Goal: Feedback & Contribution: Submit feedback/report problem

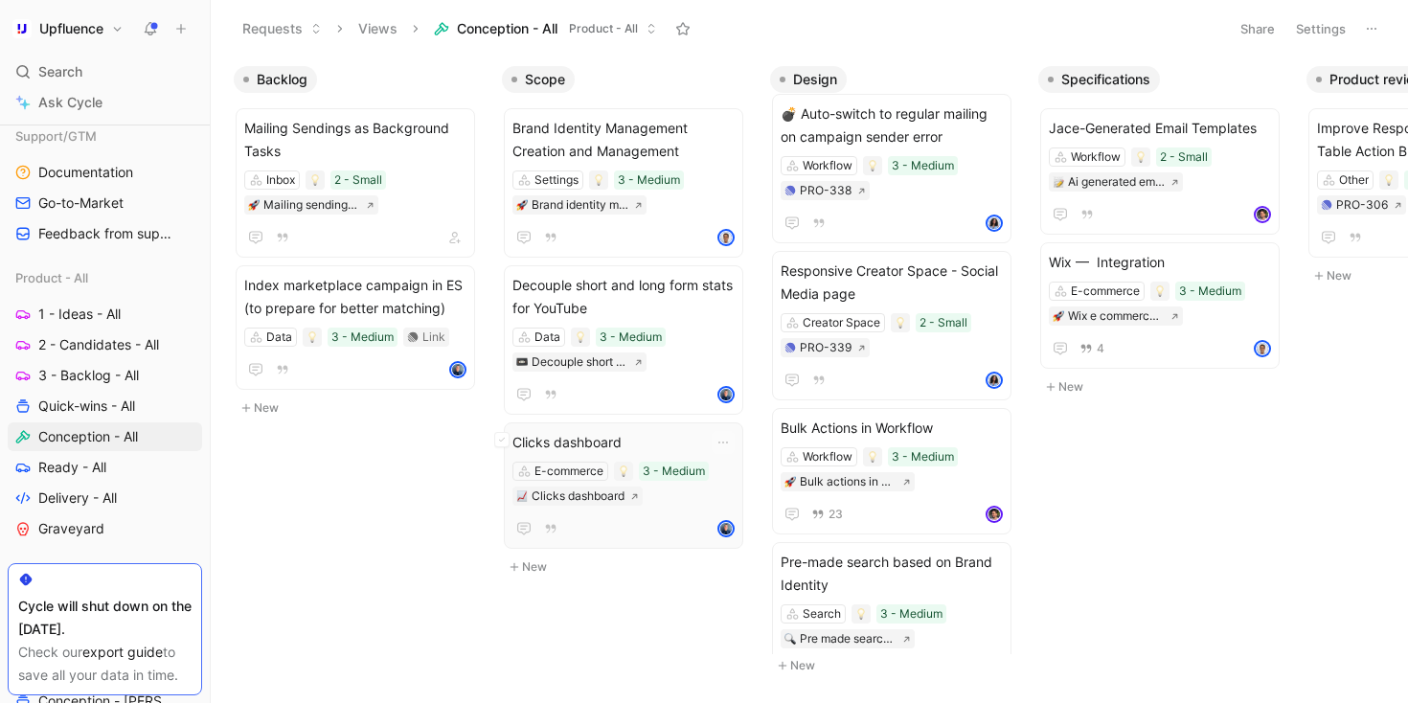
click at [623, 429] on div "Clicks dashboard E-commerce 3 - Medium Clicks dashboard" at bounding box center [624, 486] width 240 height 126
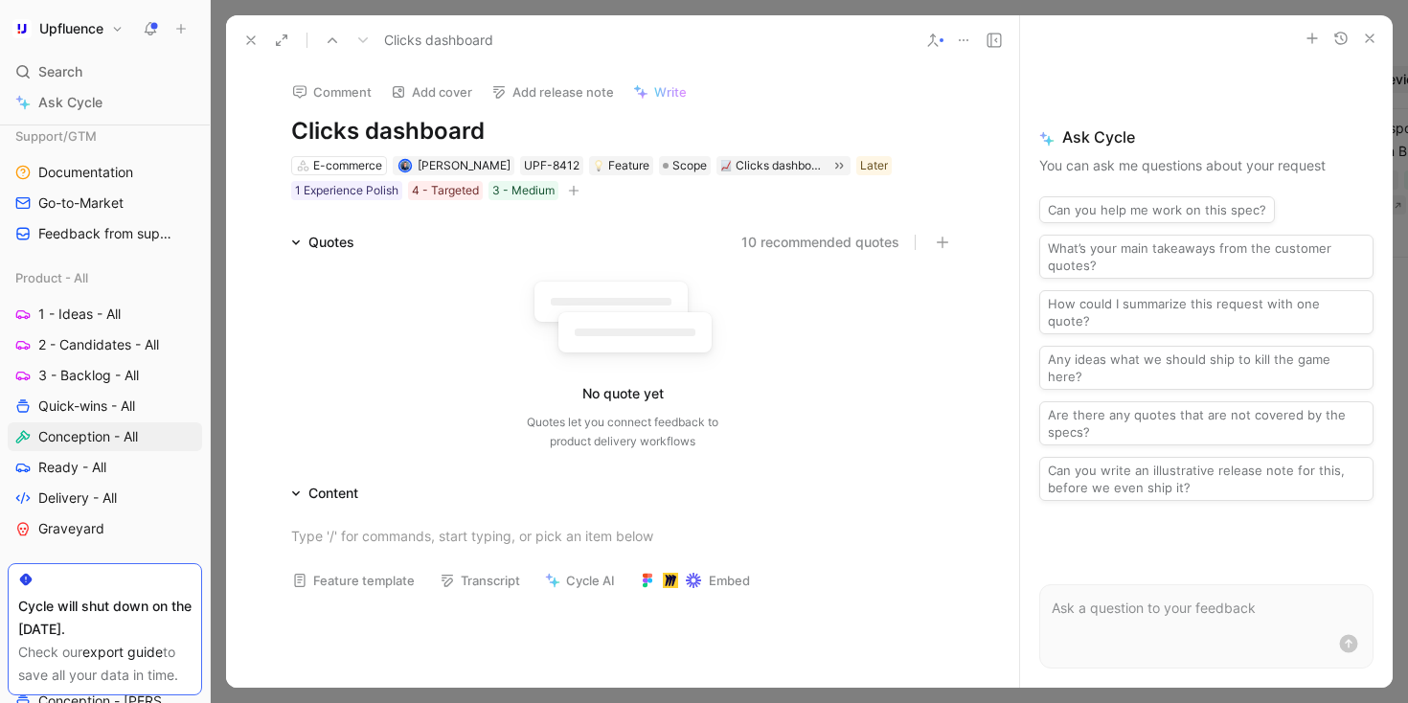
click at [261, 34] on button at bounding box center [251, 40] width 27 height 27
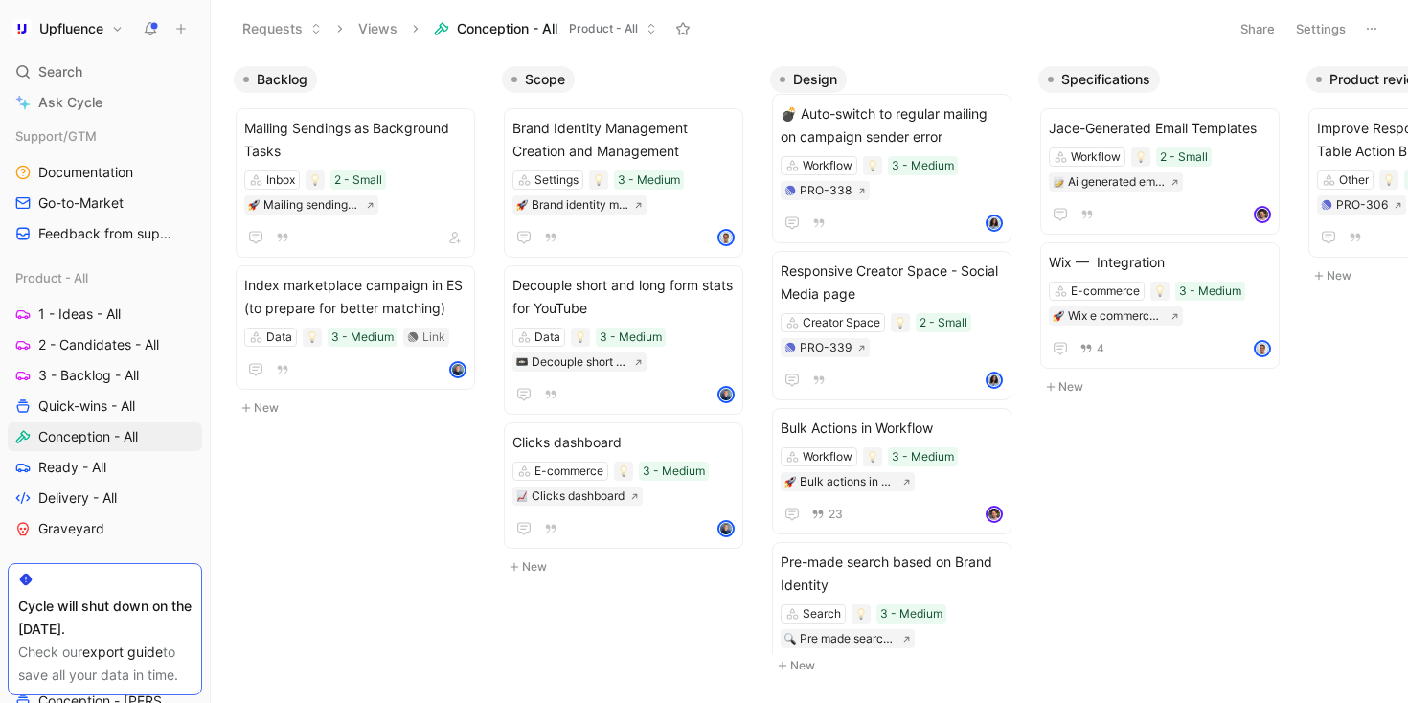
scroll to position [0, 95]
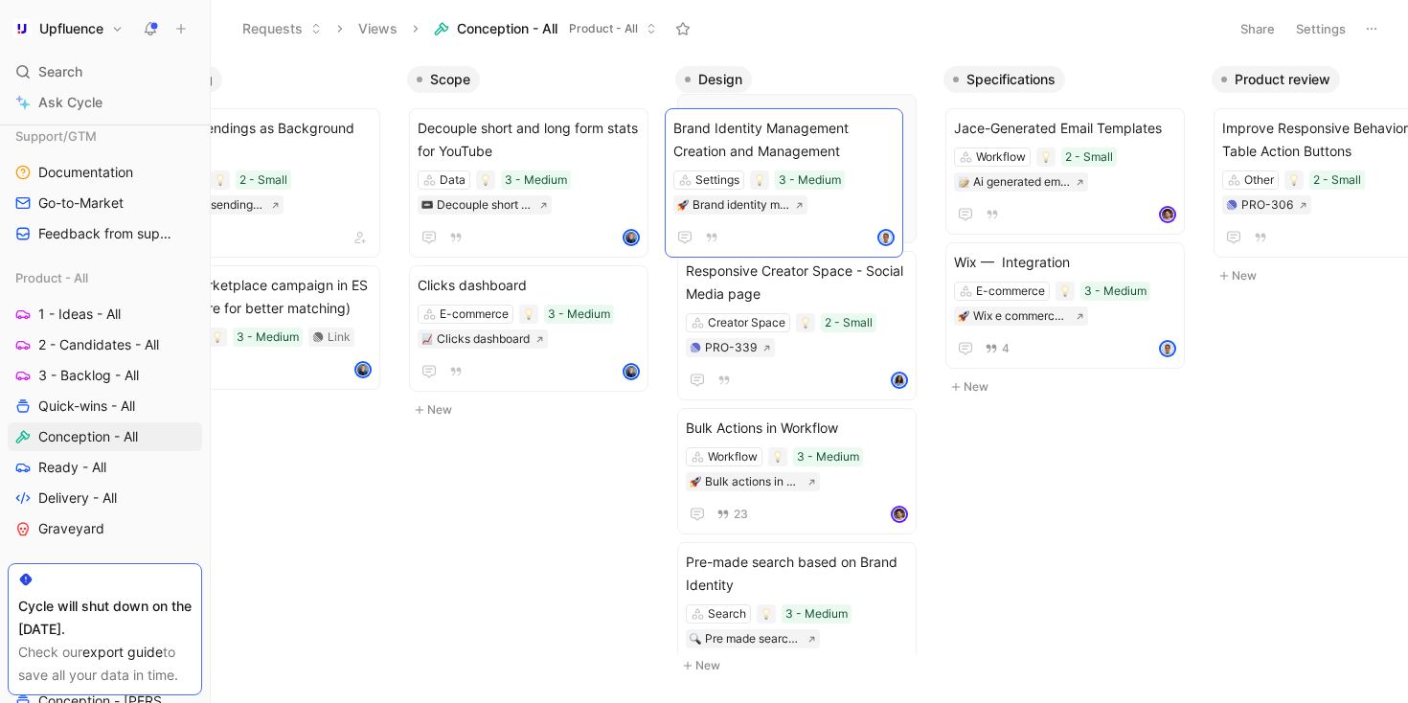
drag, startPoint x: 519, startPoint y: 130, endPoint x: 773, endPoint y: 130, distance: 253.9
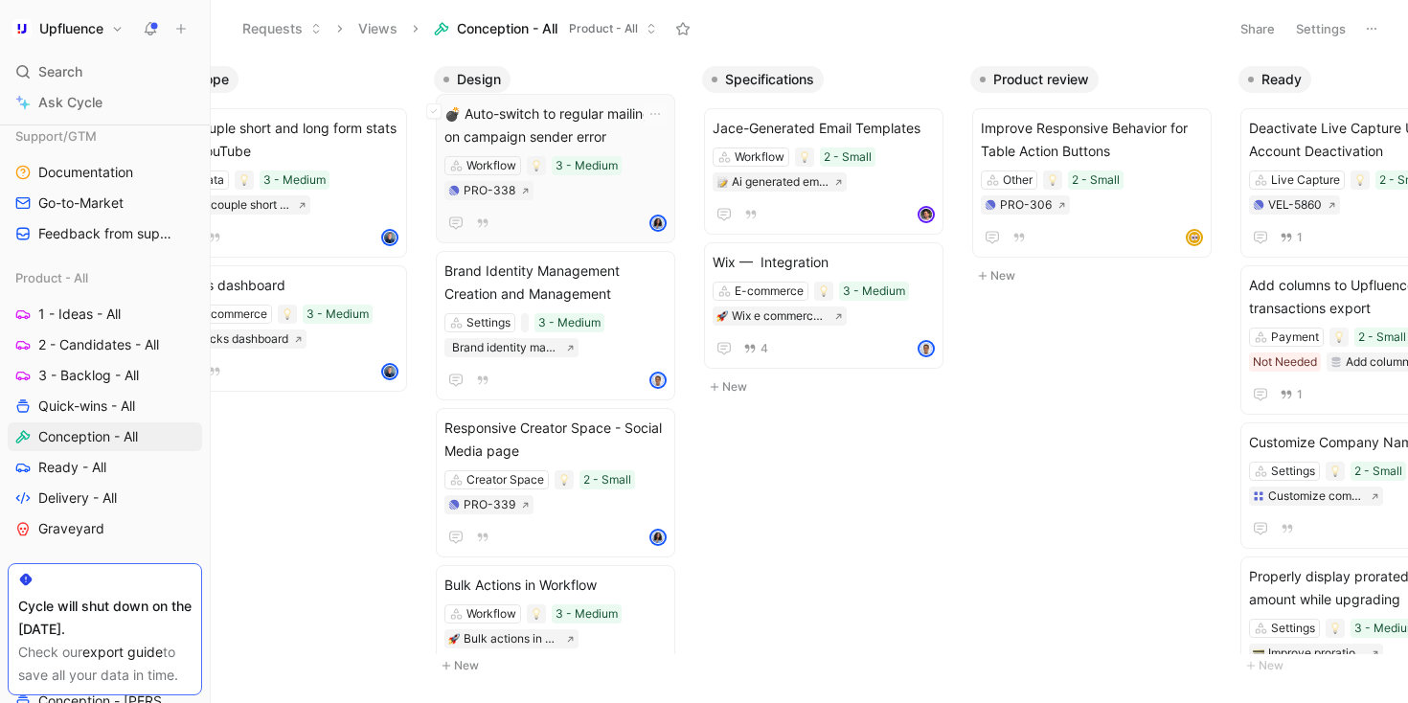
scroll to position [41, 0]
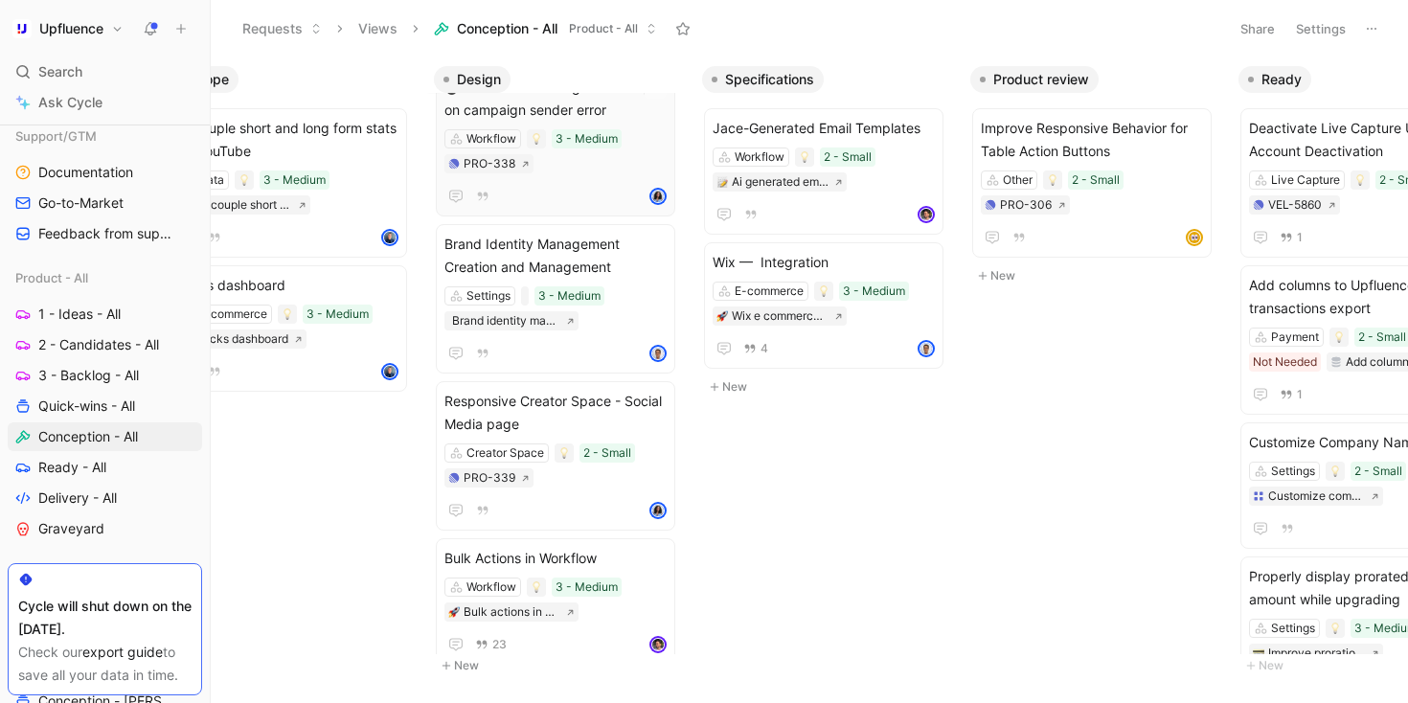
click at [606, 175] on div "💣 Auto-switch to regular mailing on campaign sender error Workflow 3 - Medium P…" at bounding box center [556, 142] width 222 height 132
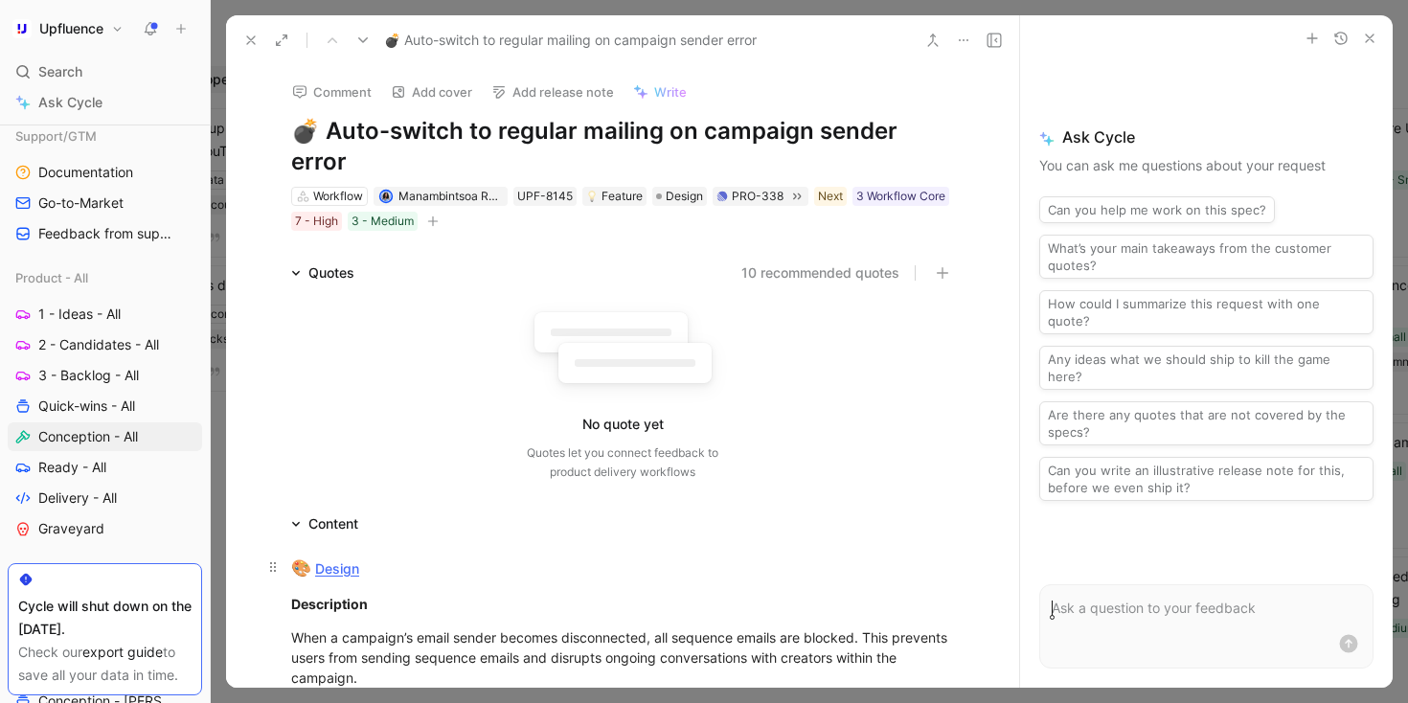
click at [320, 561] on link "Design" at bounding box center [337, 569] width 44 height 16
click at [249, 39] on icon at bounding box center [250, 40] width 15 height 15
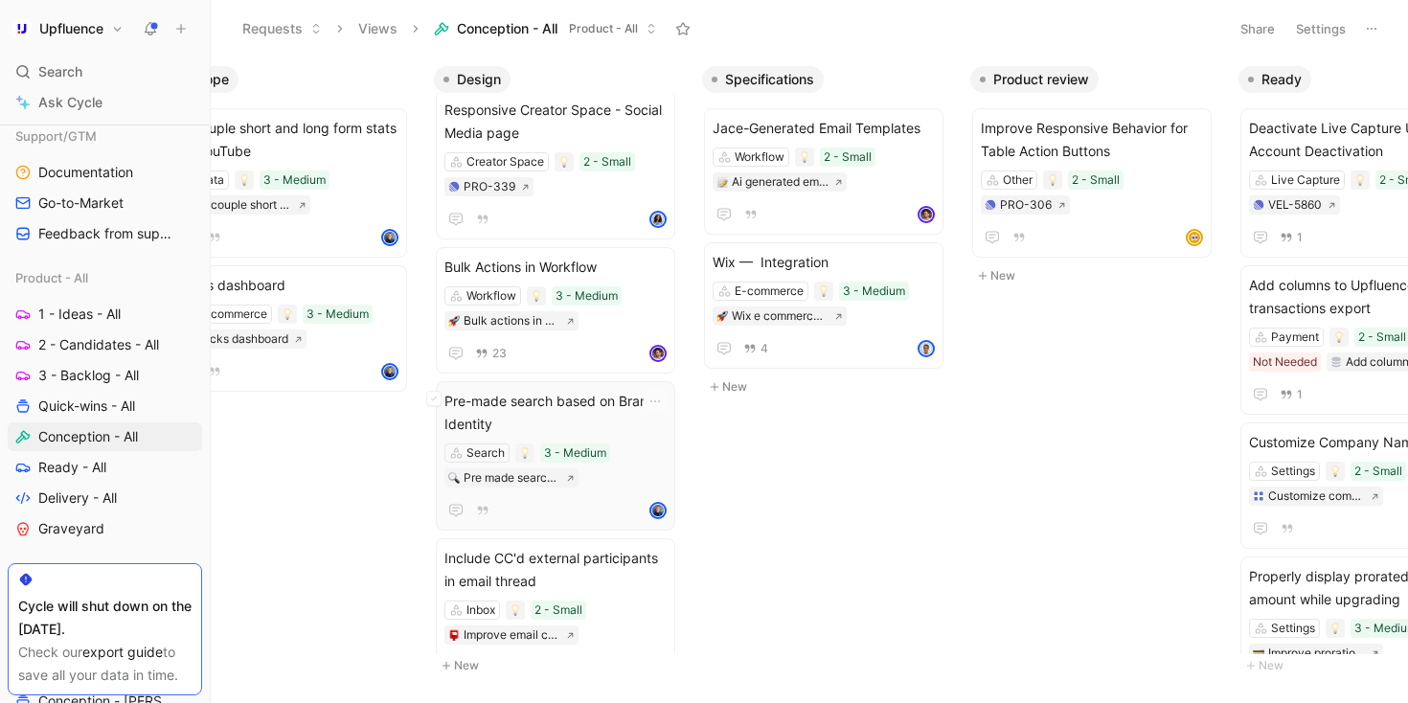
scroll to position [383, 0]
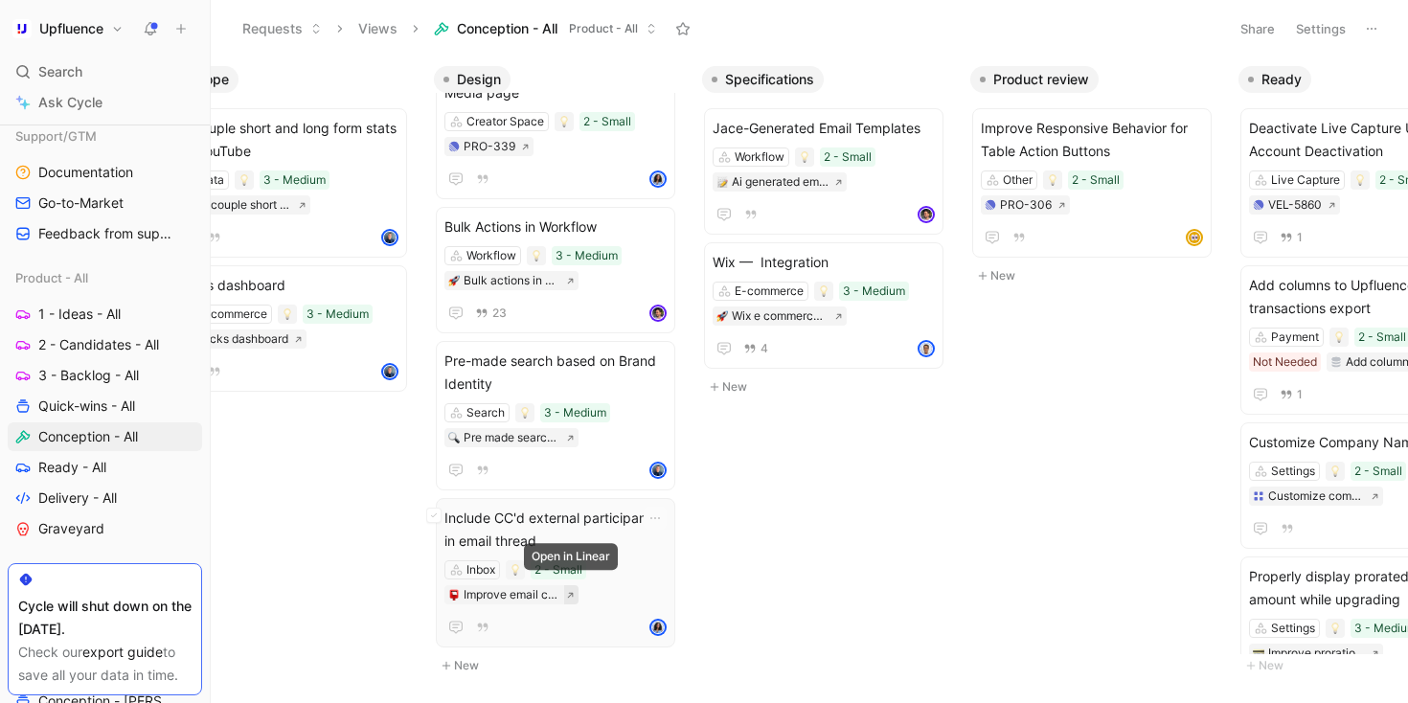
click at [569, 591] on icon at bounding box center [570, 595] width 9 height 9
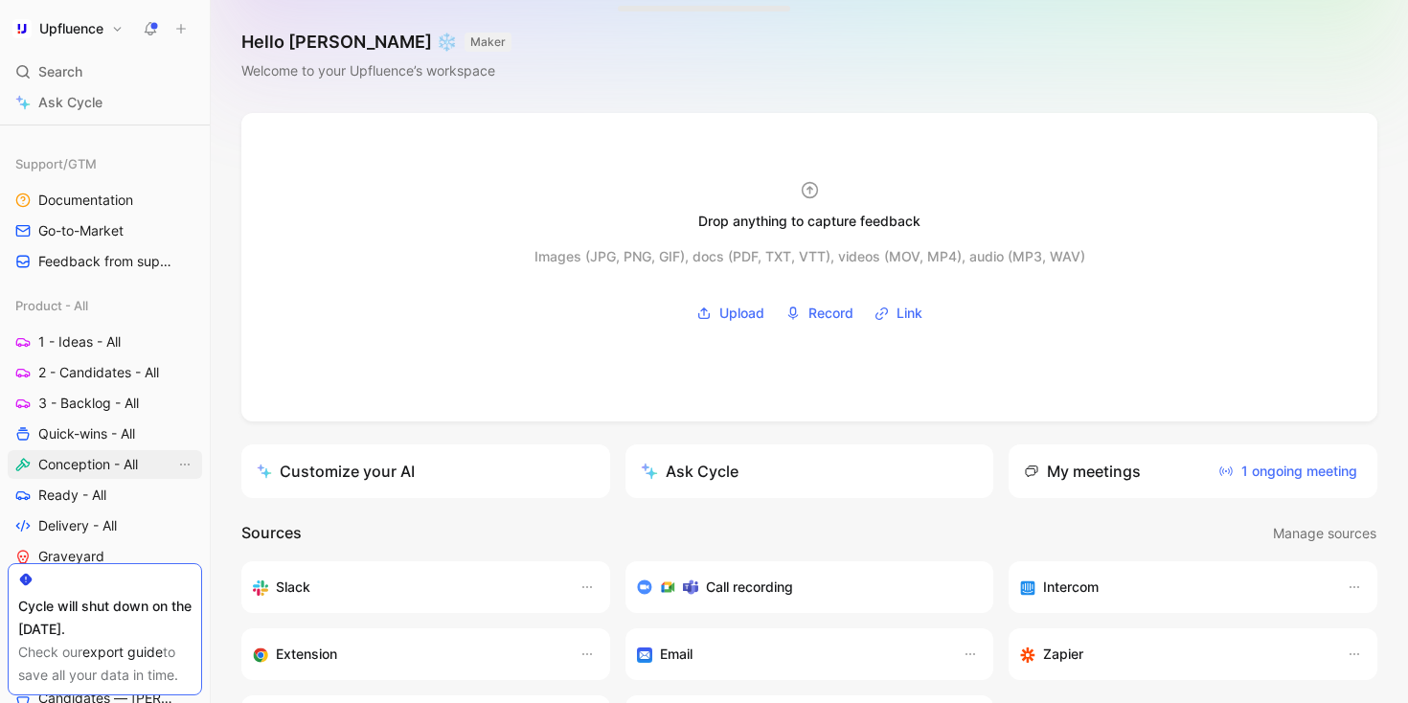
scroll to position [589, 0]
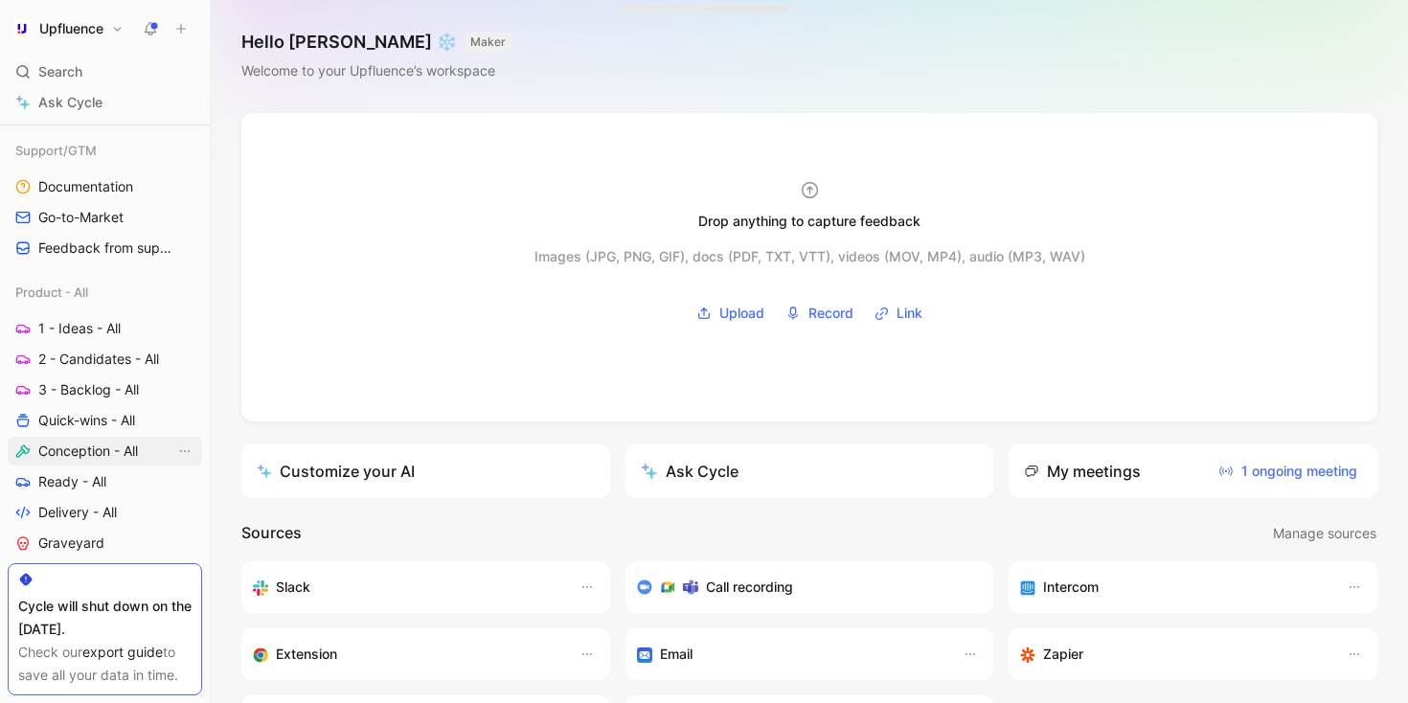
click at [122, 447] on span "Conception - All" at bounding box center [88, 451] width 100 height 19
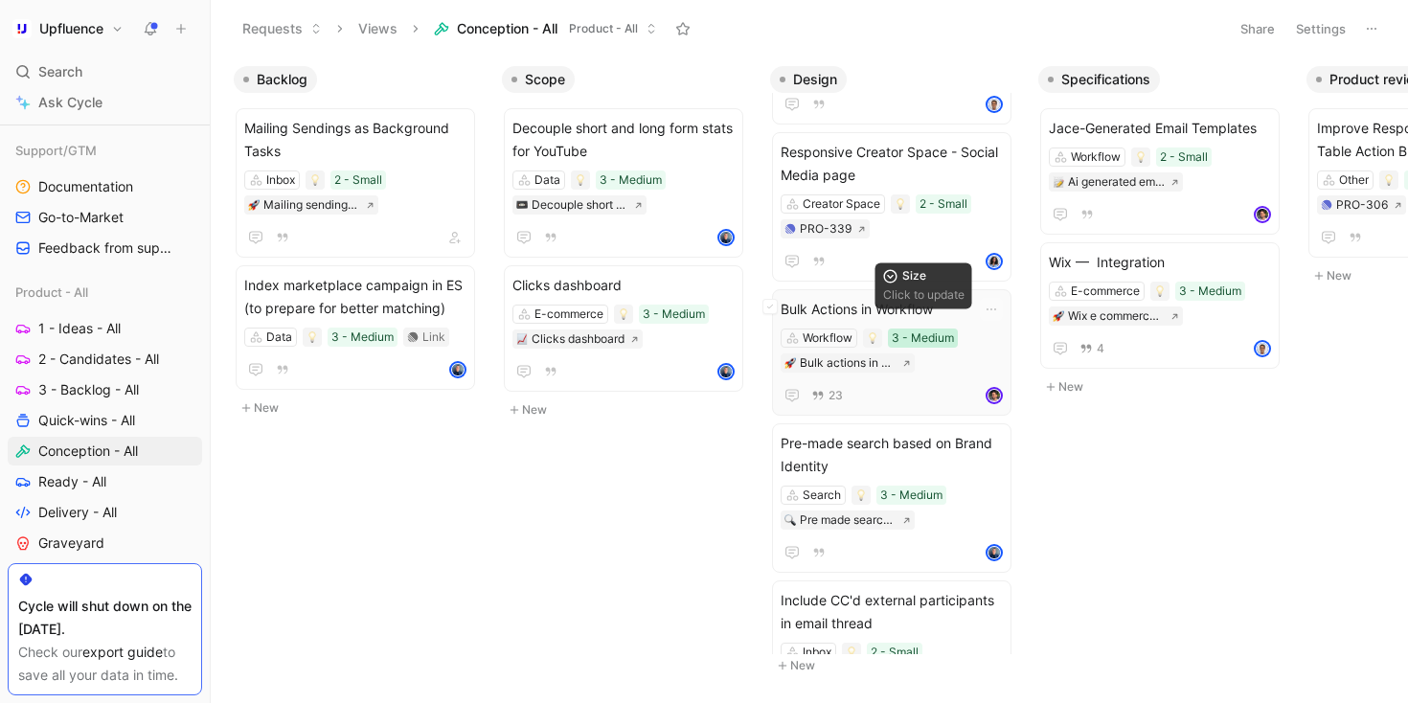
scroll to position [284, 0]
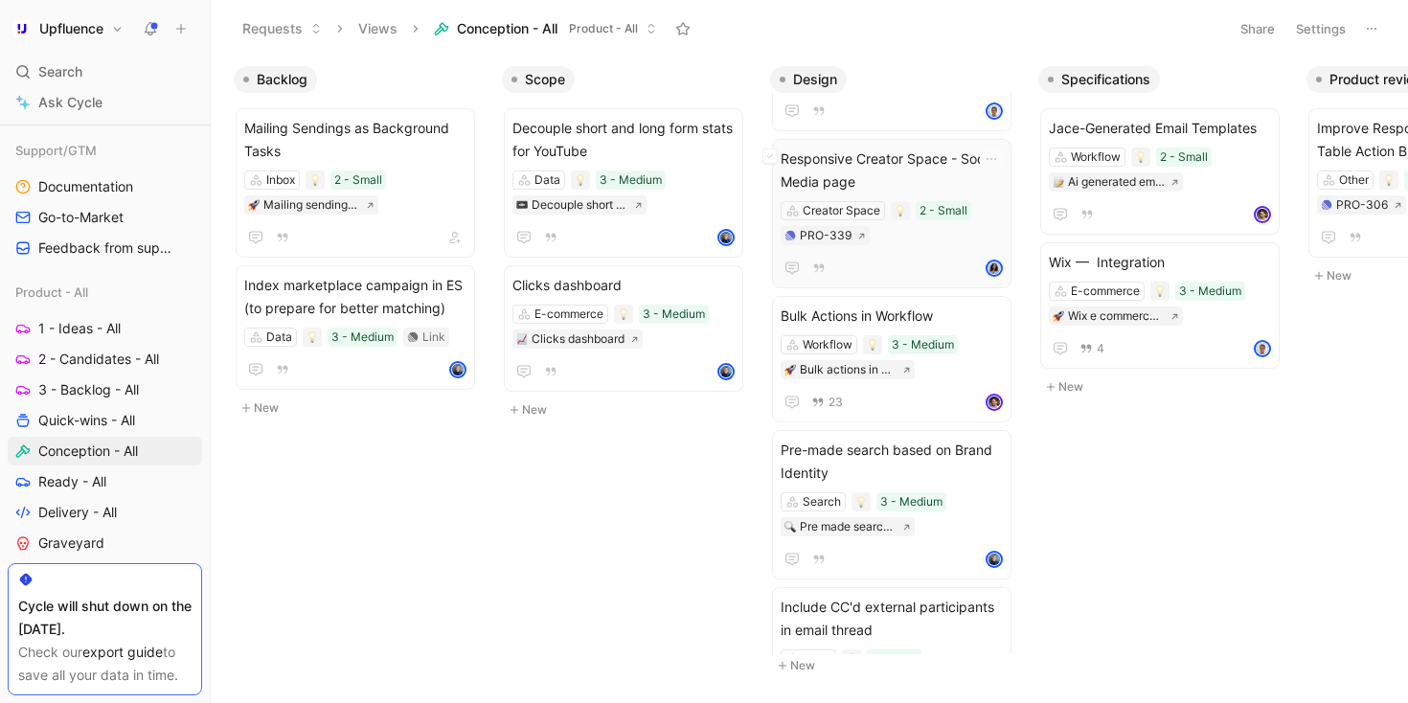
click at [899, 240] on div "Creator Space 2 - Small PRO-339" at bounding box center [892, 223] width 222 height 44
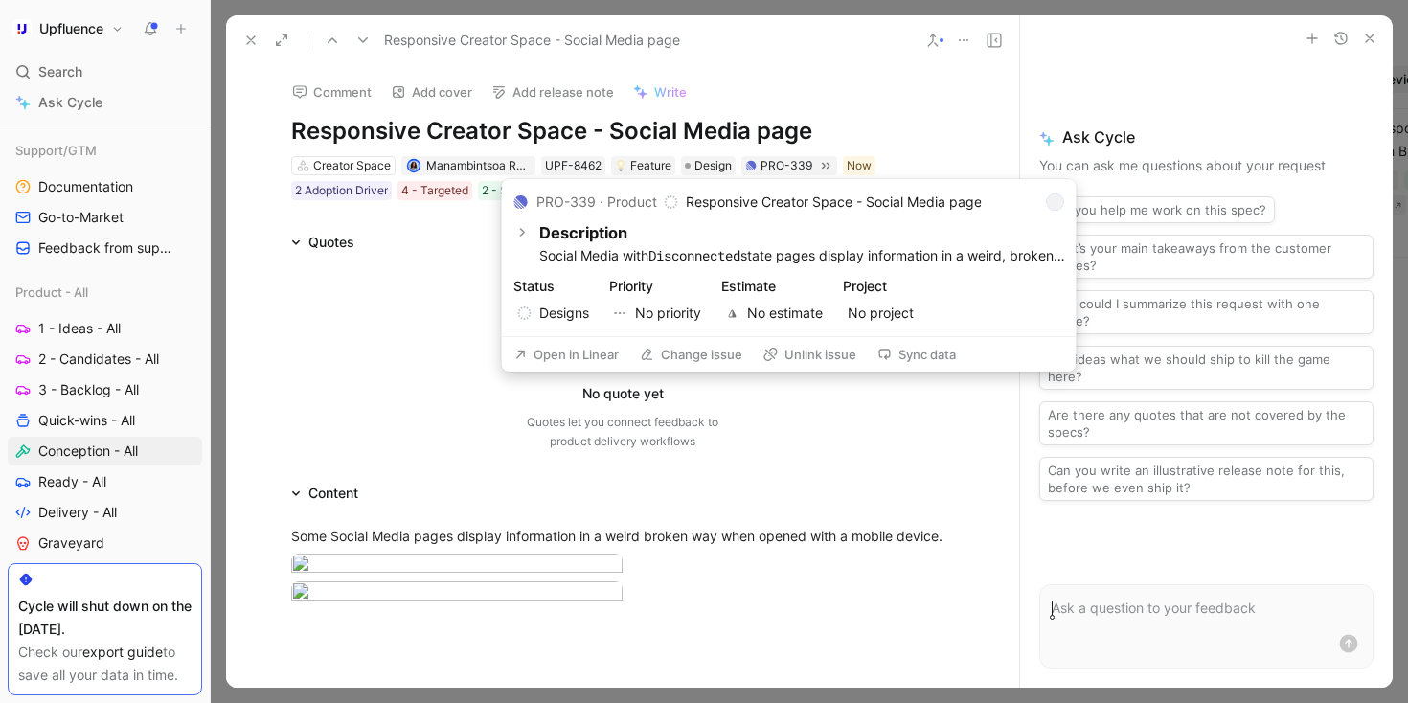
click at [593, 356] on button "Open in Linear" at bounding box center [567, 354] width 122 height 27
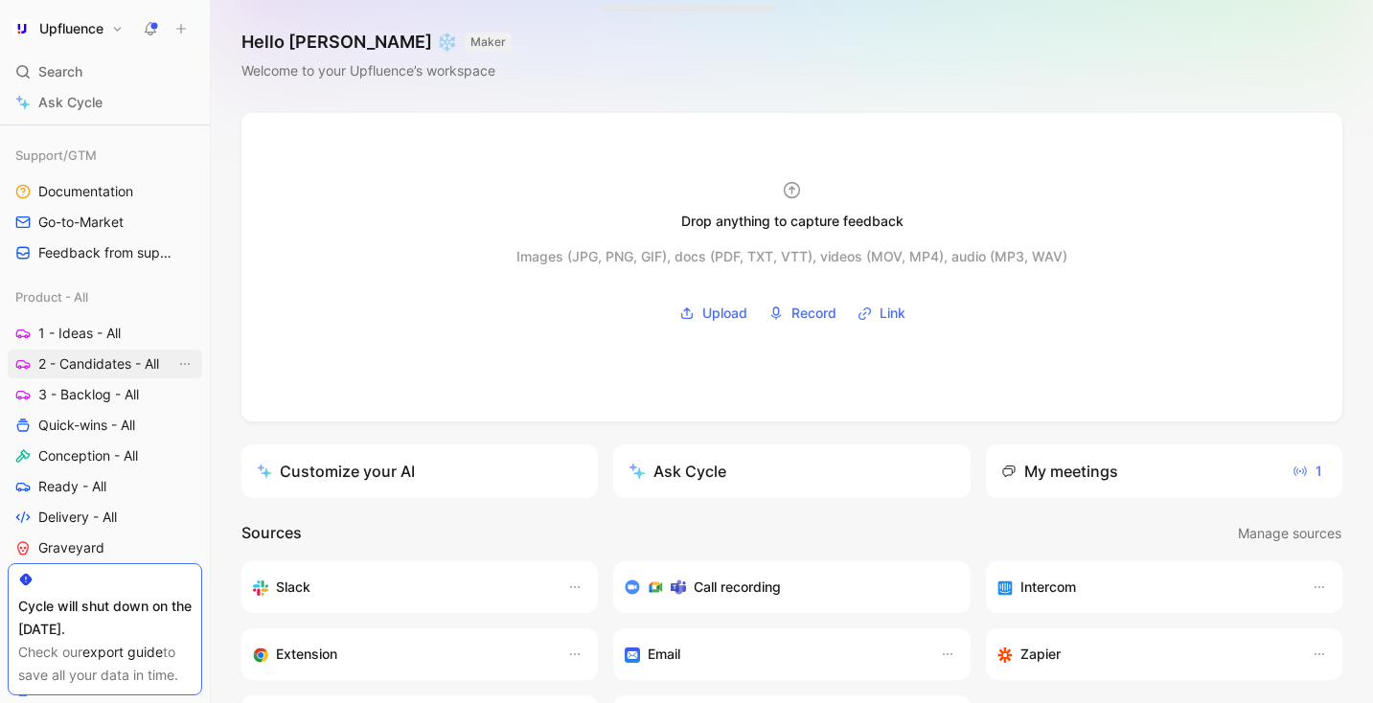
scroll to position [585, 0]
click at [108, 457] on span "Conception - All" at bounding box center [88, 455] width 100 height 19
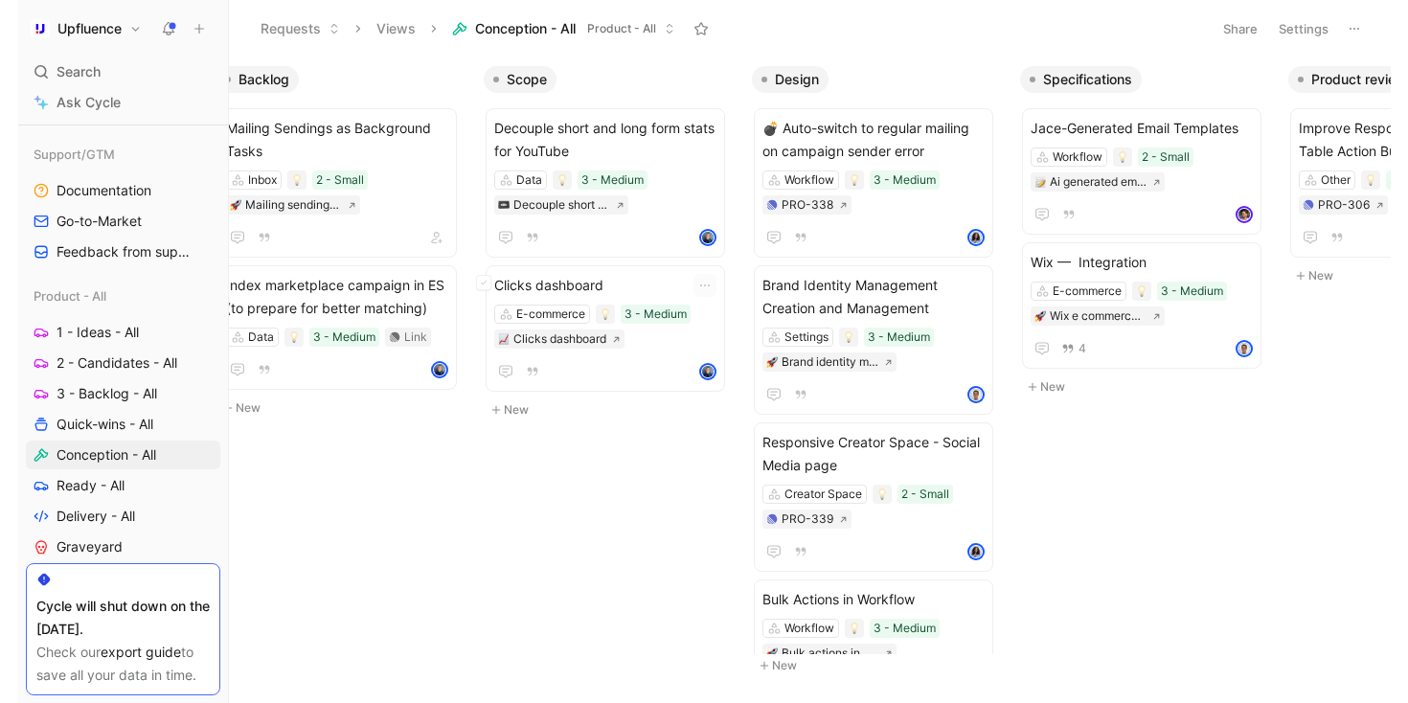
scroll to position [0, 43]
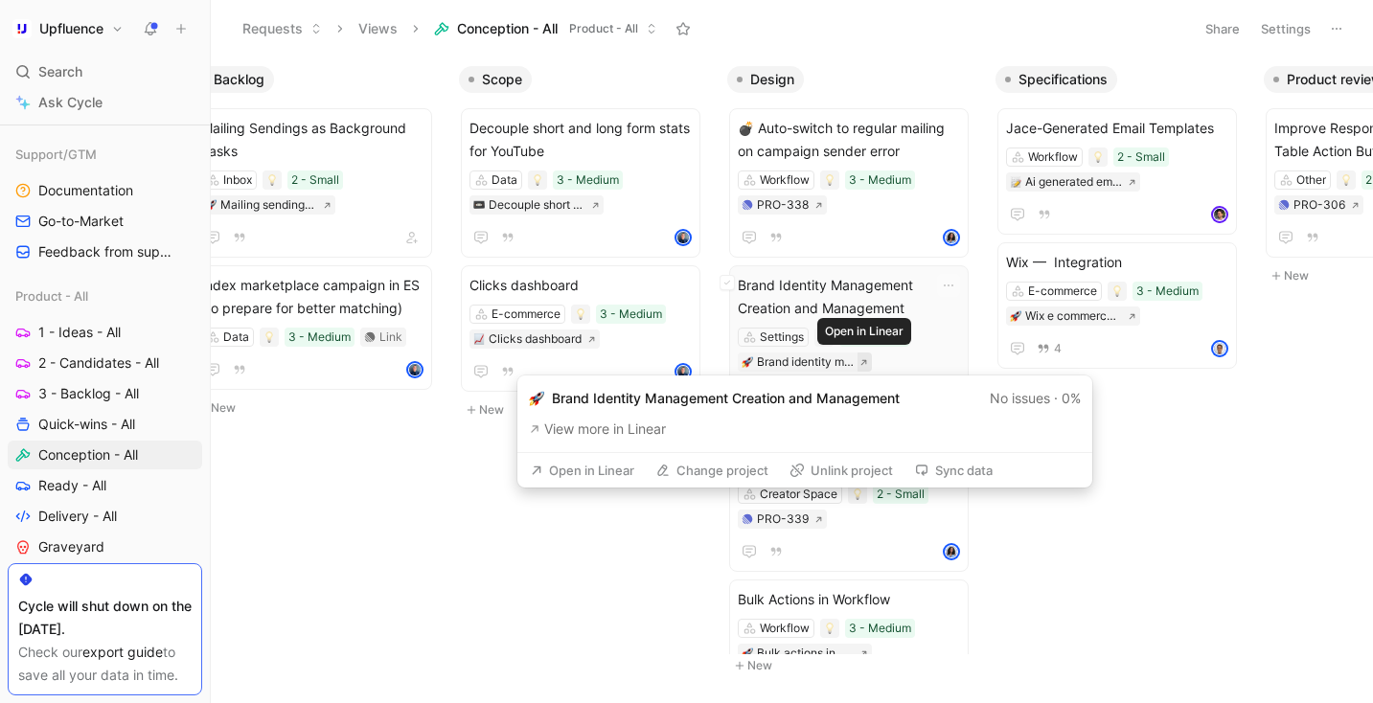
click at [724, 361] on button at bounding box center [865, 362] width 14 height 19
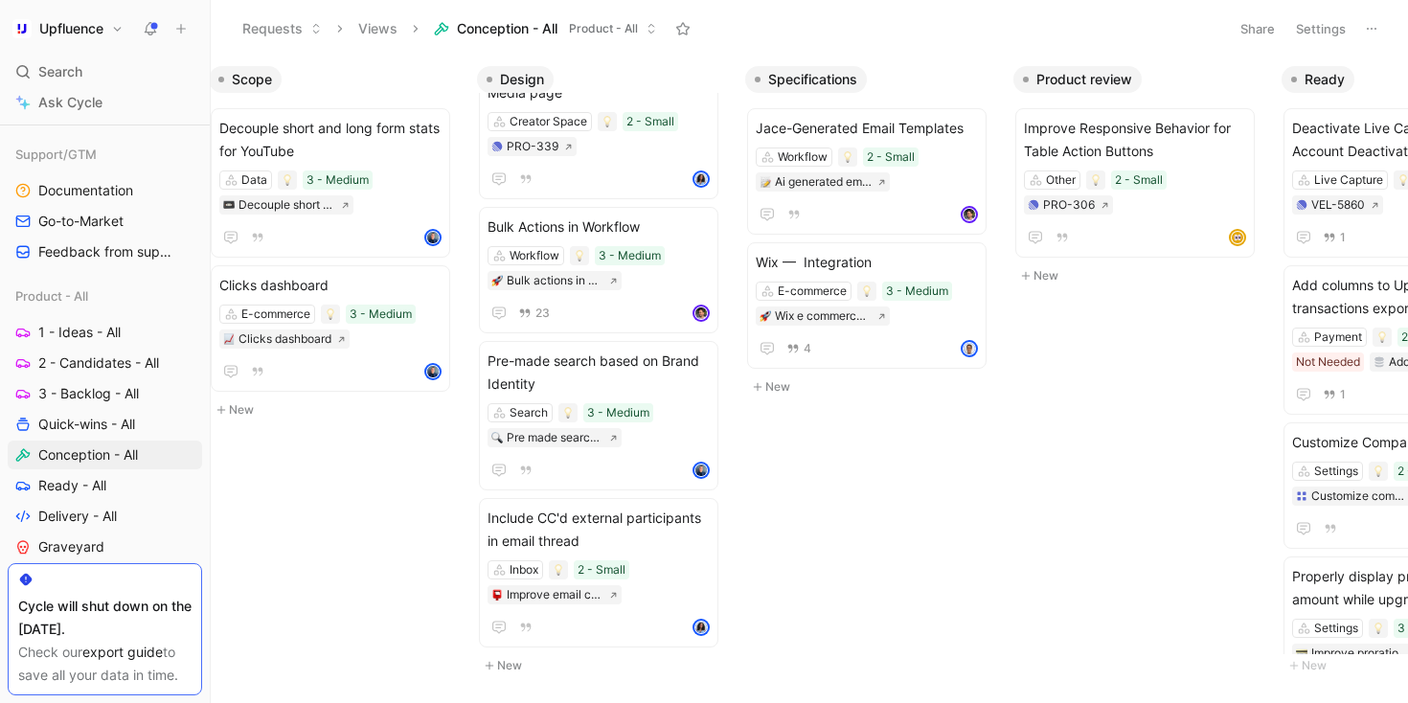
scroll to position [0, 0]
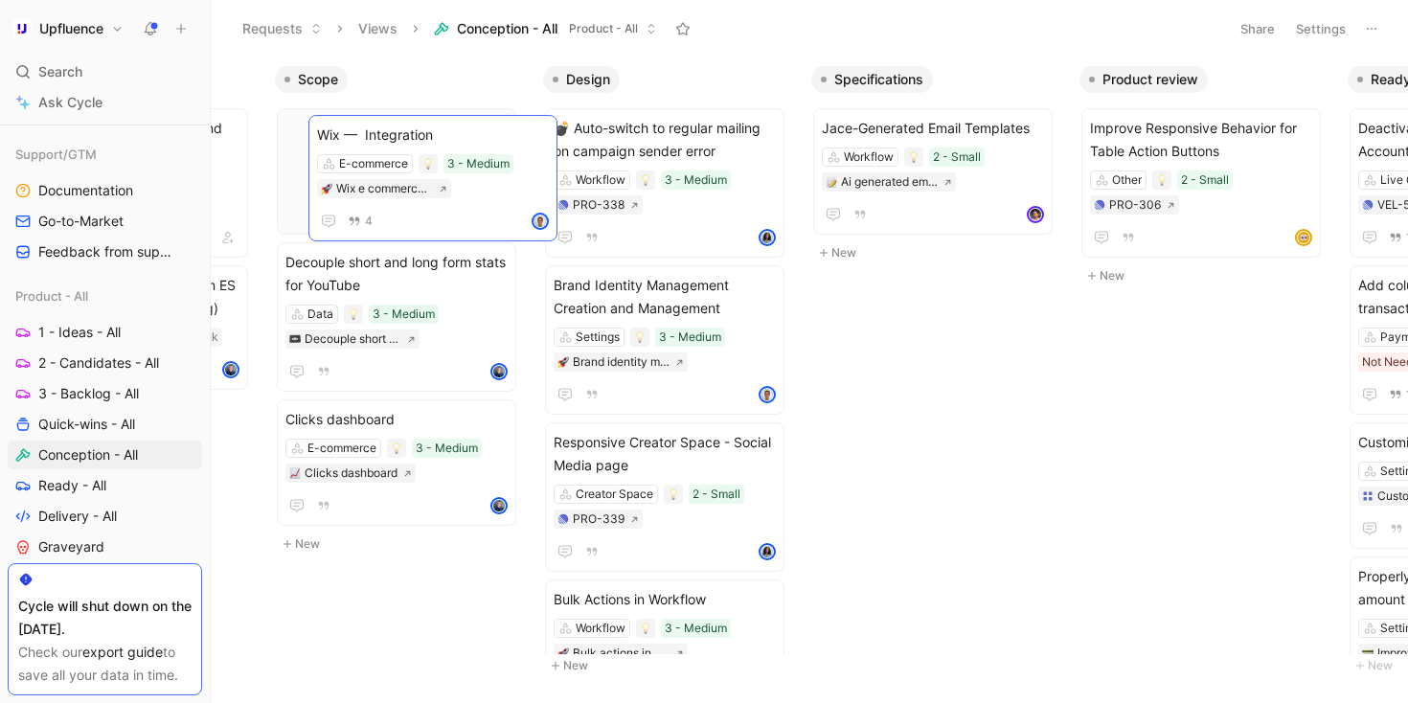
drag, startPoint x: 854, startPoint y: 255, endPoint x: 410, endPoint y: 127, distance: 461.6
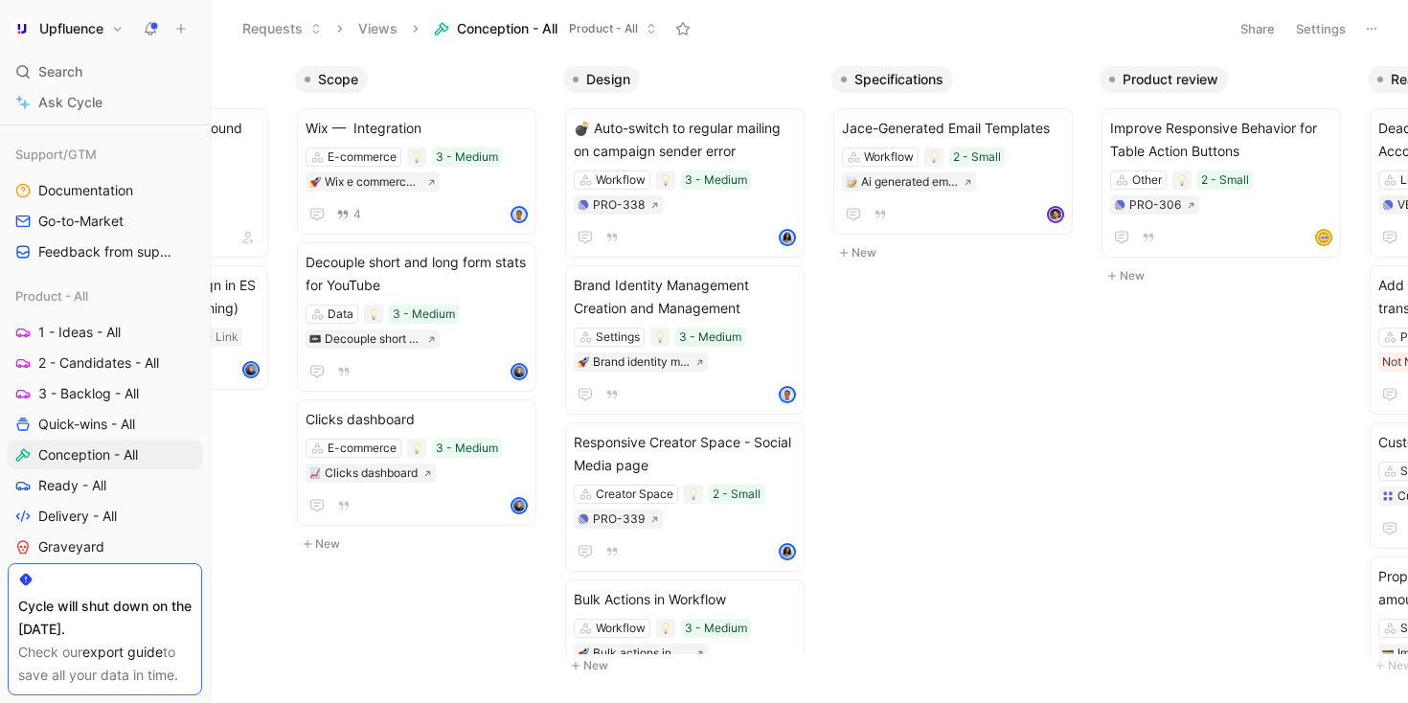
click at [155, 29] on icon at bounding box center [150, 28] width 15 height 15
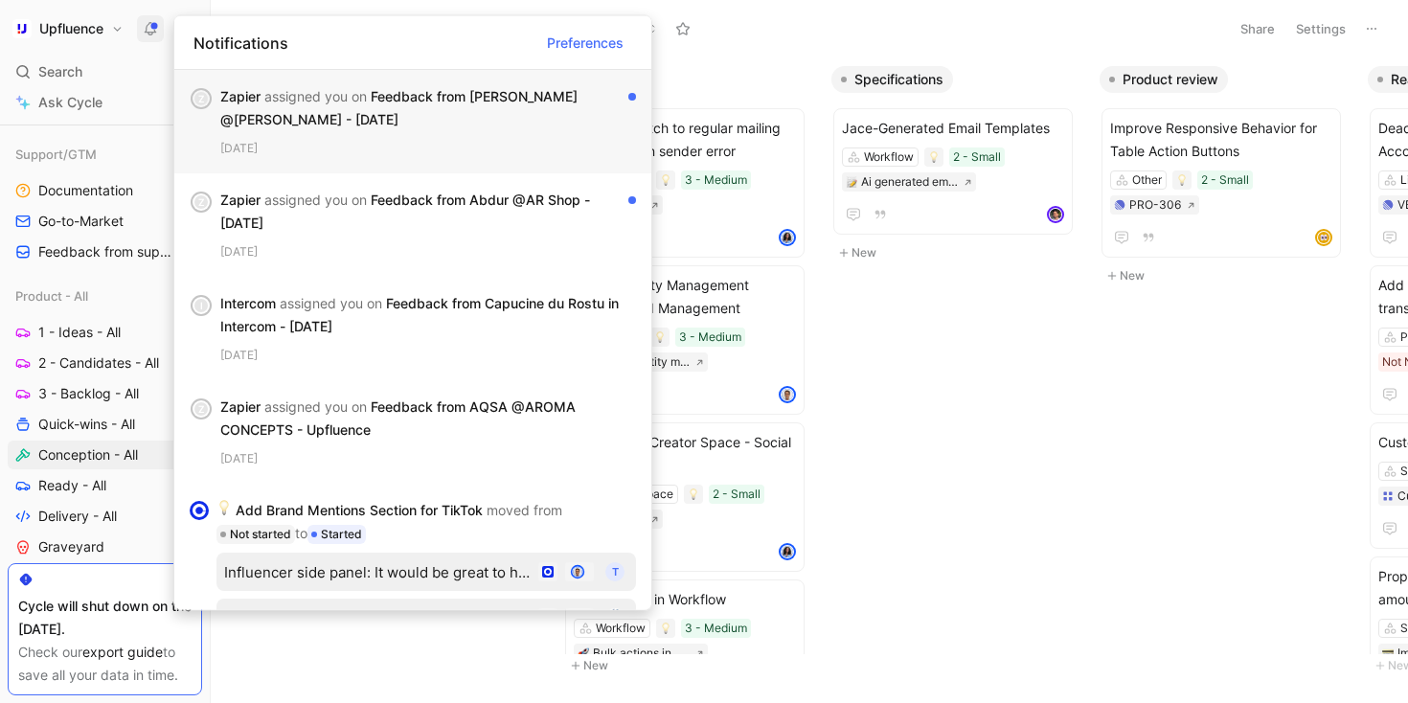
click at [413, 155] on div "[DATE]" at bounding box center [428, 148] width 416 height 19
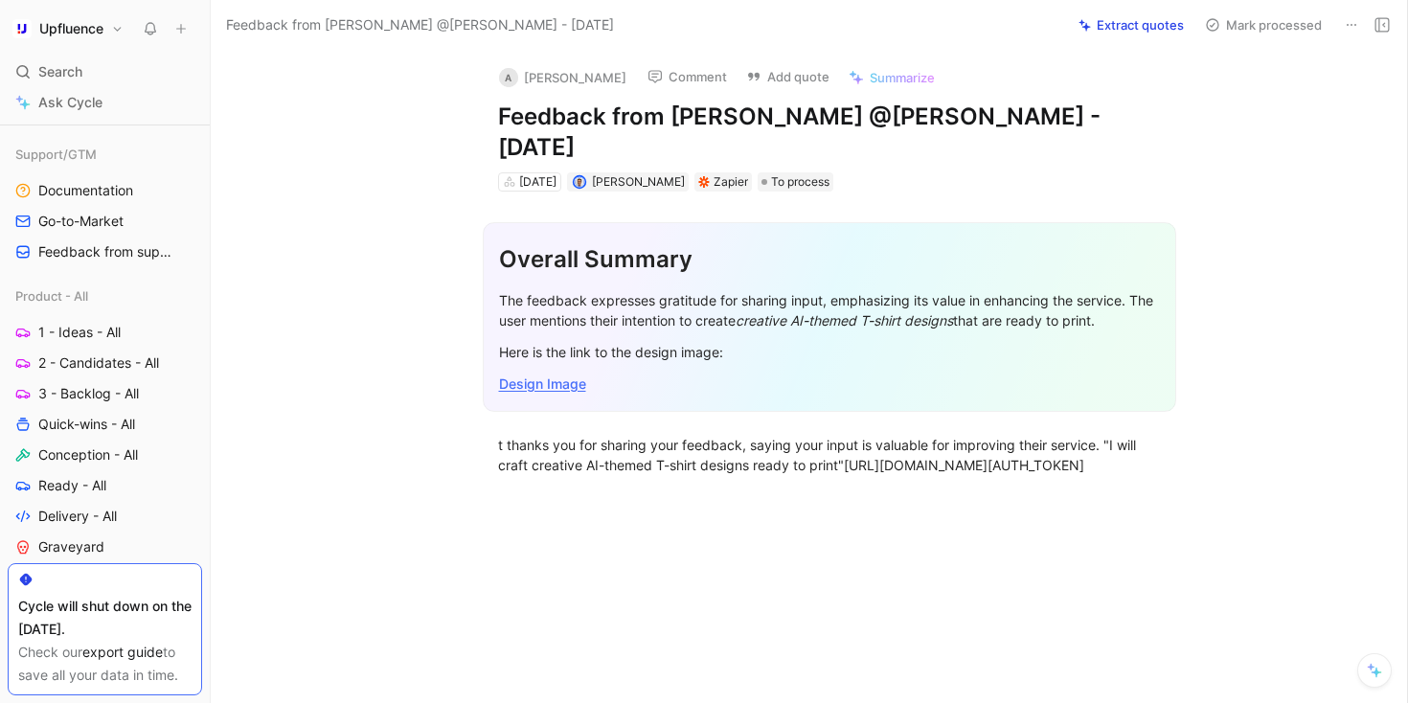
scroll to position [6, 0]
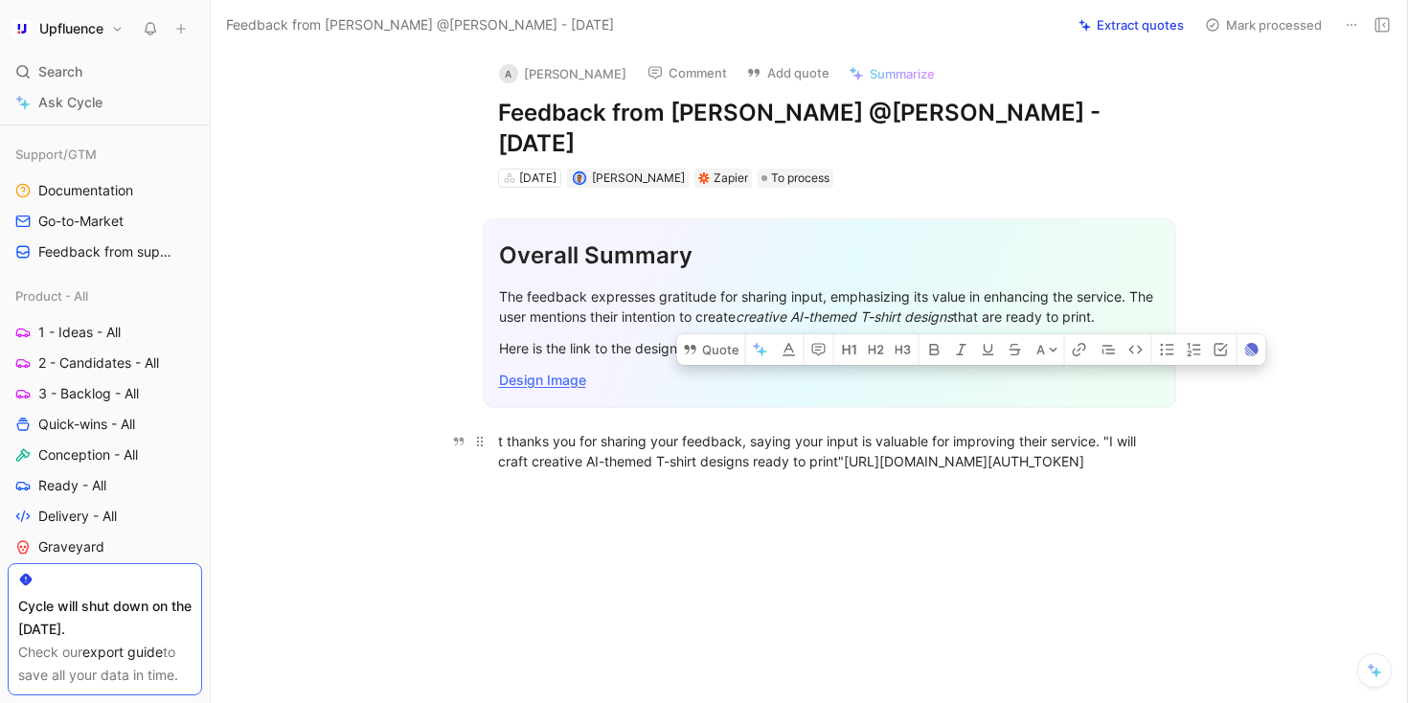
drag, startPoint x: 851, startPoint y: 428, endPoint x: 1089, endPoint y: 510, distance: 252.1
click at [724, 471] on div "t thanks you for sharing your feedback, saying your input is valuable for impro…" at bounding box center [829, 451] width 663 height 40
copy div "ttps://[DOMAIN_NAME][URL][AUTH_TOKEN]"
click at [724, 286] on div "The feedback expresses gratitude for sharing input, emphasizing its value in en…" at bounding box center [829, 306] width 661 height 40
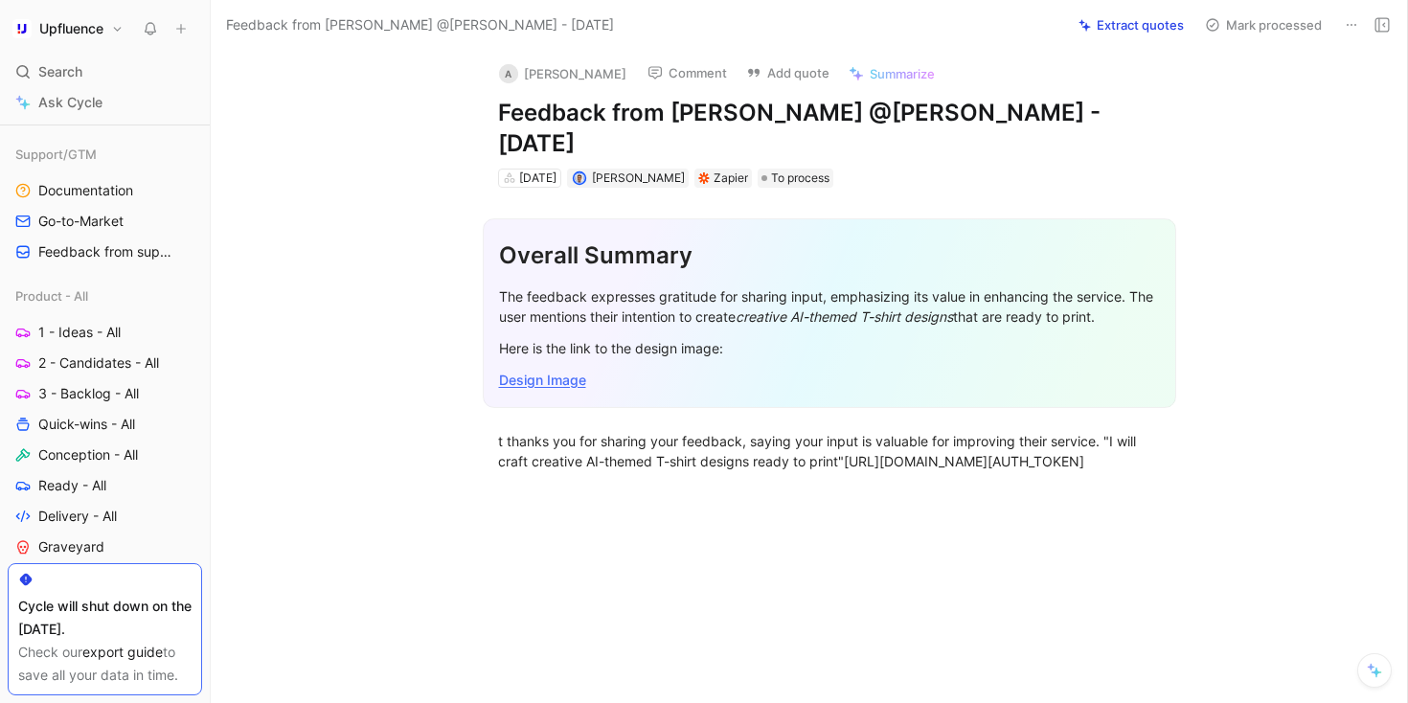
click at [565, 372] on link "Design Image" at bounding box center [542, 380] width 87 height 16
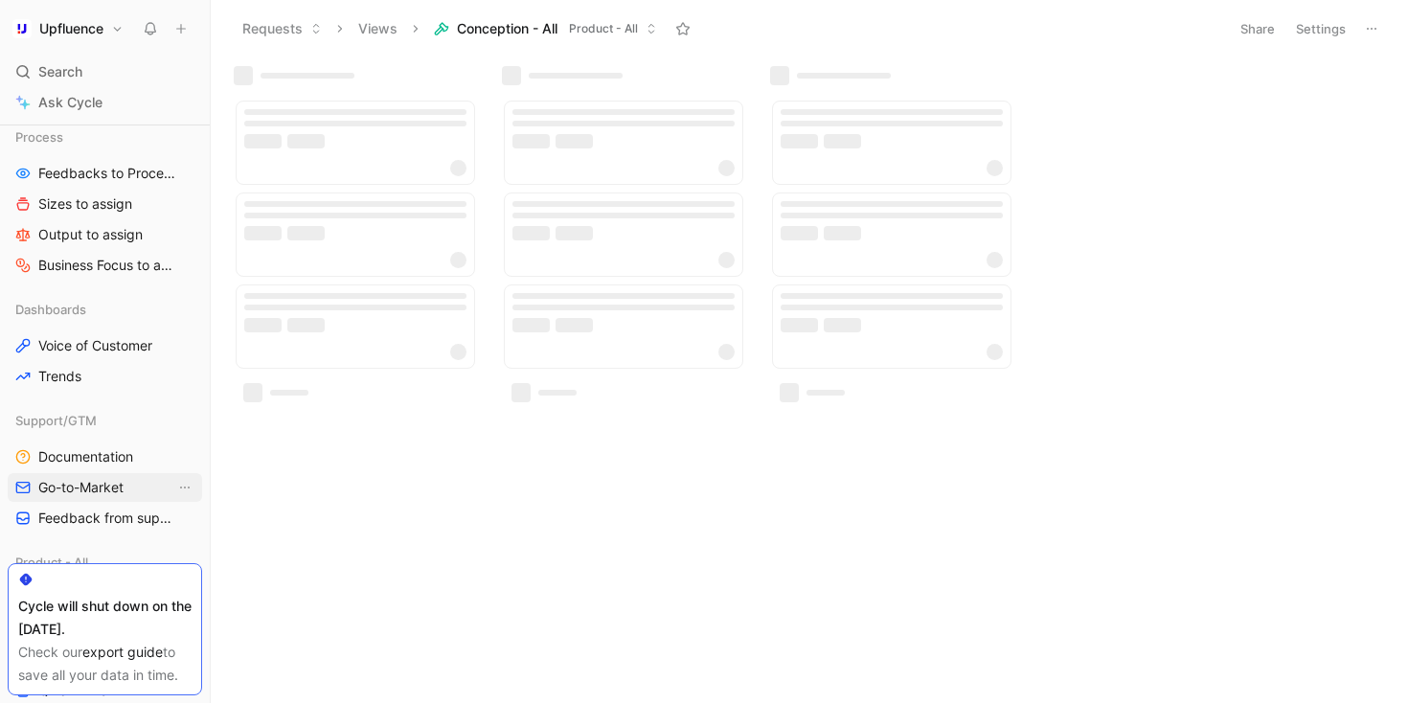
scroll to position [308, 0]
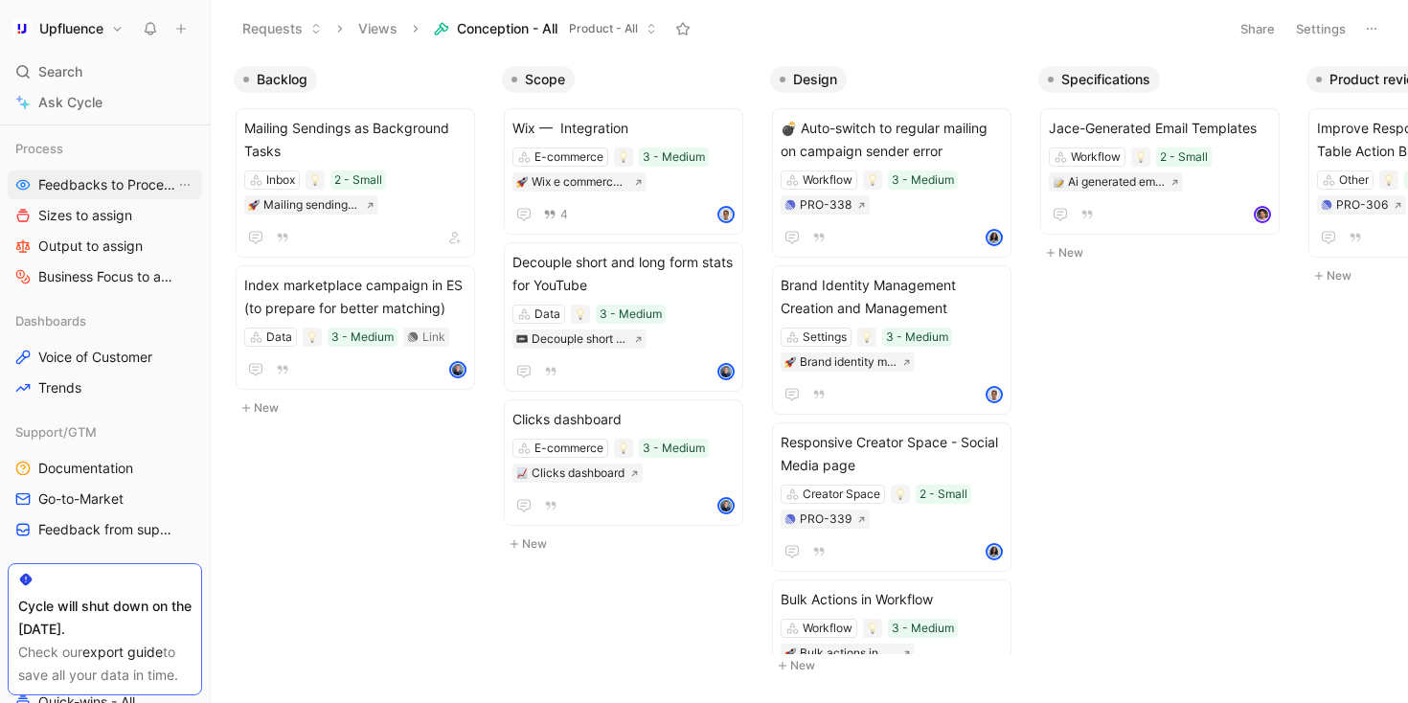
click at [117, 189] on span "Feedbacks to Process" at bounding box center [106, 184] width 137 height 19
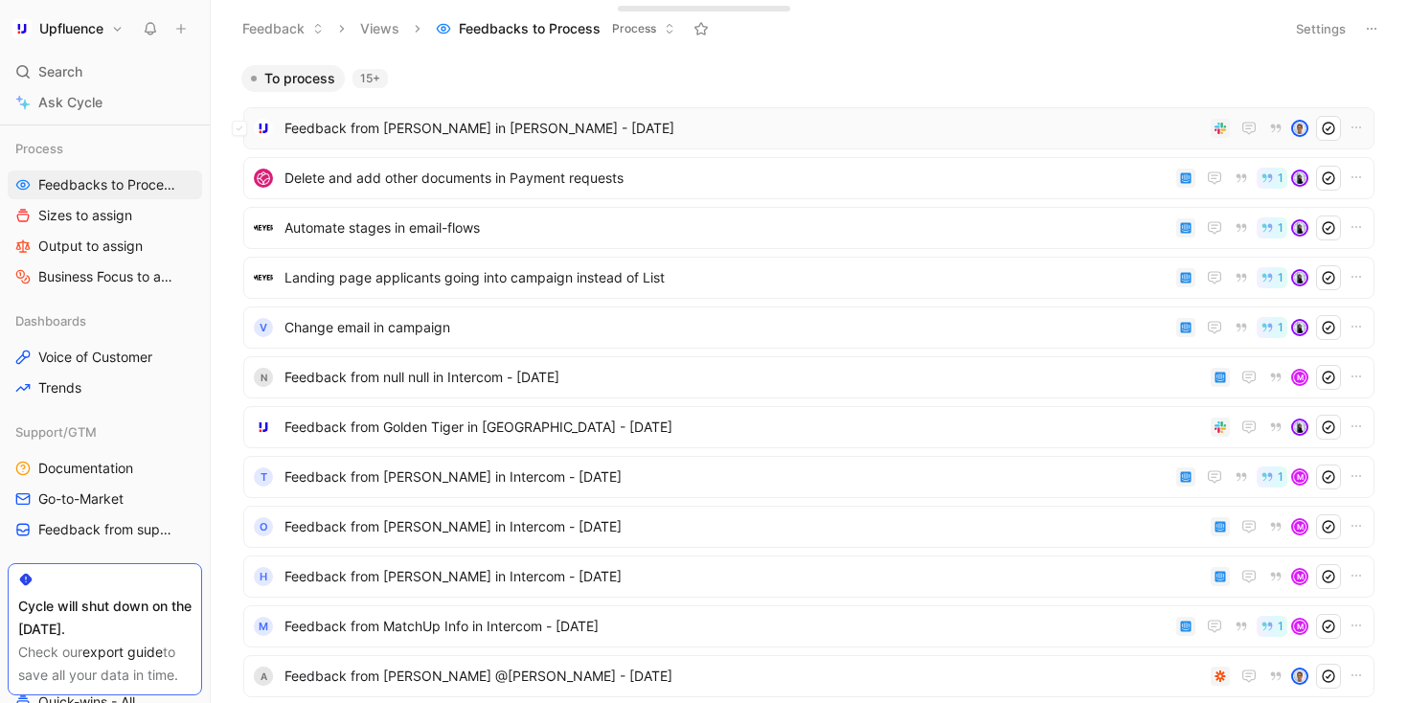
click at [546, 134] on span "Feedback from [PERSON_NAME] in [PERSON_NAME] - [DATE]" at bounding box center [744, 128] width 919 height 23
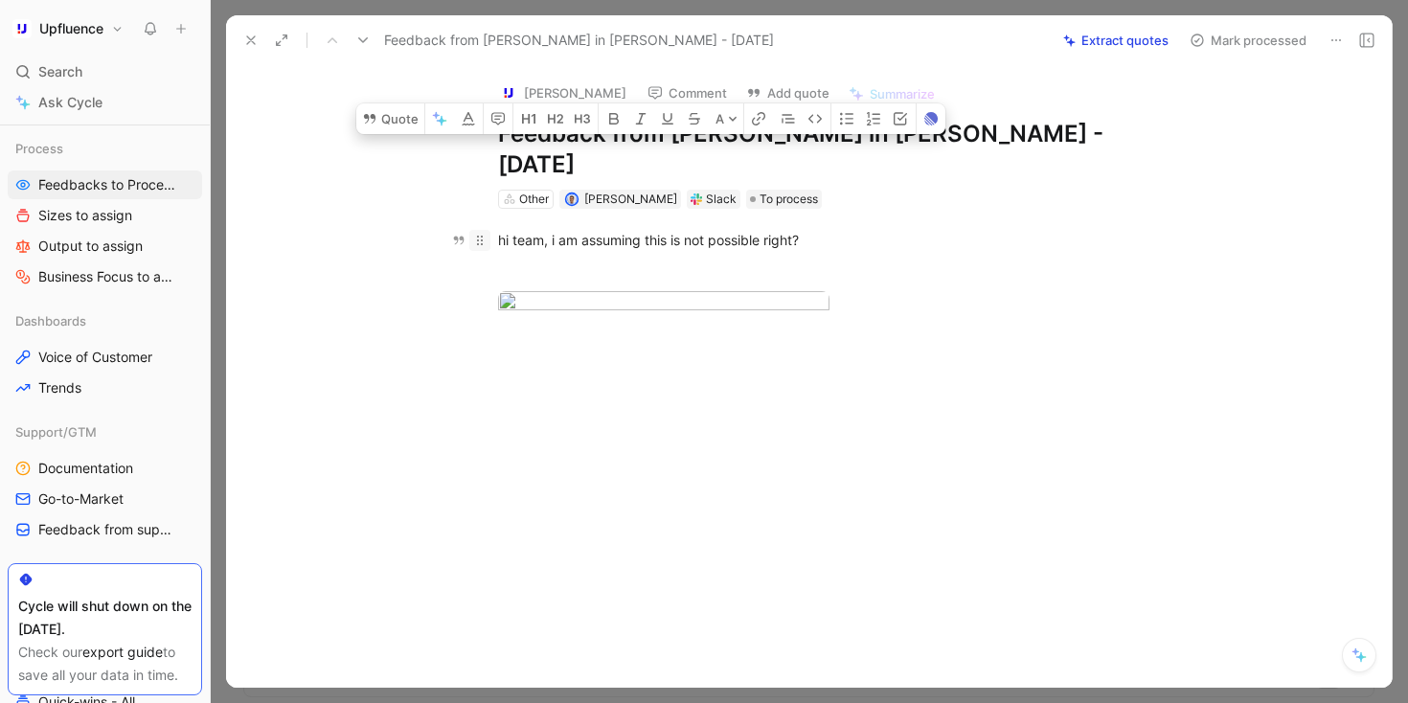
drag, startPoint x: 813, startPoint y: 205, endPoint x: 489, endPoint y: 207, distance: 324.8
click at [489, 224] on p "hi team, i am assuming this is not possible right?" at bounding box center [830, 240] width 736 height 32
drag, startPoint x: 410, startPoint y: 178, endPoint x: 1203, endPoint y: 366, distance: 815.3
click at [724, 366] on div "Quote Cycle AI A hi team, i am assuming this is not possible right?" at bounding box center [829, 287] width 1126 height 157
click at [413, 134] on button "Quote" at bounding box center [390, 118] width 68 height 31
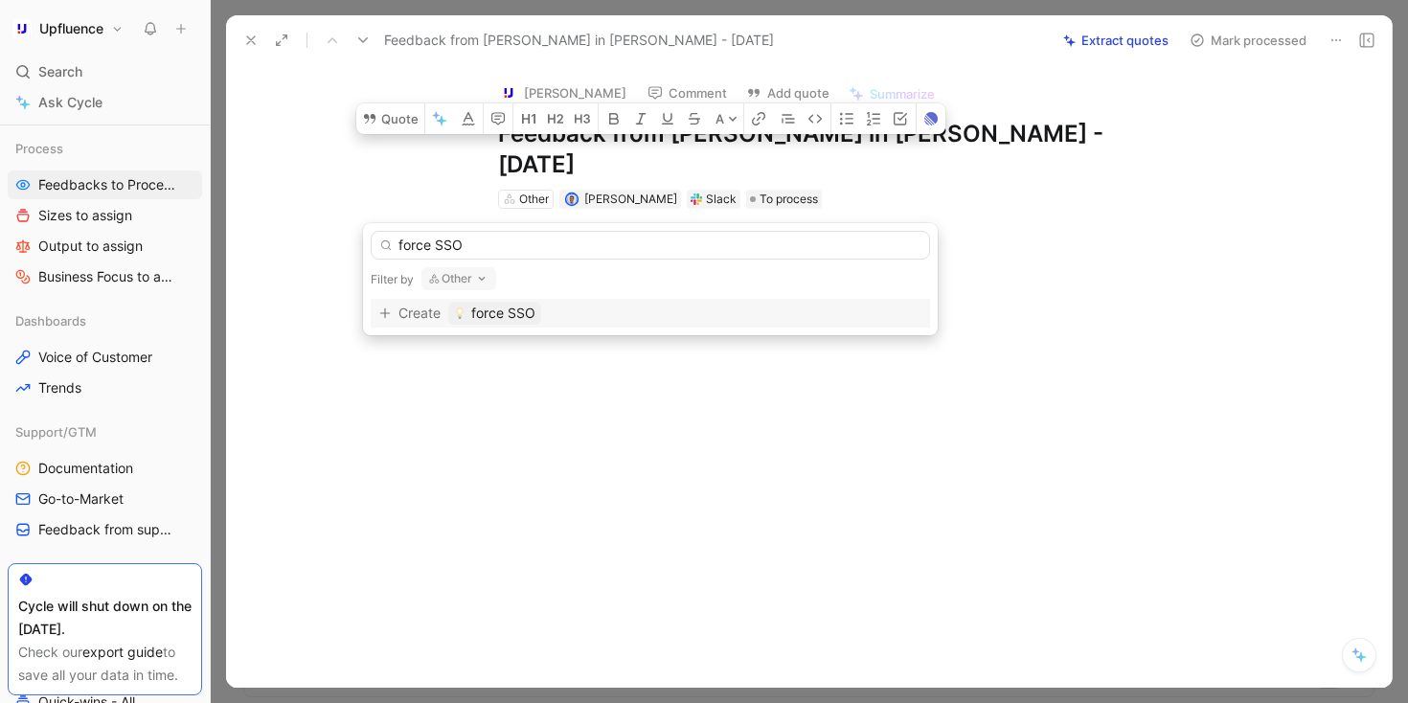
type input "force SSO"
click at [462, 261] on div "force SSO Filter by Other Create force SSO" at bounding box center [650, 279] width 575 height 112
click at [462, 276] on button "Other" at bounding box center [459, 278] width 75 height 23
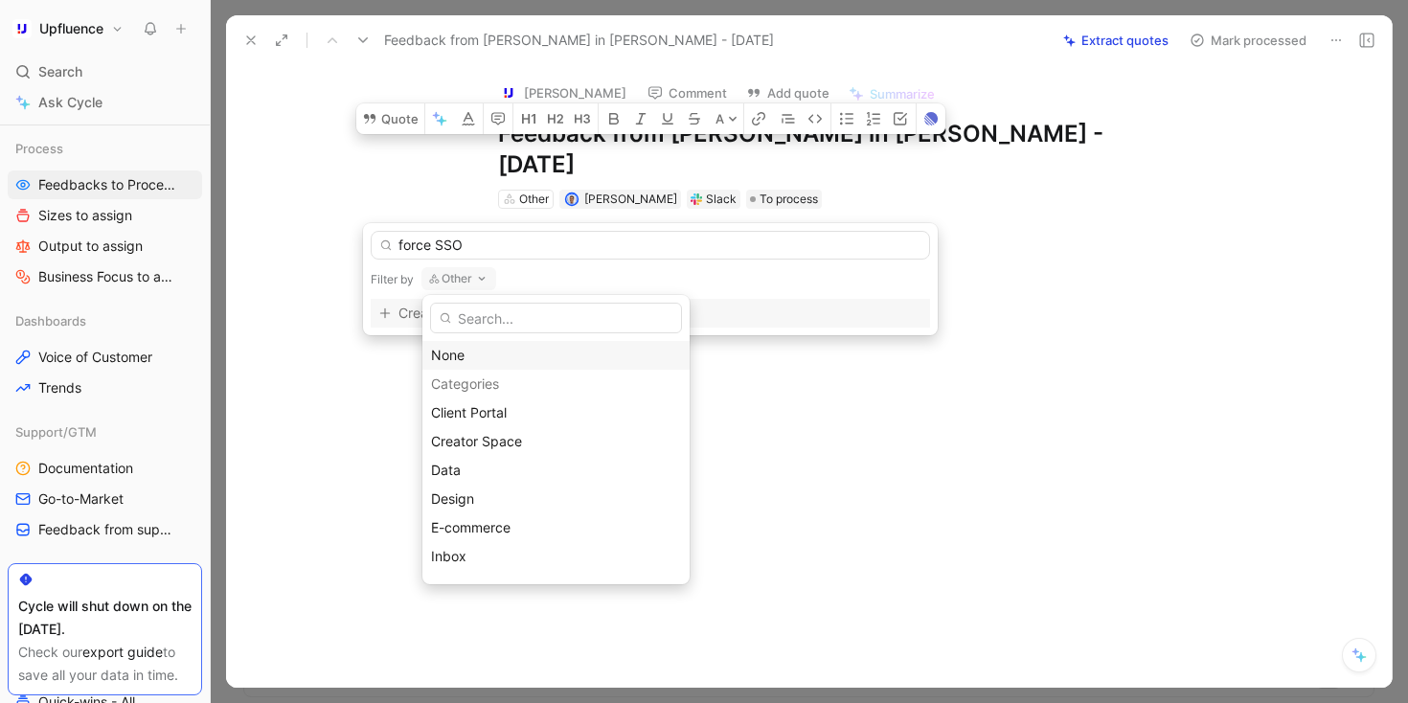
click at [470, 345] on div "None" at bounding box center [556, 355] width 250 height 23
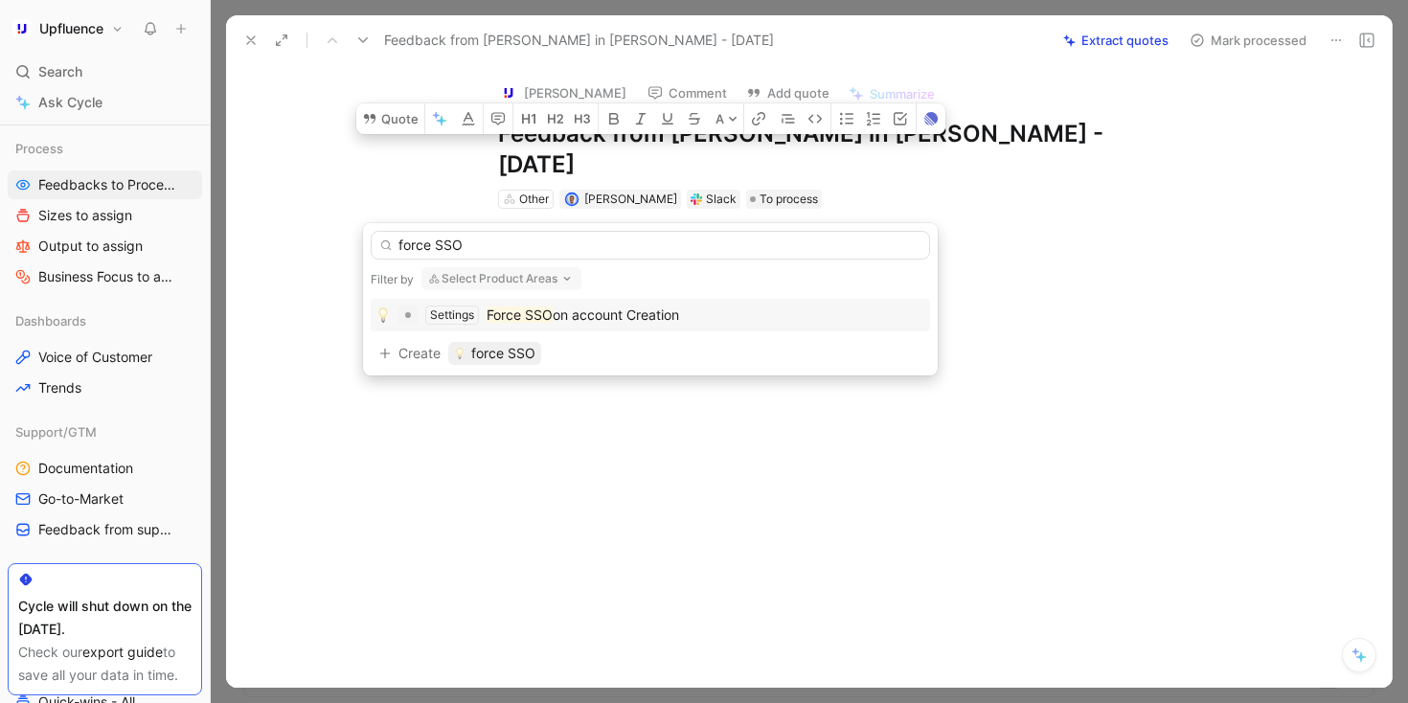
click at [615, 322] on span "on account Creation" at bounding box center [616, 315] width 126 height 16
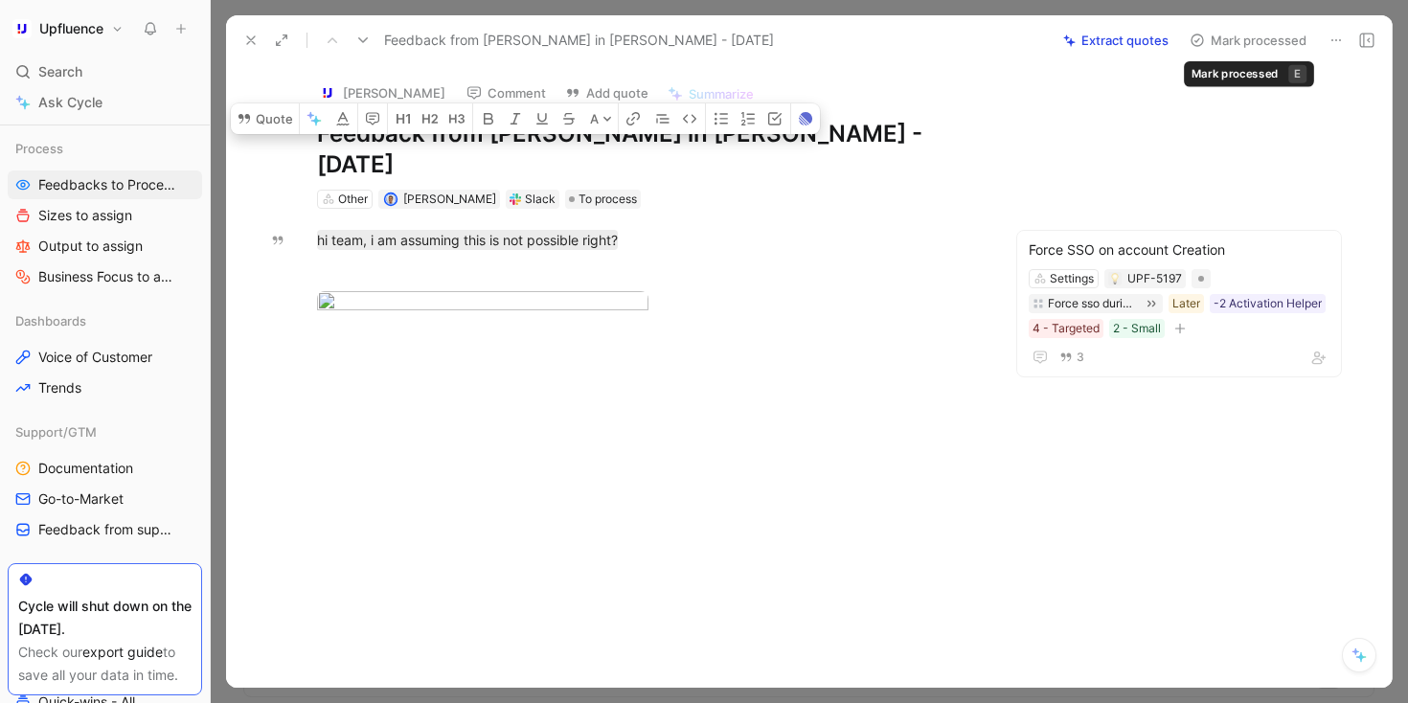
click at [724, 48] on button "Mark processed" at bounding box center [1248, 40] width 134 height 27
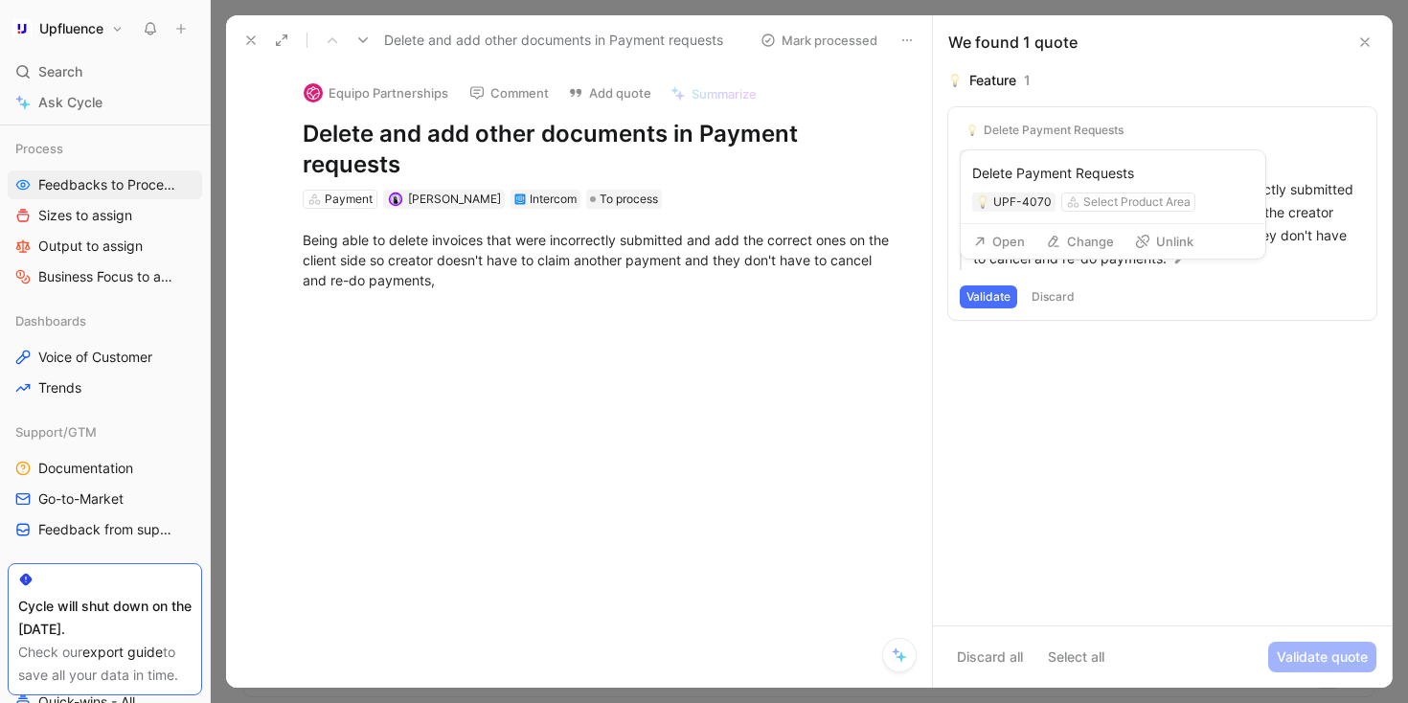
click at [724, 237] on button "Unlink" at bounding box center [1165, 241] width 76 height 27
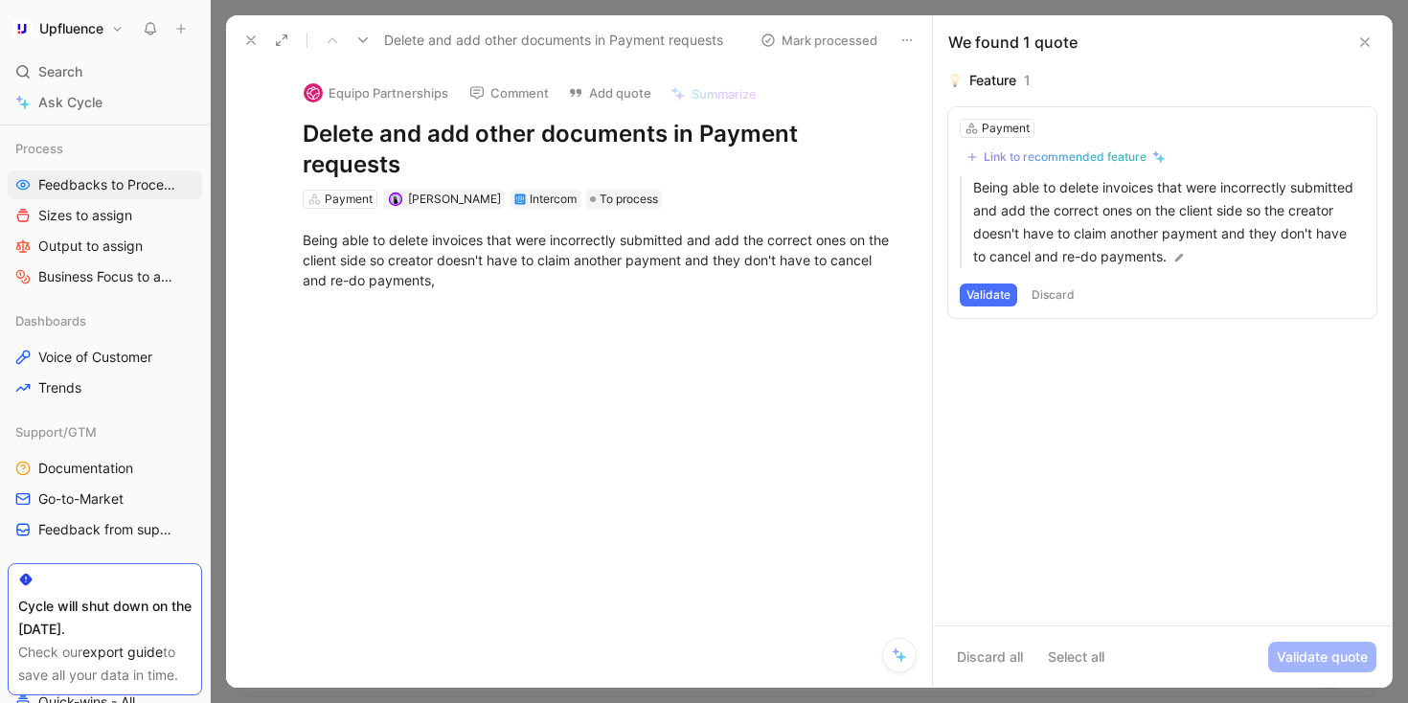
click at [724, 140] on div "Payment Link to recommended feature Being able to delete invoices that were inc…" at bounding box center [1163, 212] width 428 height 211
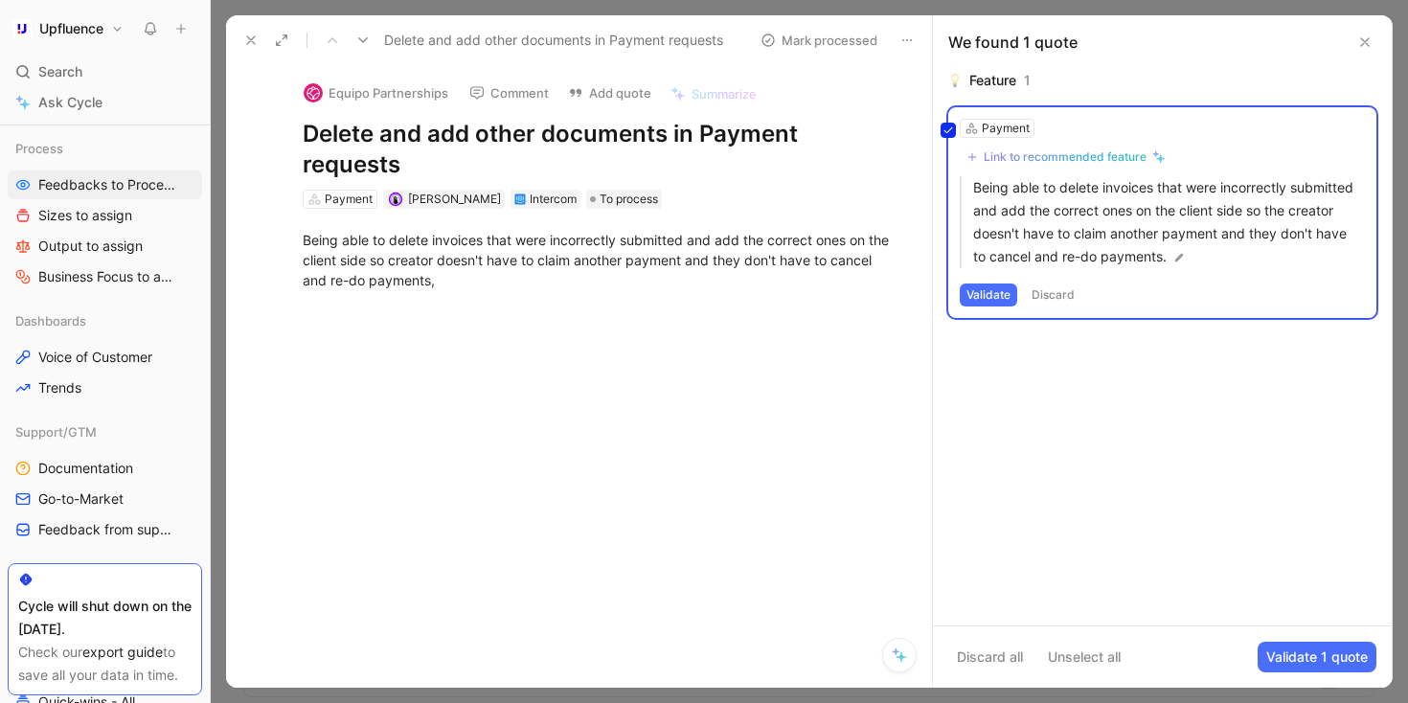
click at [724, 156] on div "Payment Link to recommended feature Being able to delete invoices that were inc…" at bounding box center [1163, 212] width 428 height 211
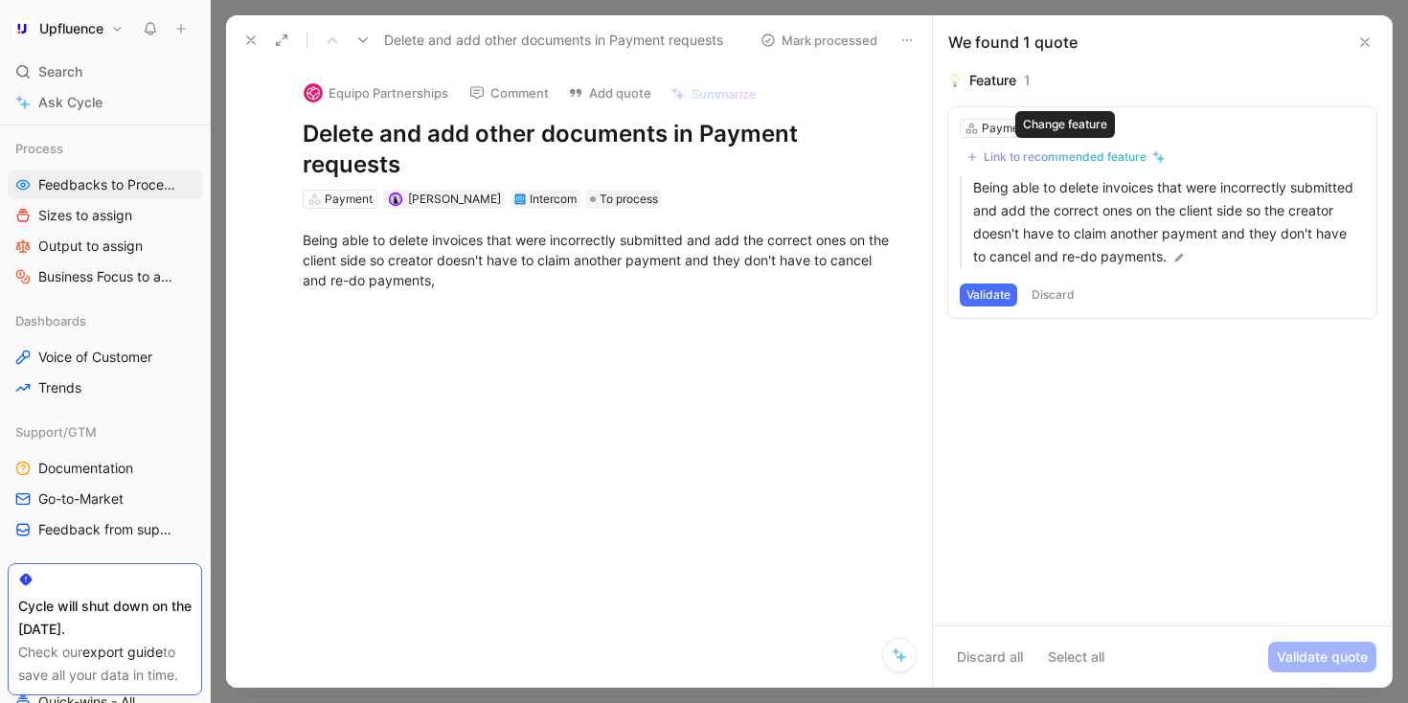
click at [724, 156] on div "Link to recommended feature" at bounding box center [1065, 156] width 163 height 15
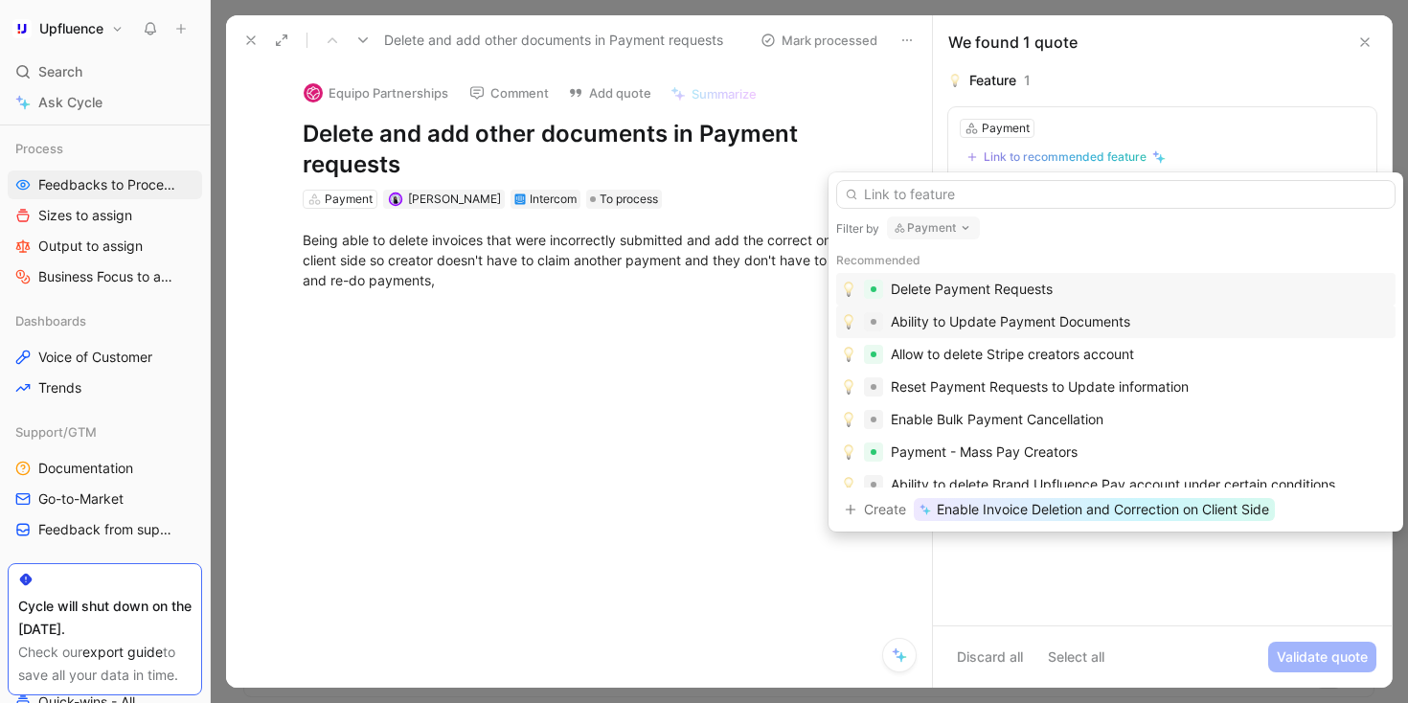
click at [724, 319] on div "Ability to Update Payment Documents" at bounding box center [1011, 321] width 240 height 23
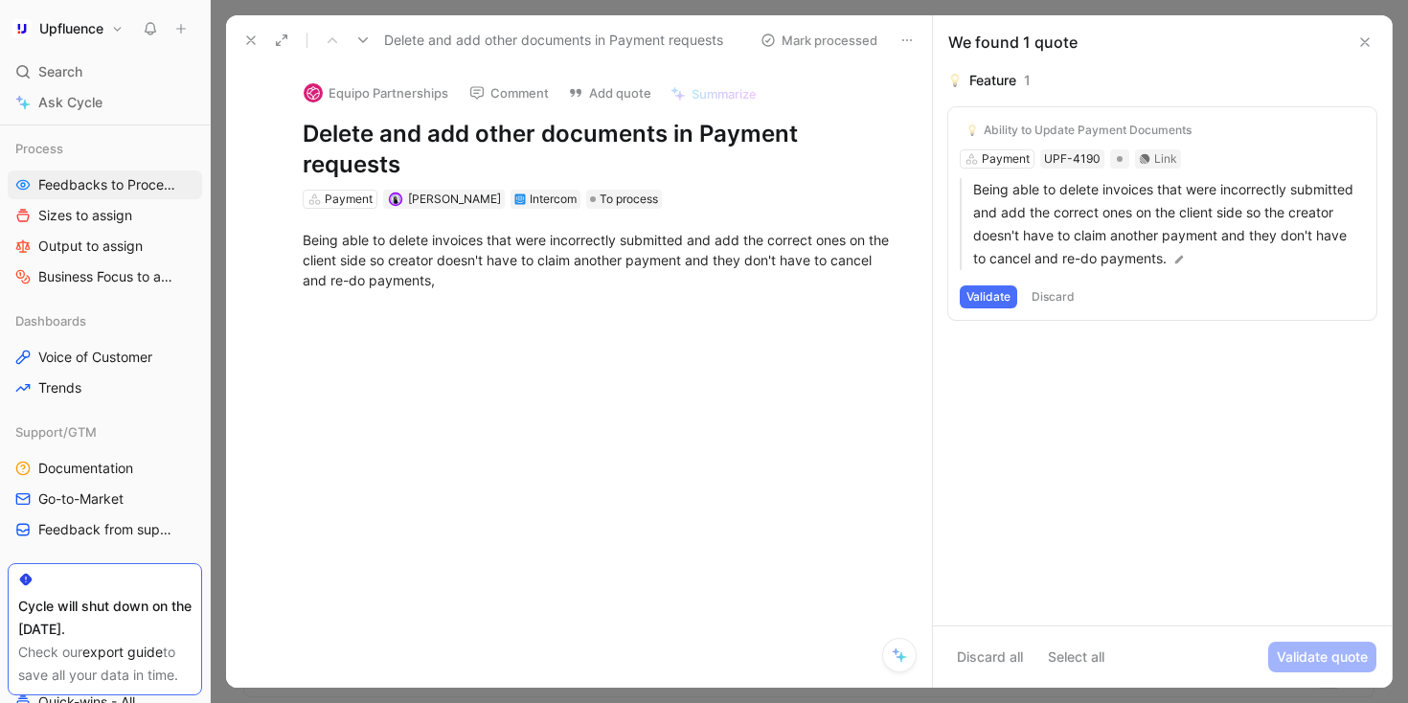
click at [724, 299] on button "Validate" at bounding box center [988, 297] width 57 height 23
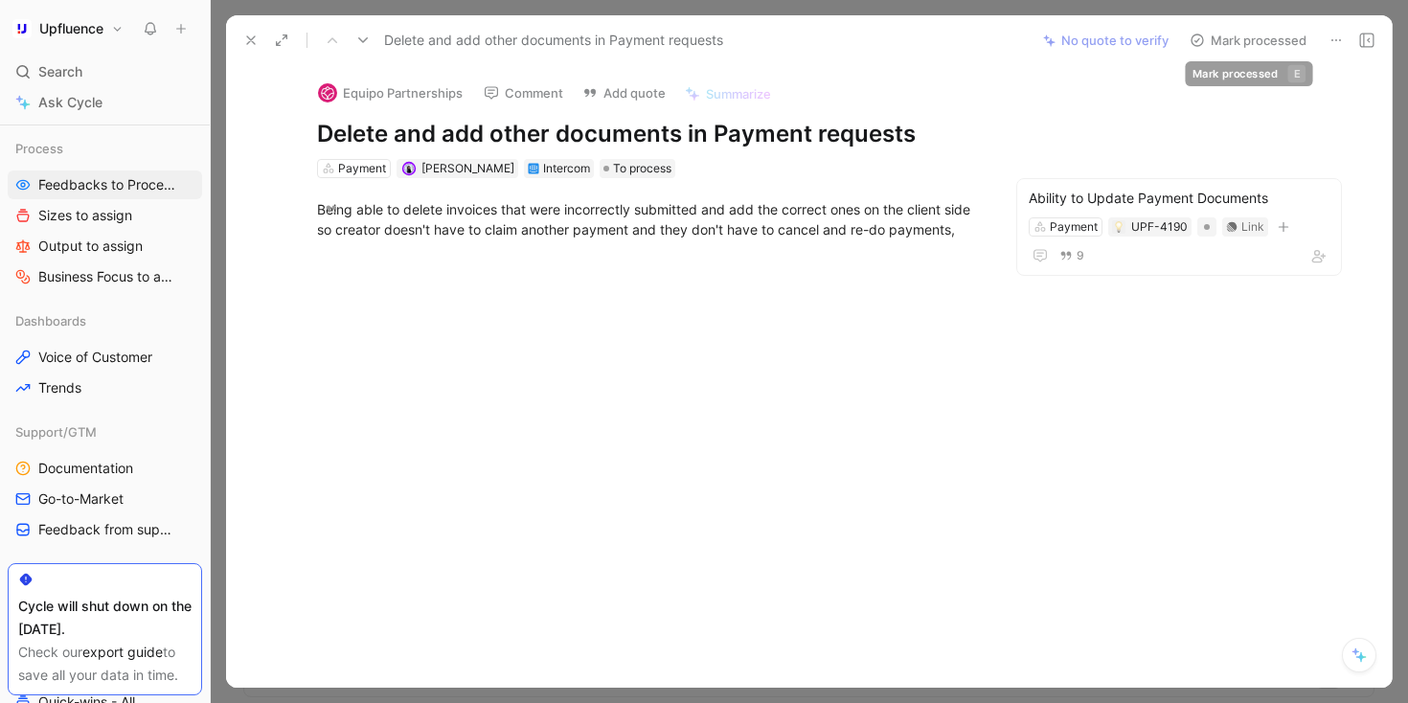
click at [724, 37] on button "Mark processed" at bounding box center [1248, 40] width 134 height 27
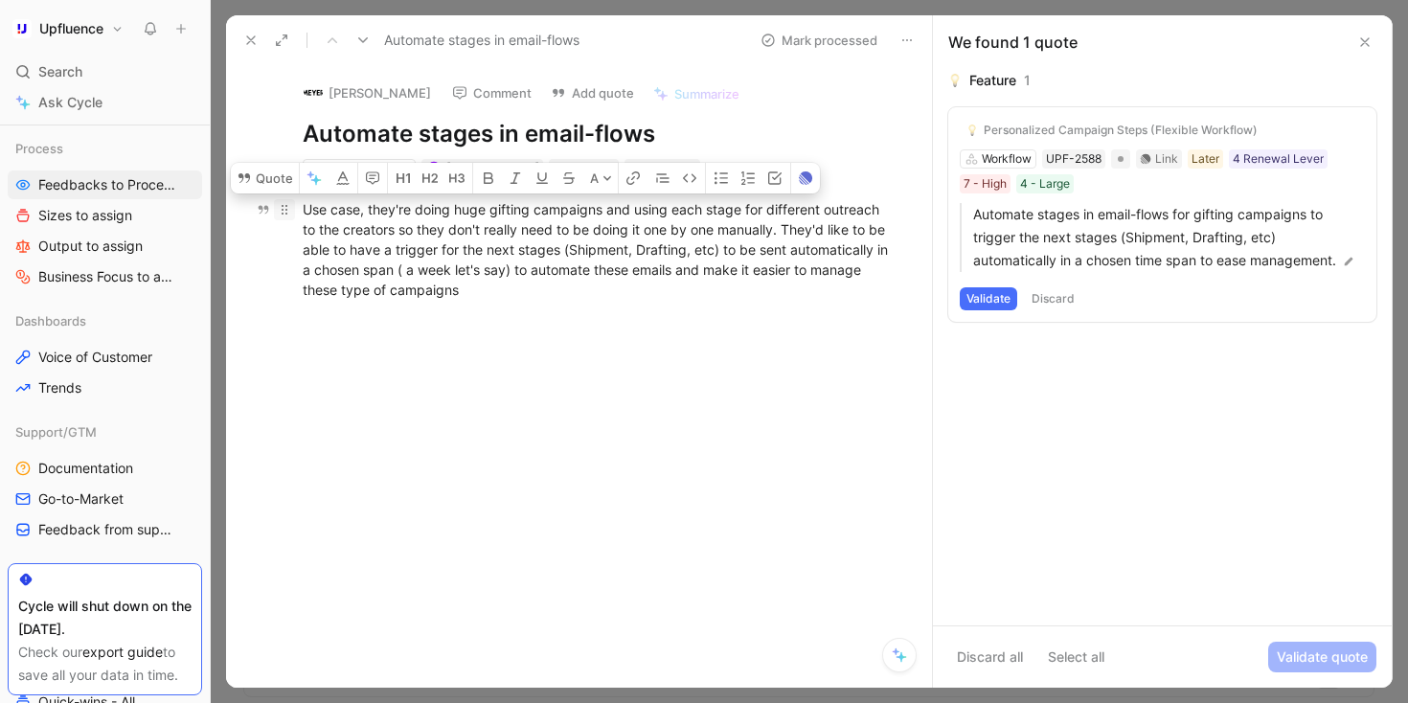
drag, startPoint x: 592, startPoint y: 296, endPoint x: 293, endPoint y: 208, distance: 311.7
click at [293, 208] on p "Use case, they're doing huge gifting campaigns and using each stage for differe…" at bounding box center [599, 250] width 666 height 112
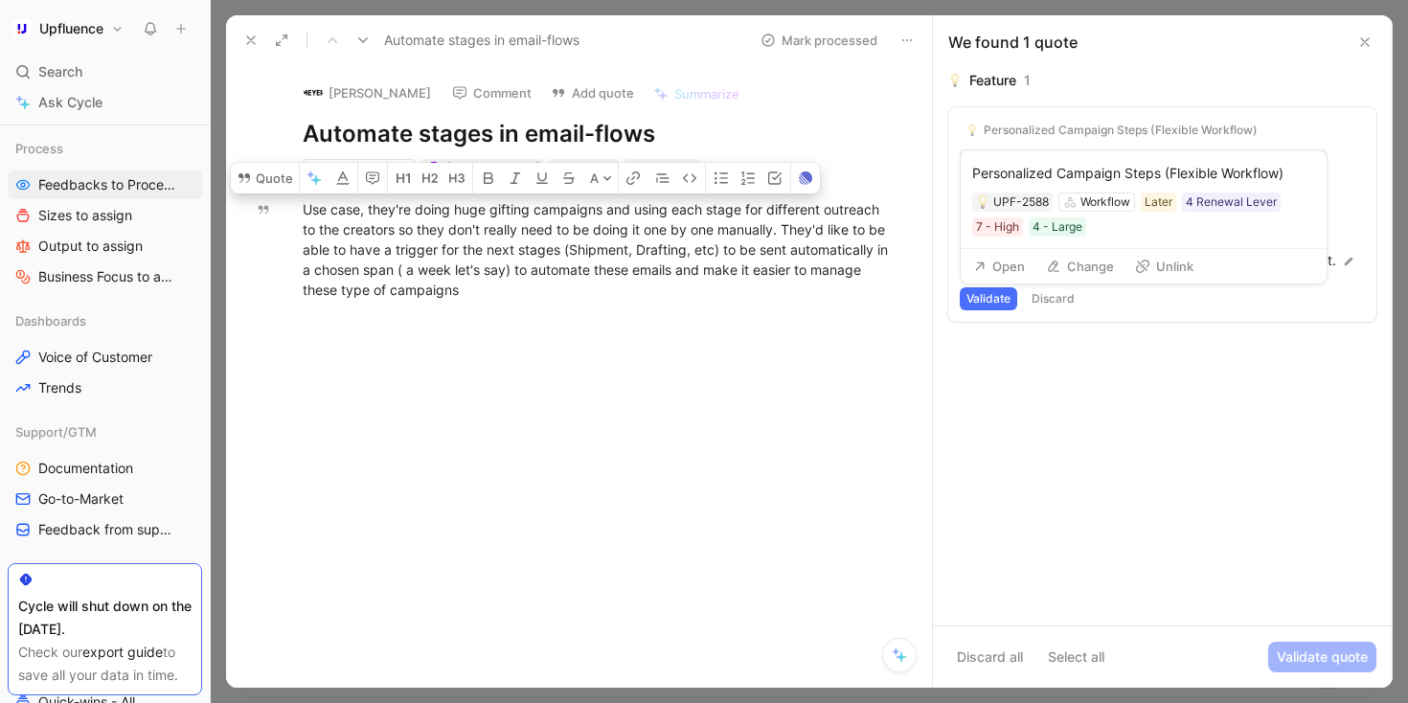
click at [724, 263] on icon at bounding box center [1142, 266] width 15 height 15
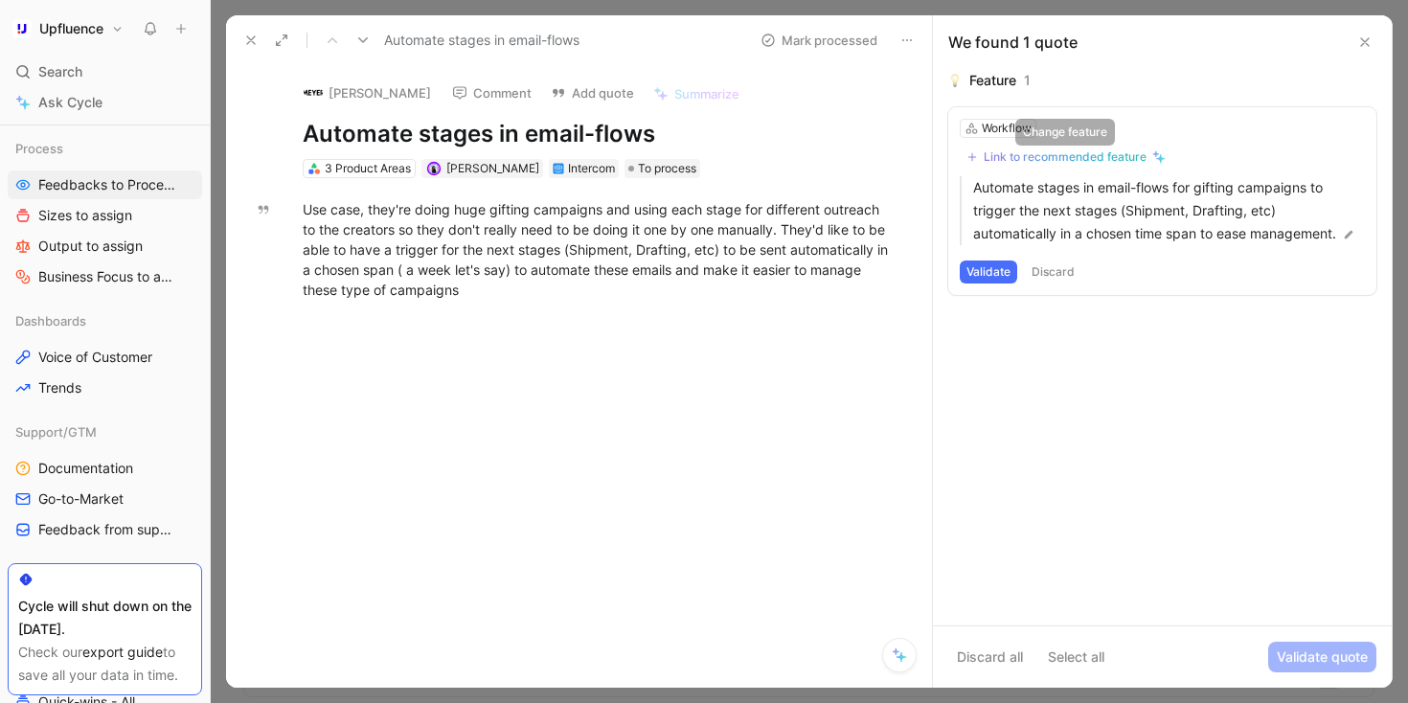
click at [724, 161] on div "Link to recommended feature" at bounding box center [1065, 156] width 163 height 15
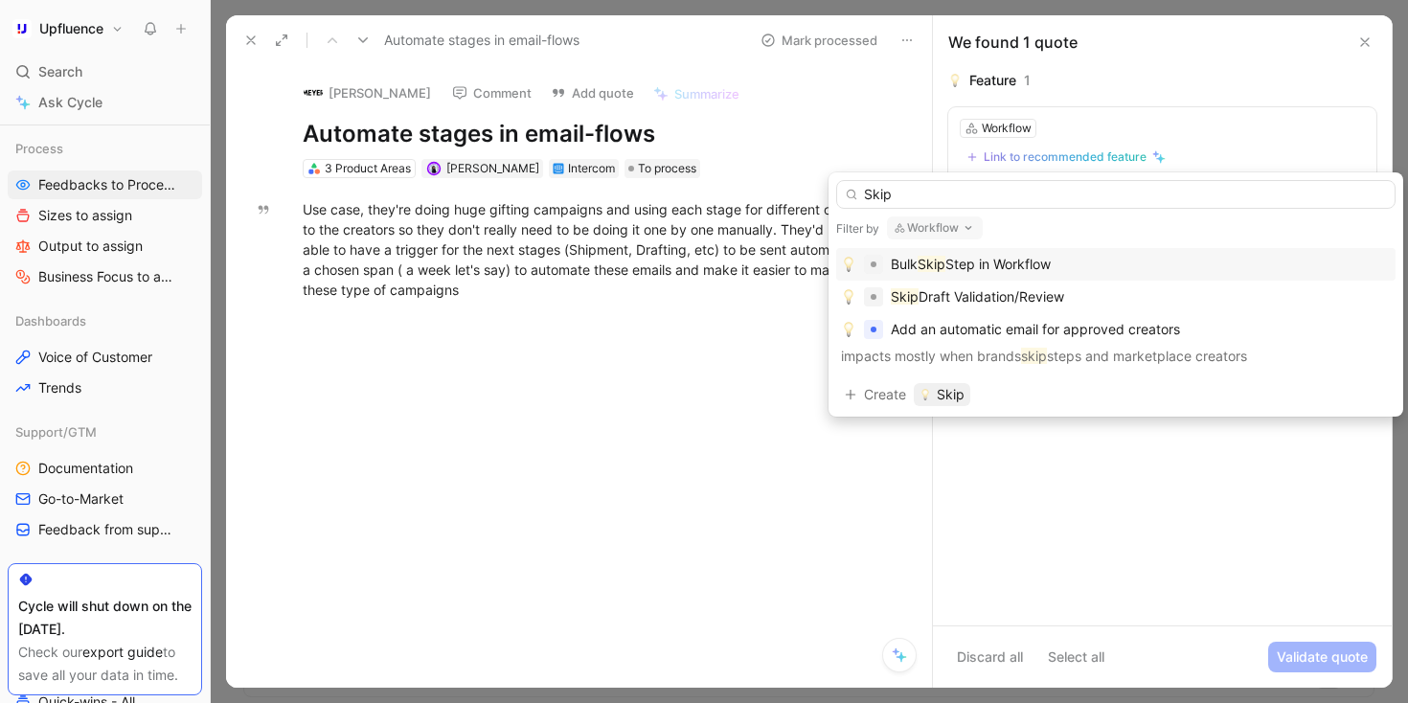
type input "Skip"
click at [724, 268] on div "Bulk Skip Step in Workflow" at bounding box center [1116, 264] width 550 height 23
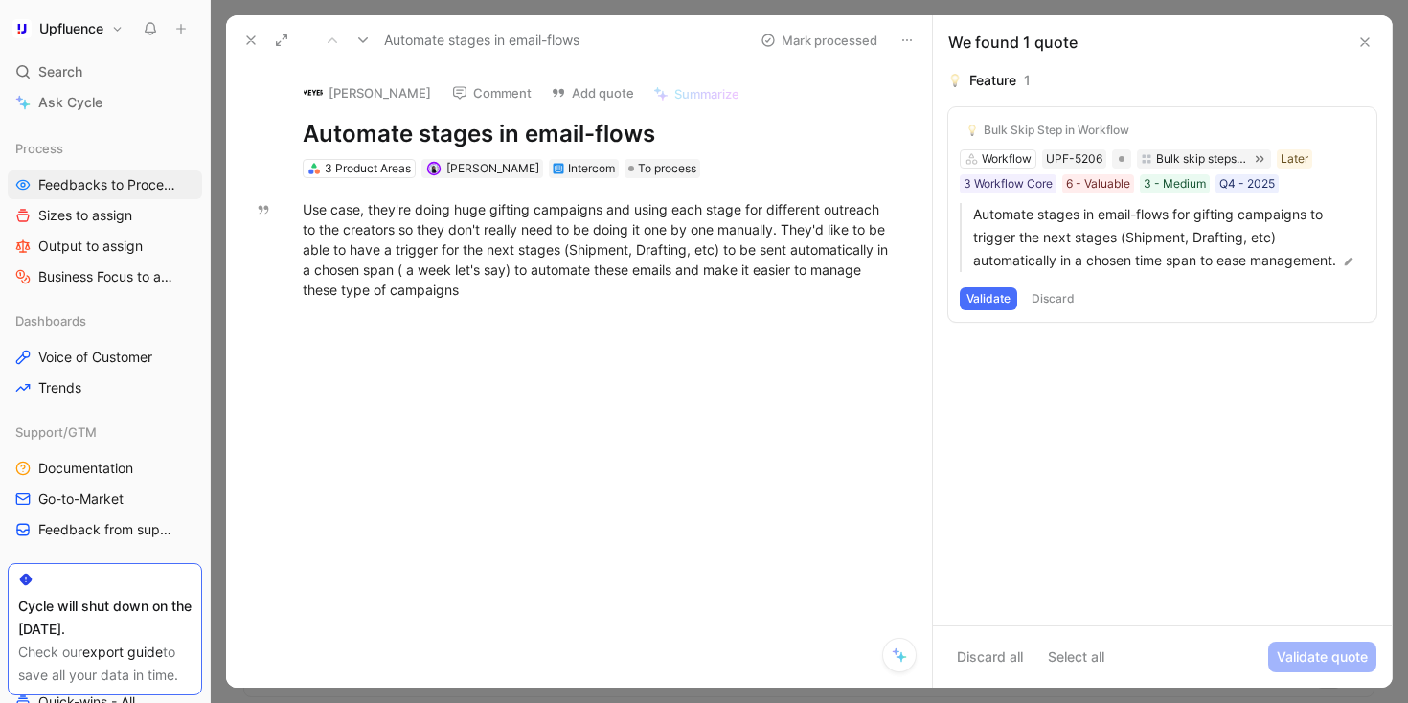
click at [724, 301] on button "Validate" at bounding box center [988, 298] width 57 height 23
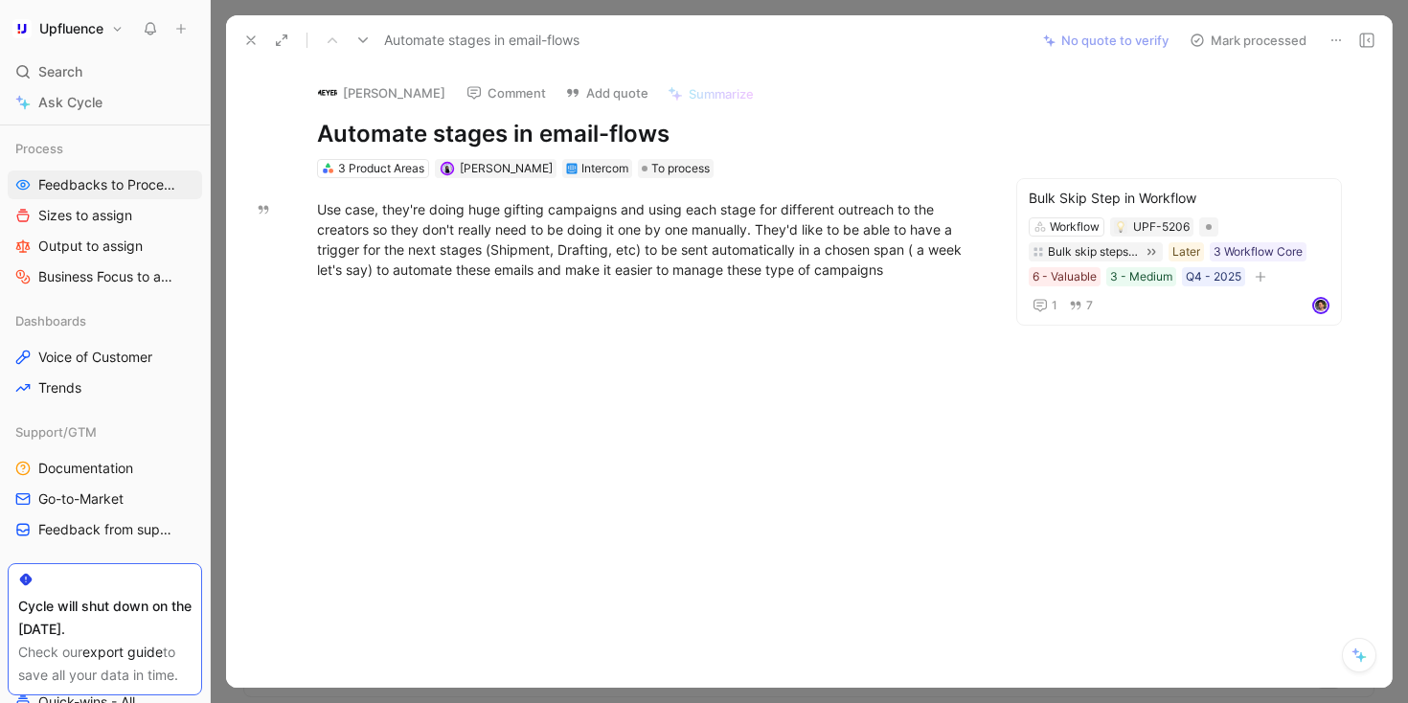
click at [724, 42] on button "Mark processed" at bounding box center [1248, 40] width 134 height 27
click at [724, 39] on button "Mark processed" at bounding box center [1248, 40] width 134 height 27
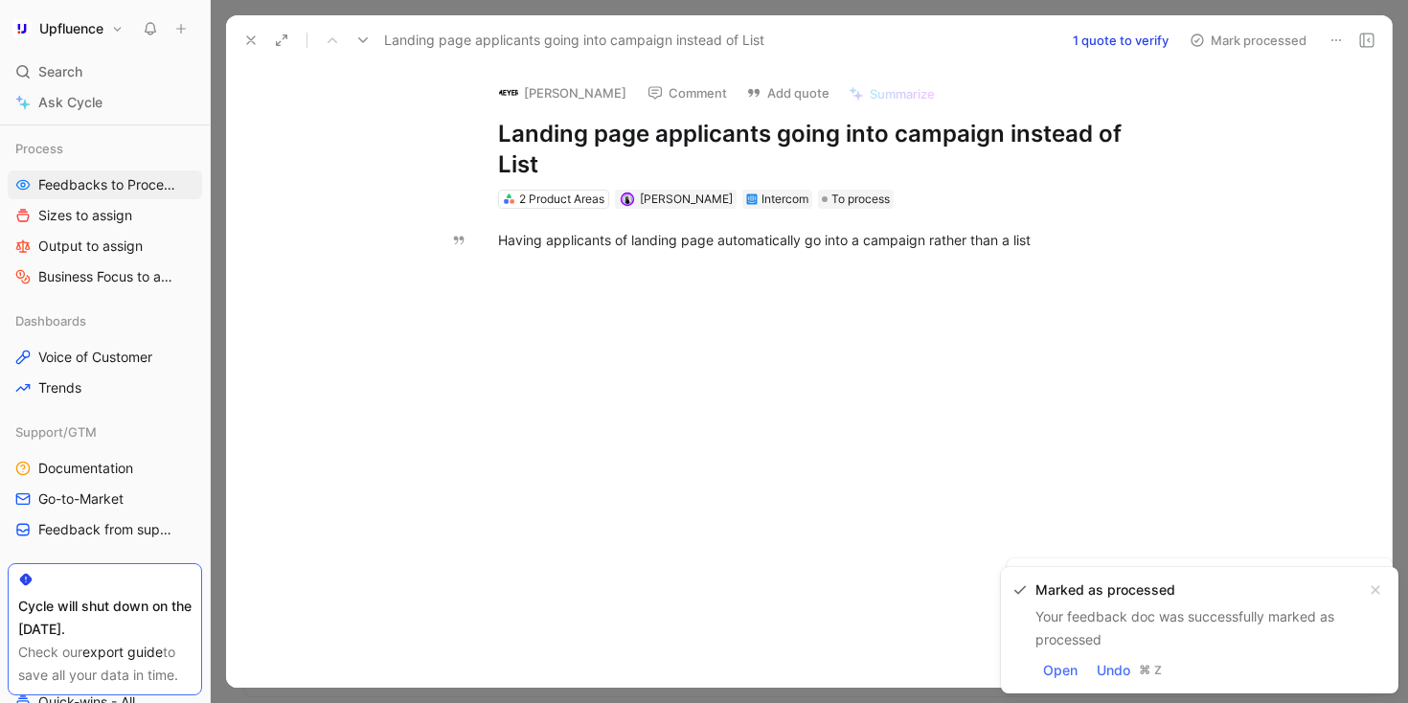
click at [252, 41] on use at bounding box center [251, 40] width 8 height 8
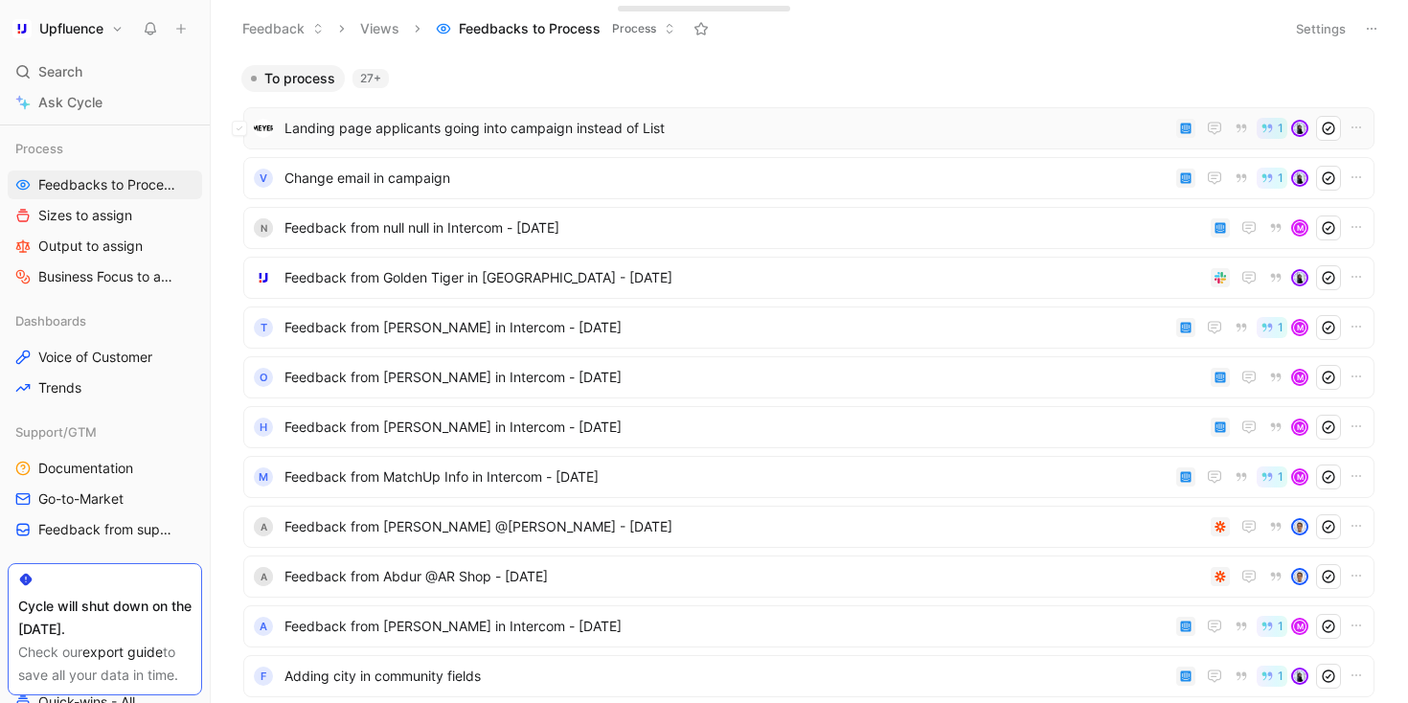
click at [580, 135] on span "Landing page applicants going into campaign instead of List" at bounding box center [727, 128] width 884 height 23
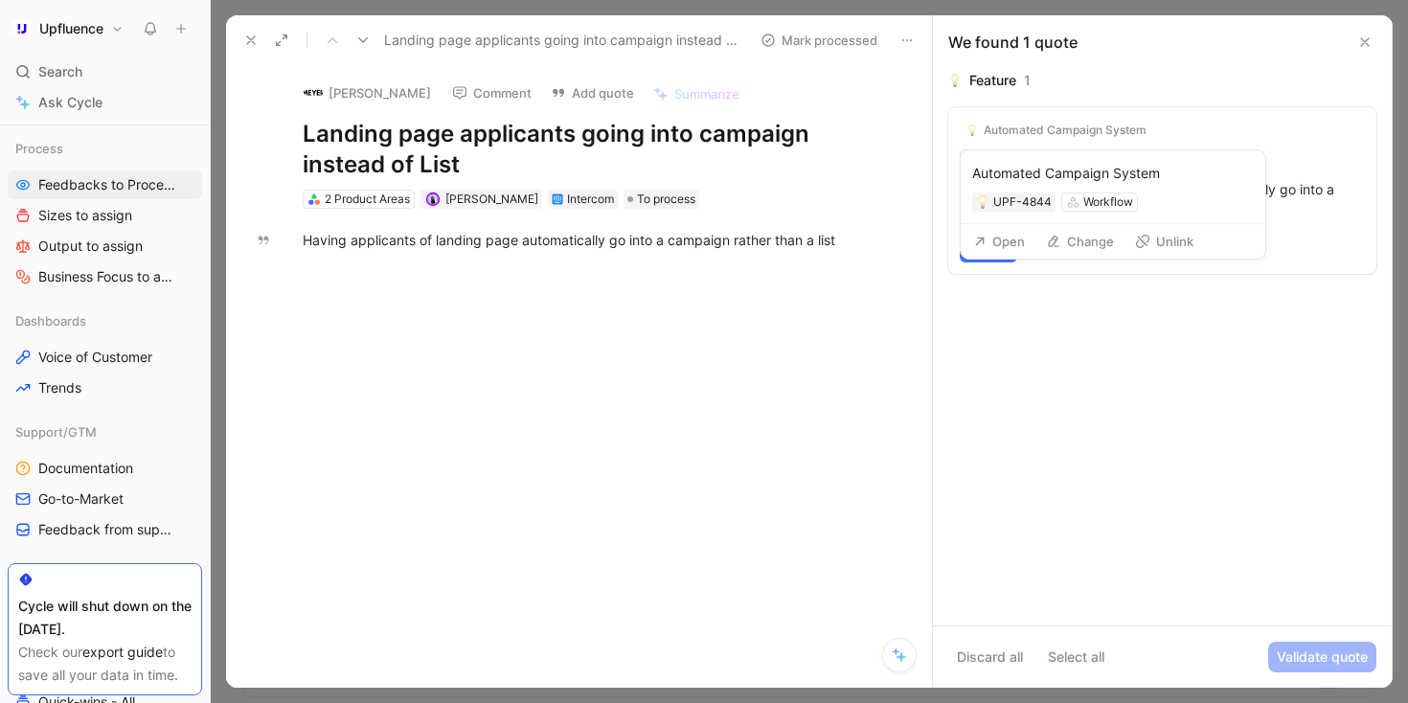
click at [724, 239] on button "Unlink" at bounding box center [1165, 241] width 76 height 27
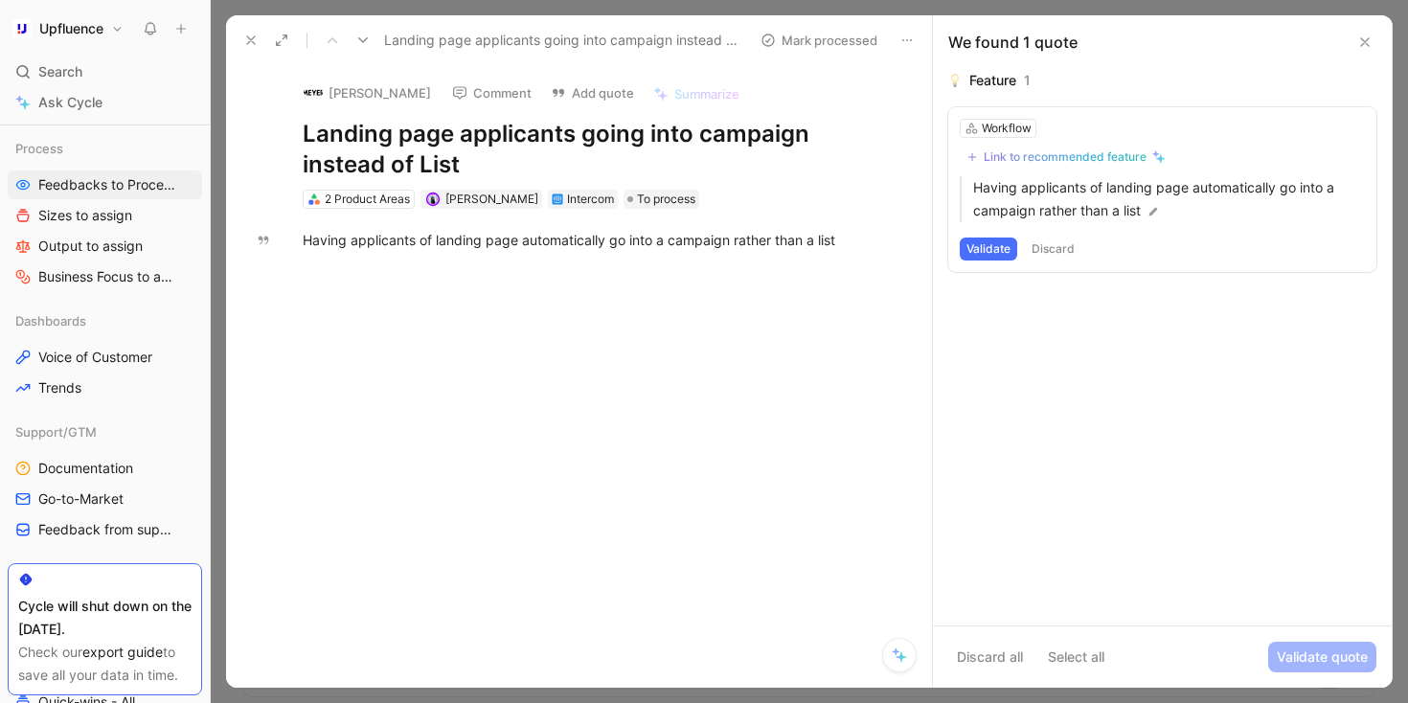
click at [724, 158] on div "Link to recommended feature" at bounding box center [1065, 156] width 163 height 15
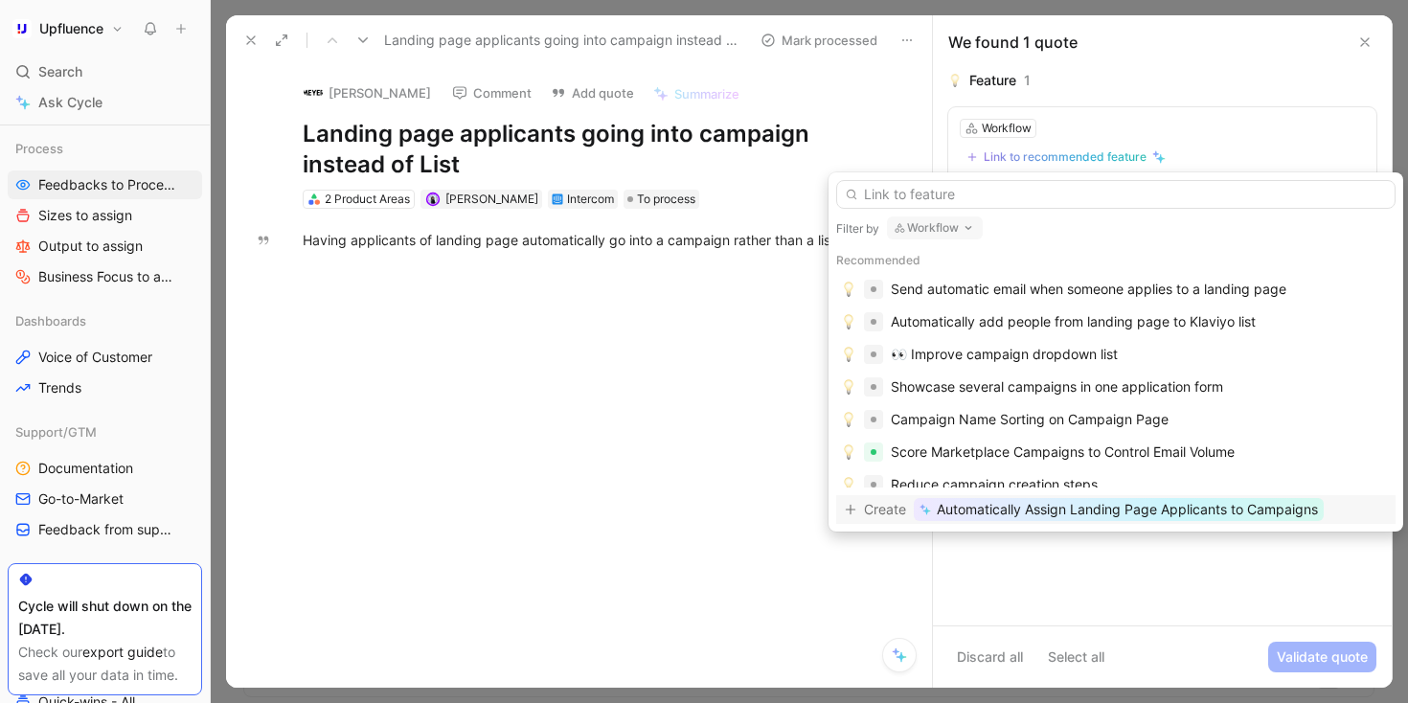
click at [724, 240] on div "Filter by Workflow Recommended Send automatic email when someone applies to a l…" at bounding box center [1116, 351] width 575 height 359
click at [724, 229] on button "Workflow" at bounding box center [935, 228] width 96 height 23
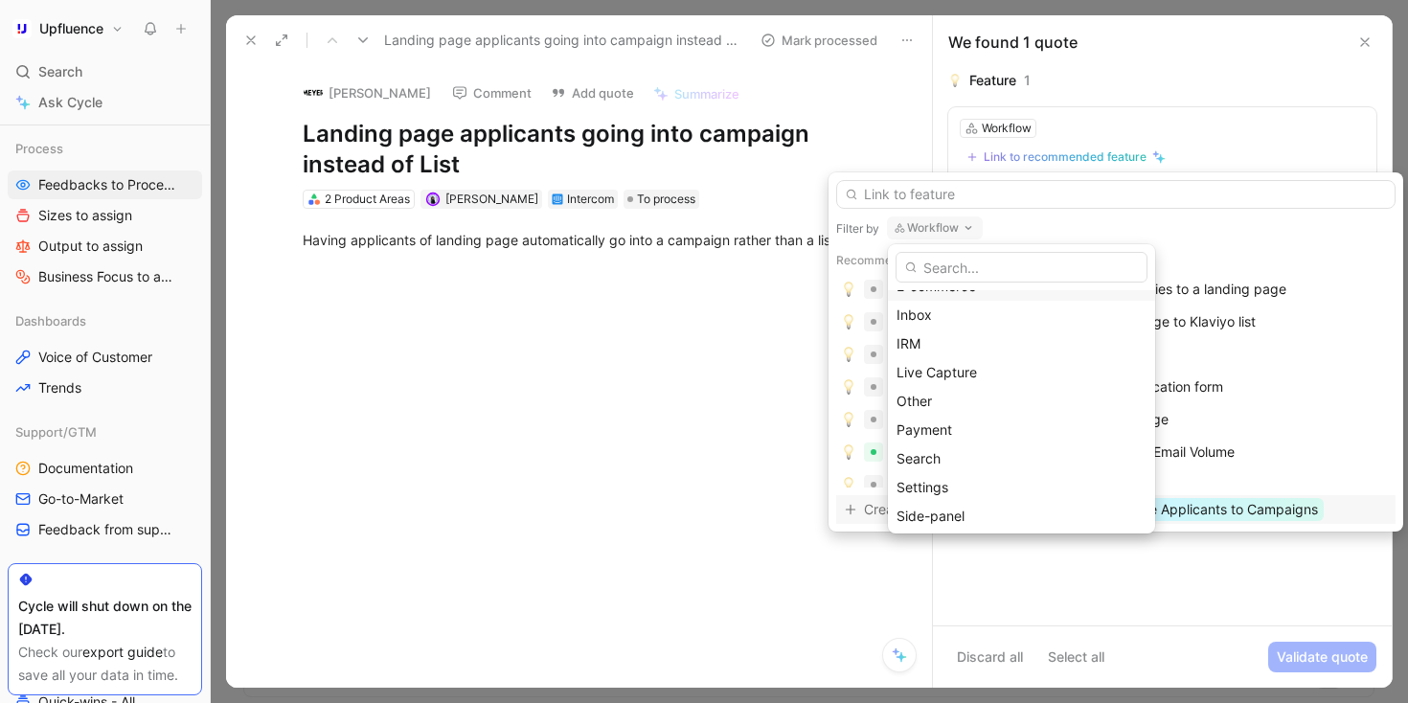
scroll to position [193, 0]
click at [724, 369] on span "Live Capture" at bounding box center [937, 370] width 80 height 16
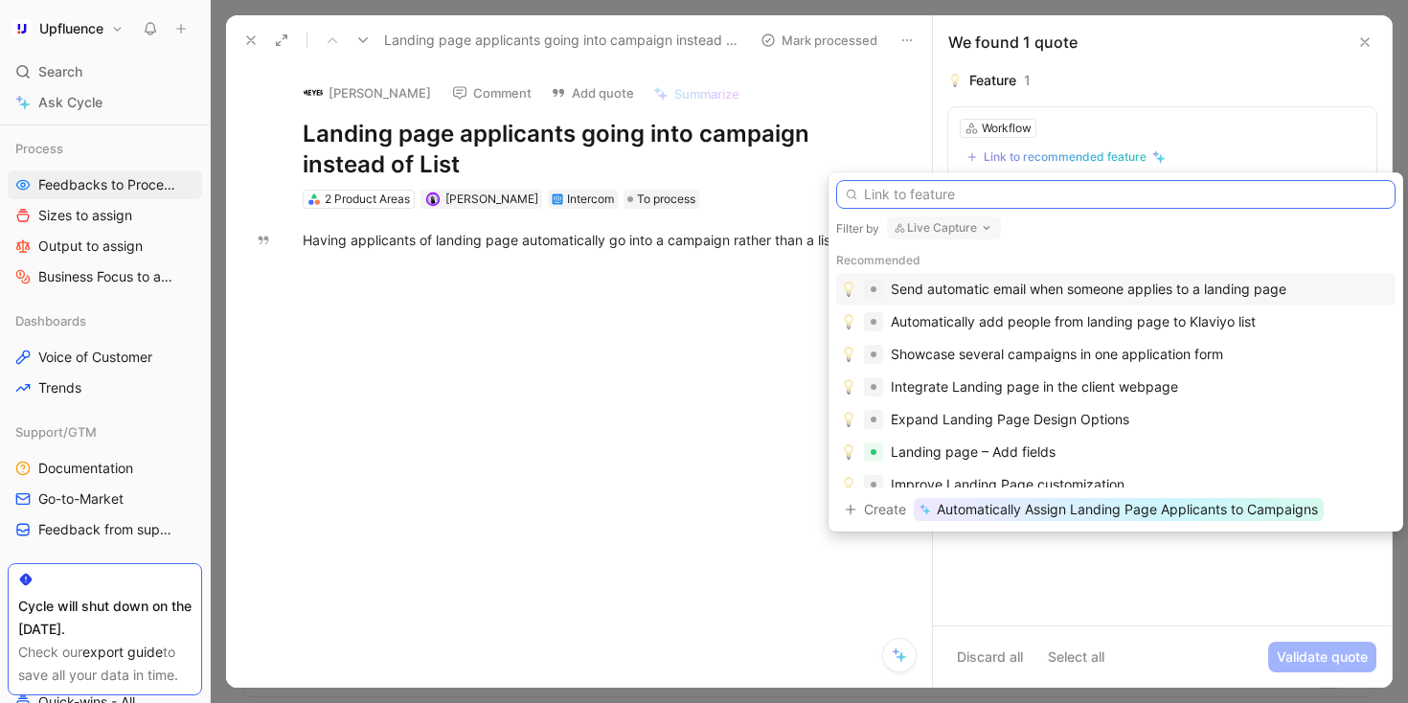
click at [724, 182] on input "text" at bounding box center [1116, 194] width 560 height 29
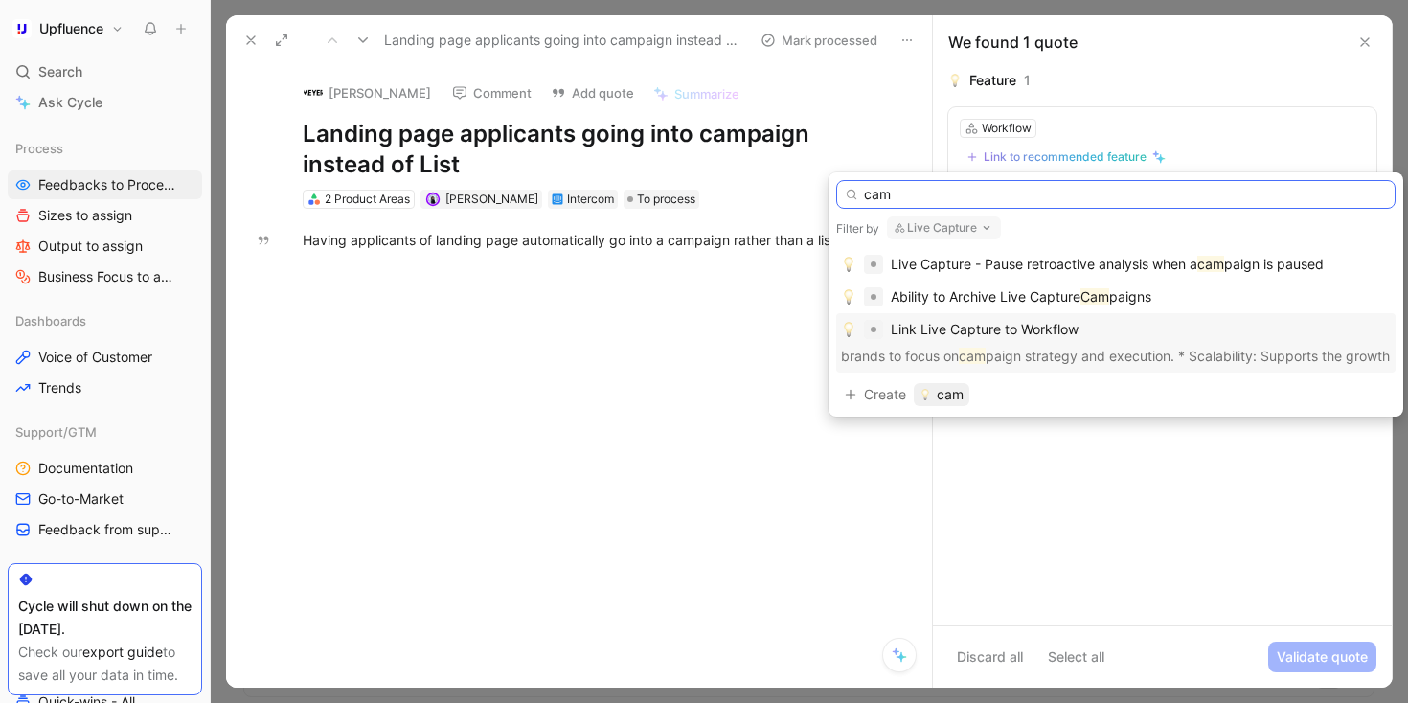
type input "cam"
click at [724, 325] on div "Link Live Capture to Workflow" at bounding box center [1116, 329] width 550 height 23
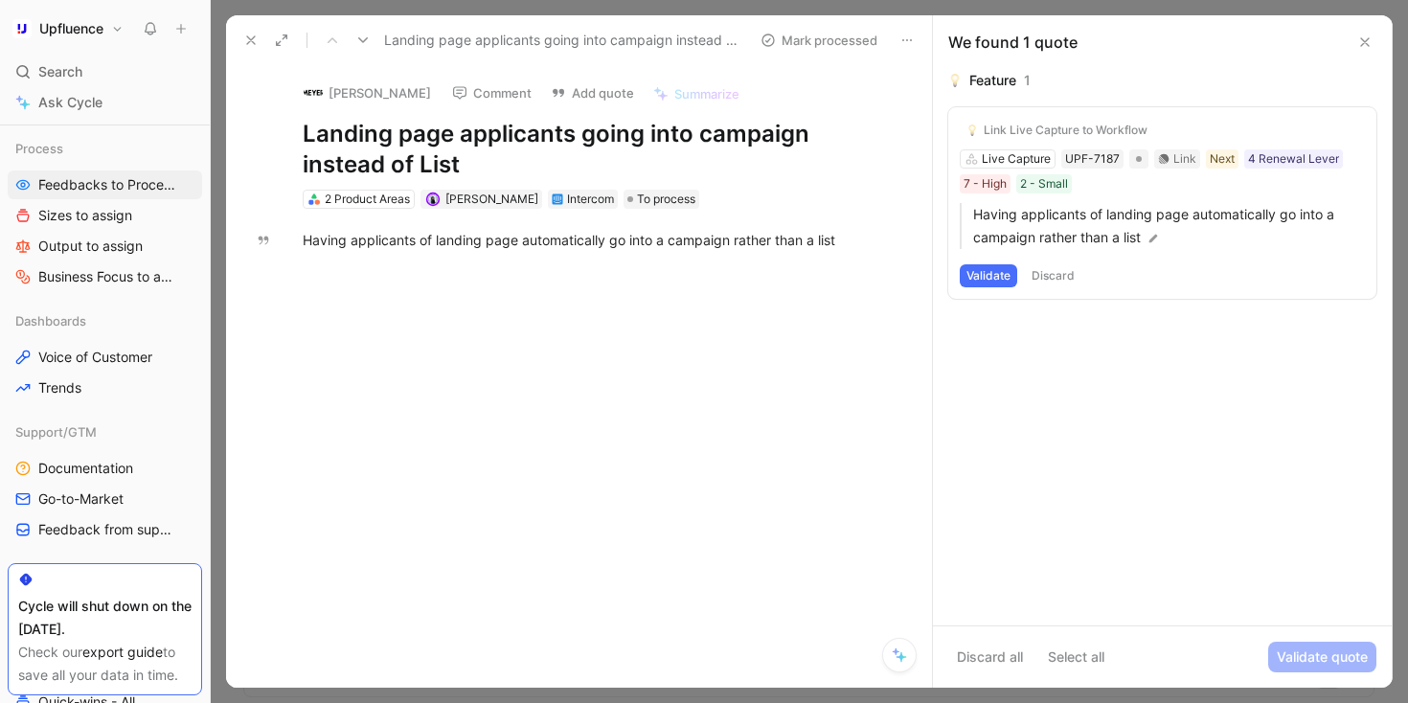
click at [724, 276] on button "Validate" at bounding box center [988, 275] width 57 height 23
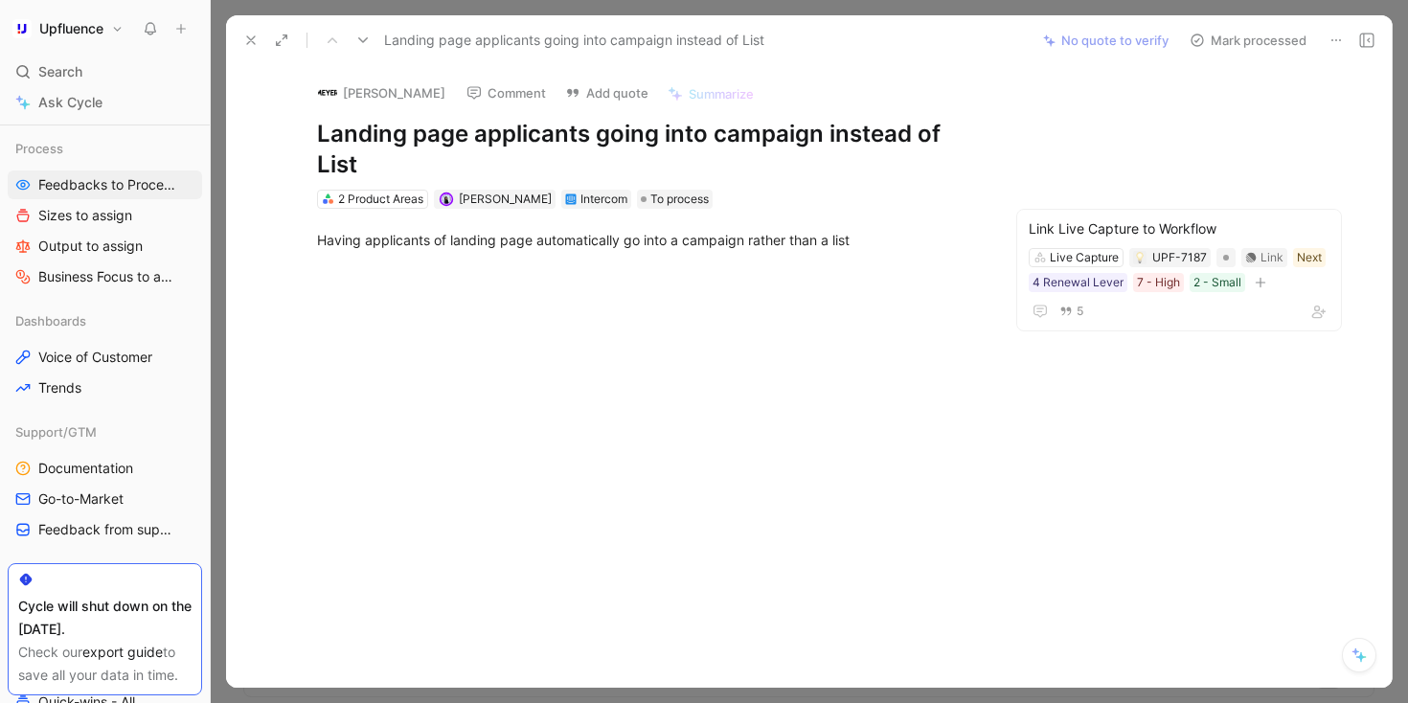
click at [724, 41] on button "Mark processed" at bounding box center [1248, 40] width 134 height 27
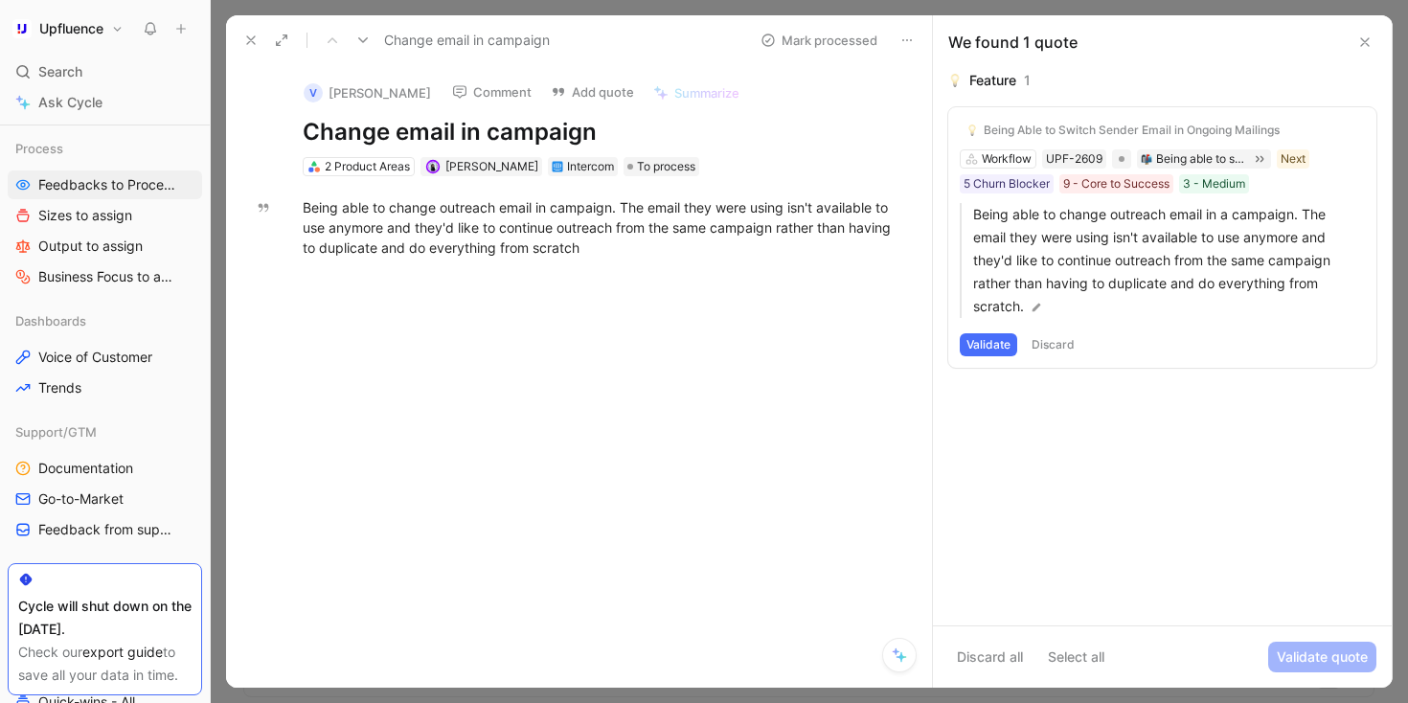
click at [724, 343] on button "Validate" at bounding box center [988, 344] width 57 height 23
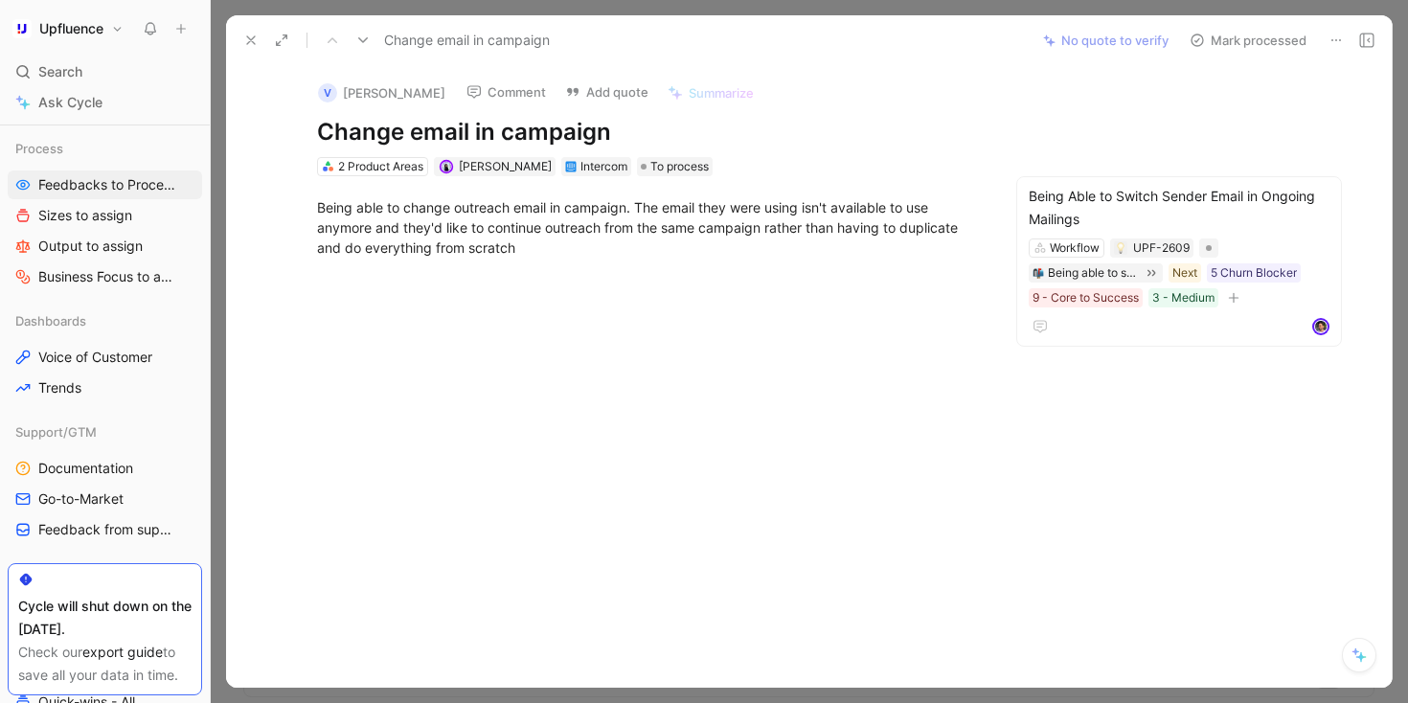
click at [724, 39] on button "Mark processed" at bounding box center [1248, 40] width 134 height 27
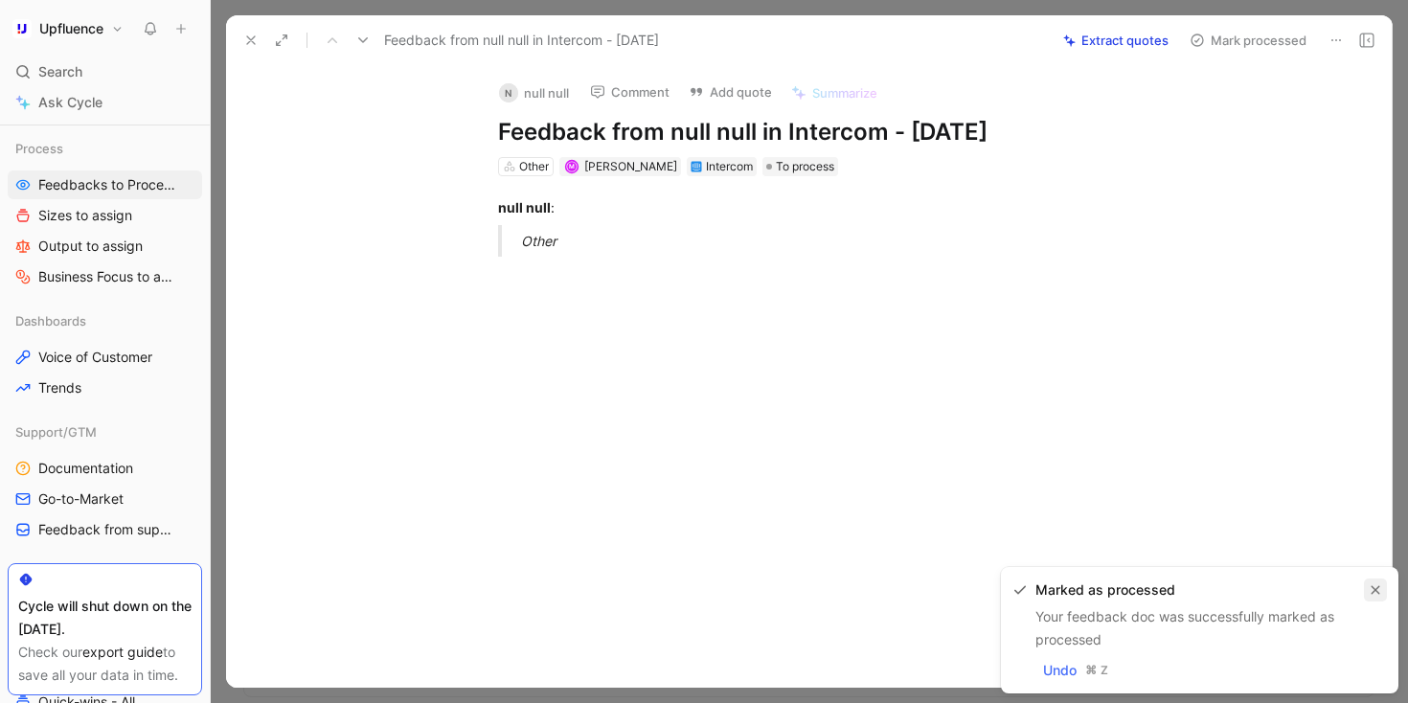
click at [724, 580] on button "button" at bounding box center [1375, 590] width 23 height 23
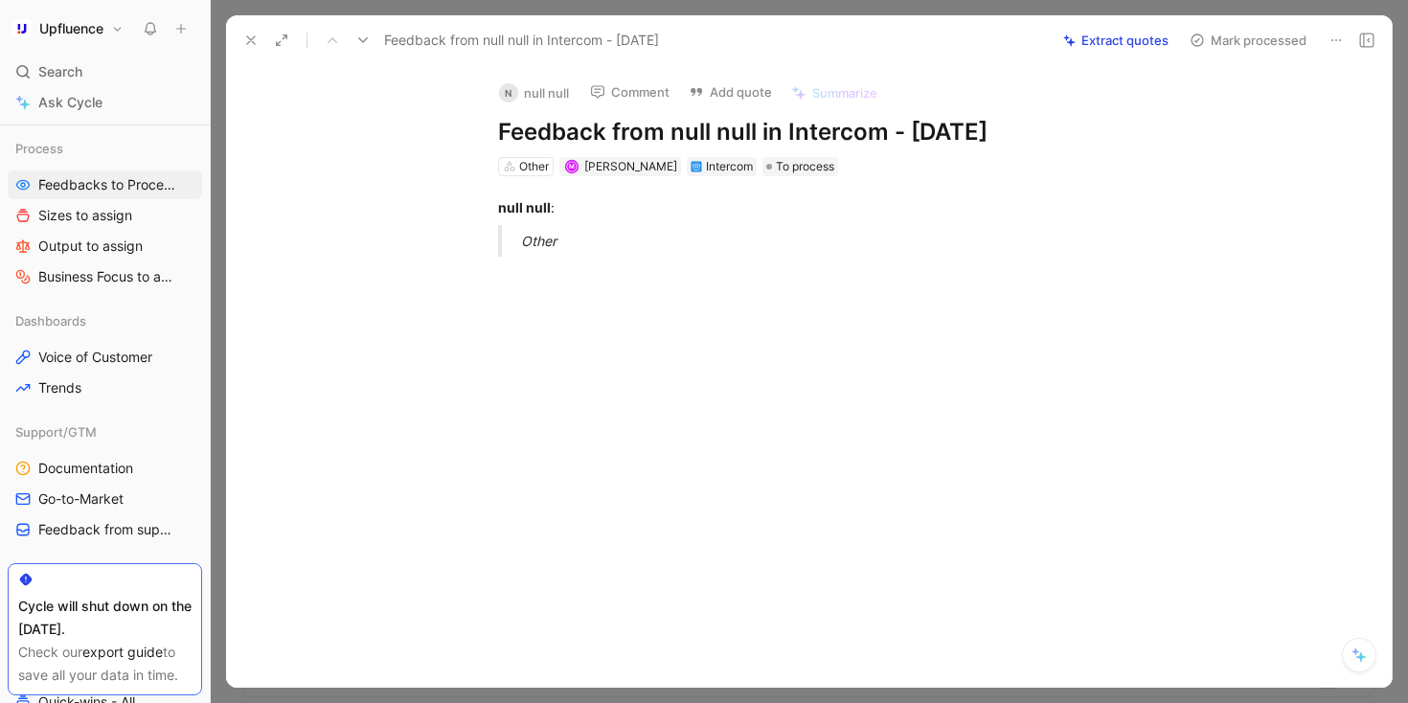
click at [724, 40] on icon at bounding box center [1336, 40] width 15 height 15
click at [724, 112] on div "Delete" at bounding box center [1277, 109] width 128 height 23
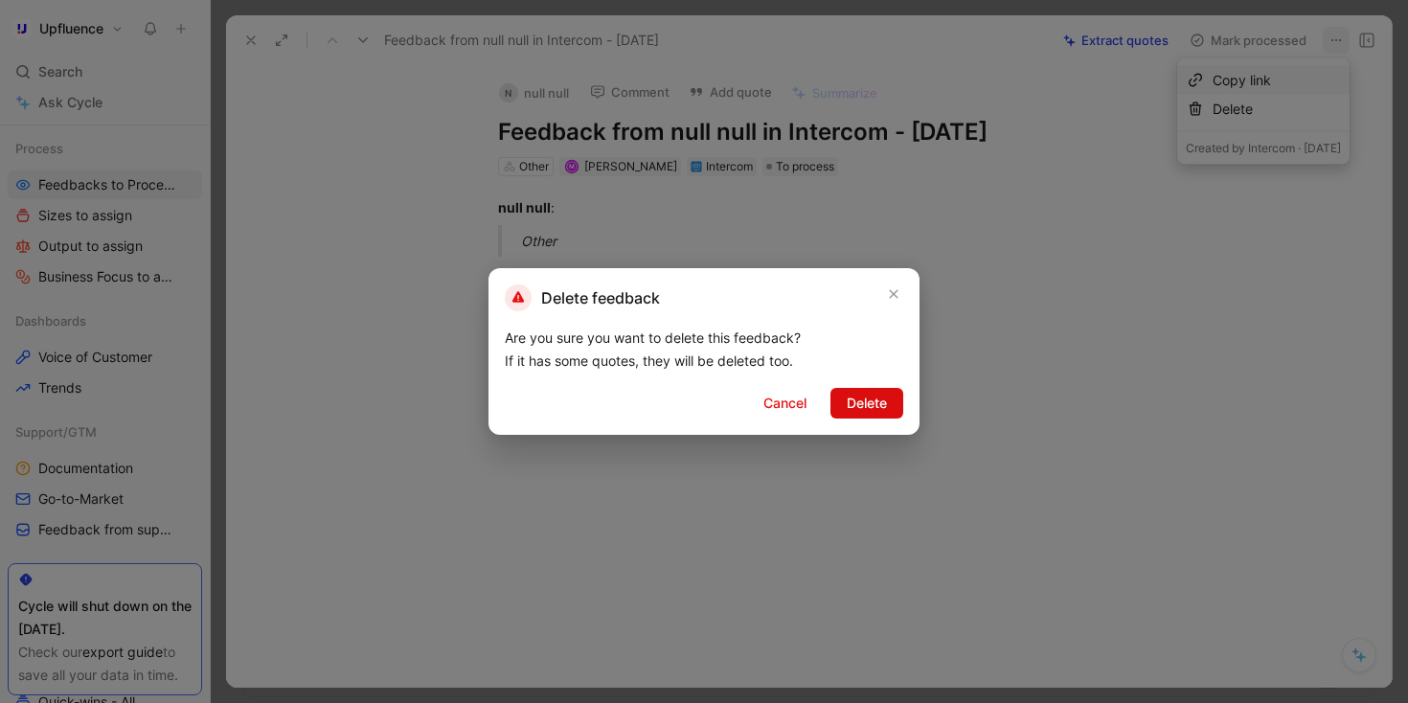
click at [724, 397] on span "Delete" at bounding box center [867, 403] width 40 height 23
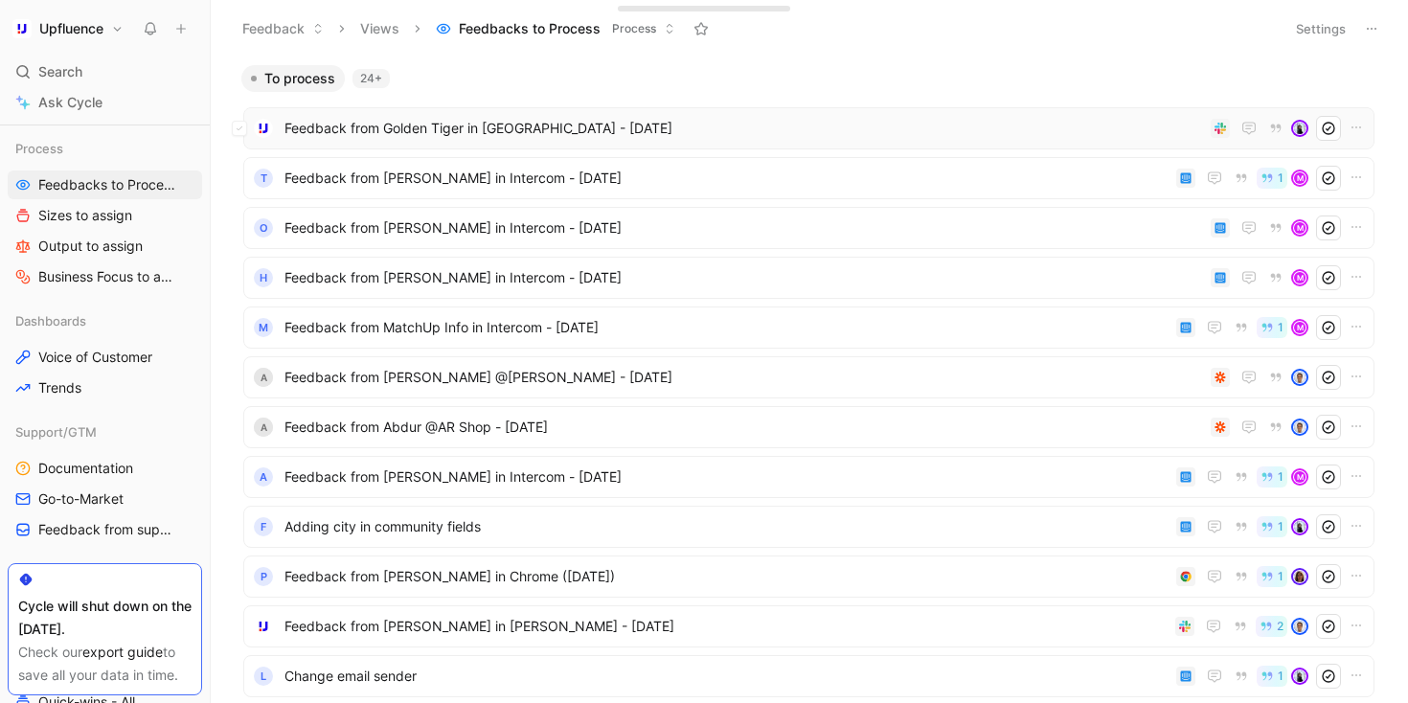
click at [724, 131] on span "Feedback from Golden Tiger in [GEOGRAPHIC_DATA] - [DATE]" at bounding box center [744, 128] width 919 height 23
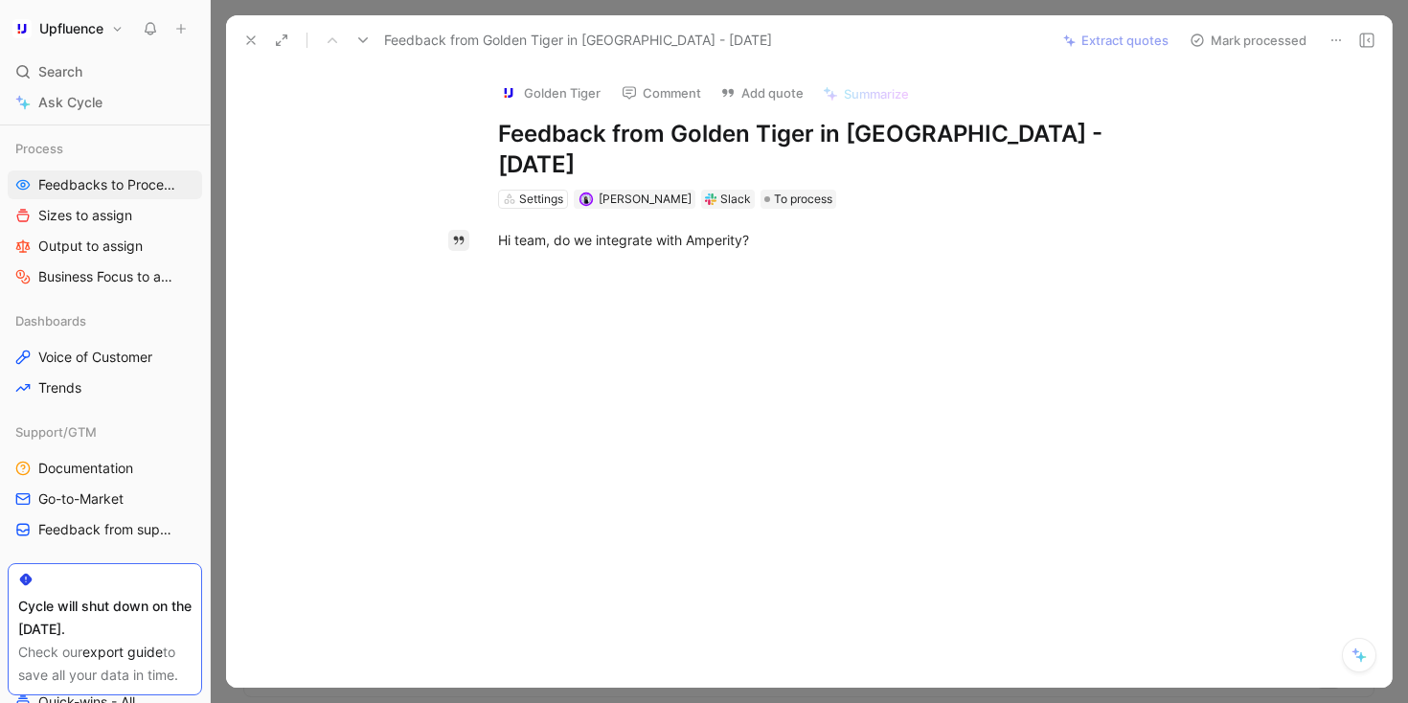
drag, startPoint x: 810, startPoint y: 204, endPoint x: 468, endPoint y: 202, distance: 342.1
click at [468, 209] on div "Quote A Hi team, do we integrate with Amperity?" at bounding box center [829, 362] width 1126 height 307
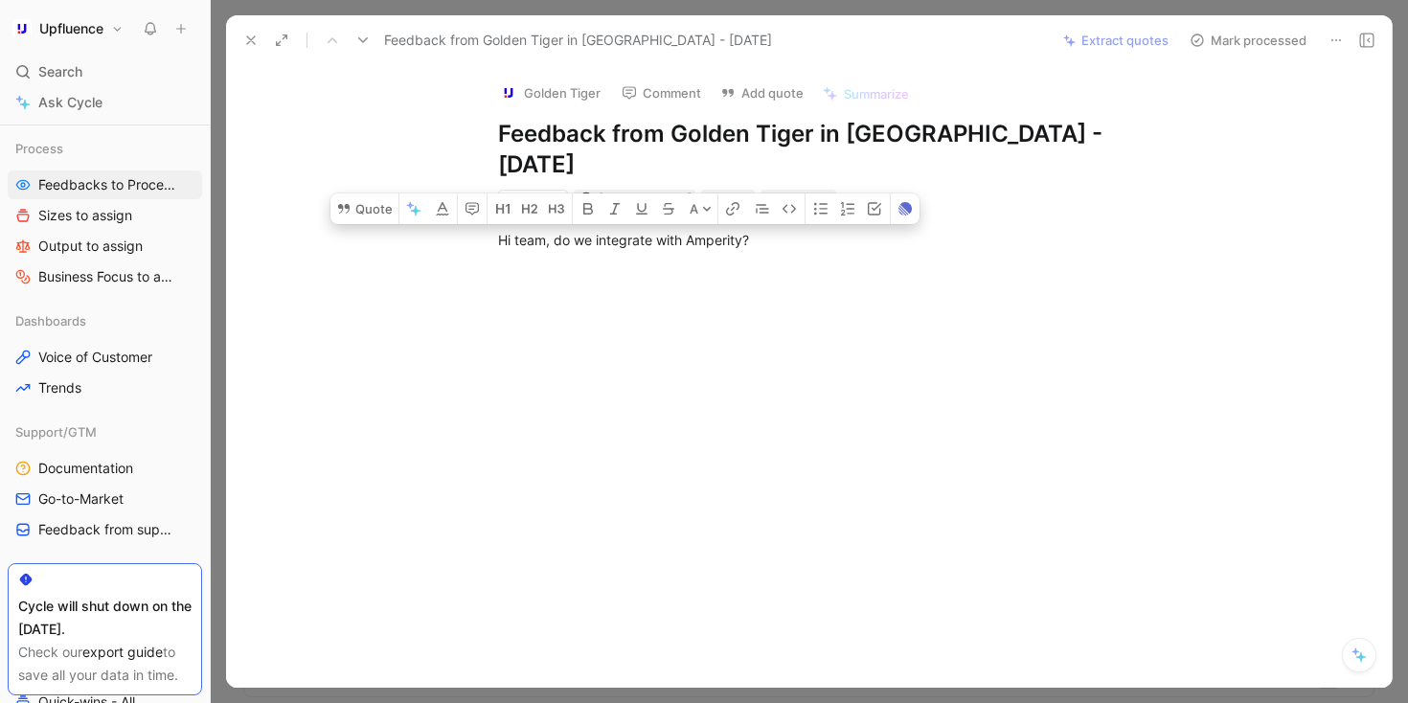
click at [724, 40] on icon at bounding box center [1336, 40] width 15 height 15
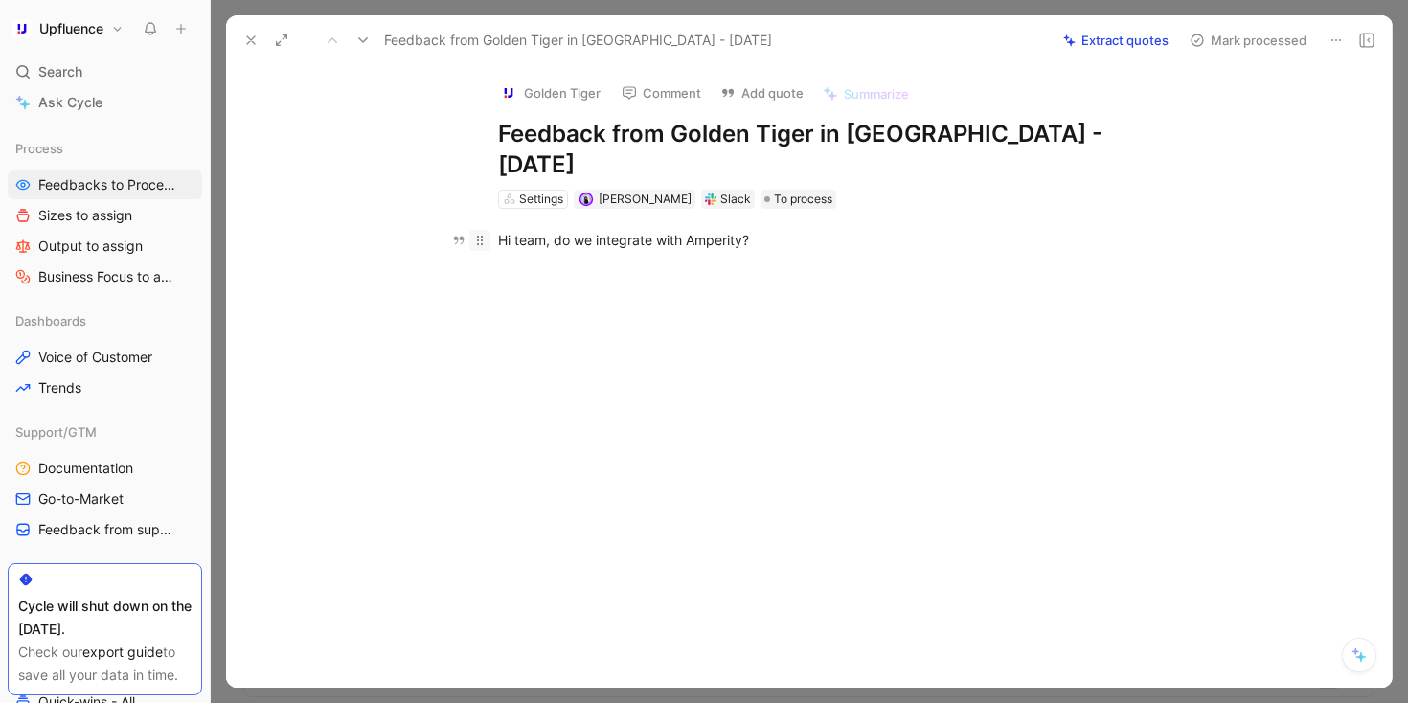
drag, startPoint x: 803, startPoint y: 209, endPoint x: 479, endPoint y: 209, distance: 323.9
click at [480, 224] on p "Hi team, do we integrate with Amperity?" at bounding box center [830, 240] width 736 height 32
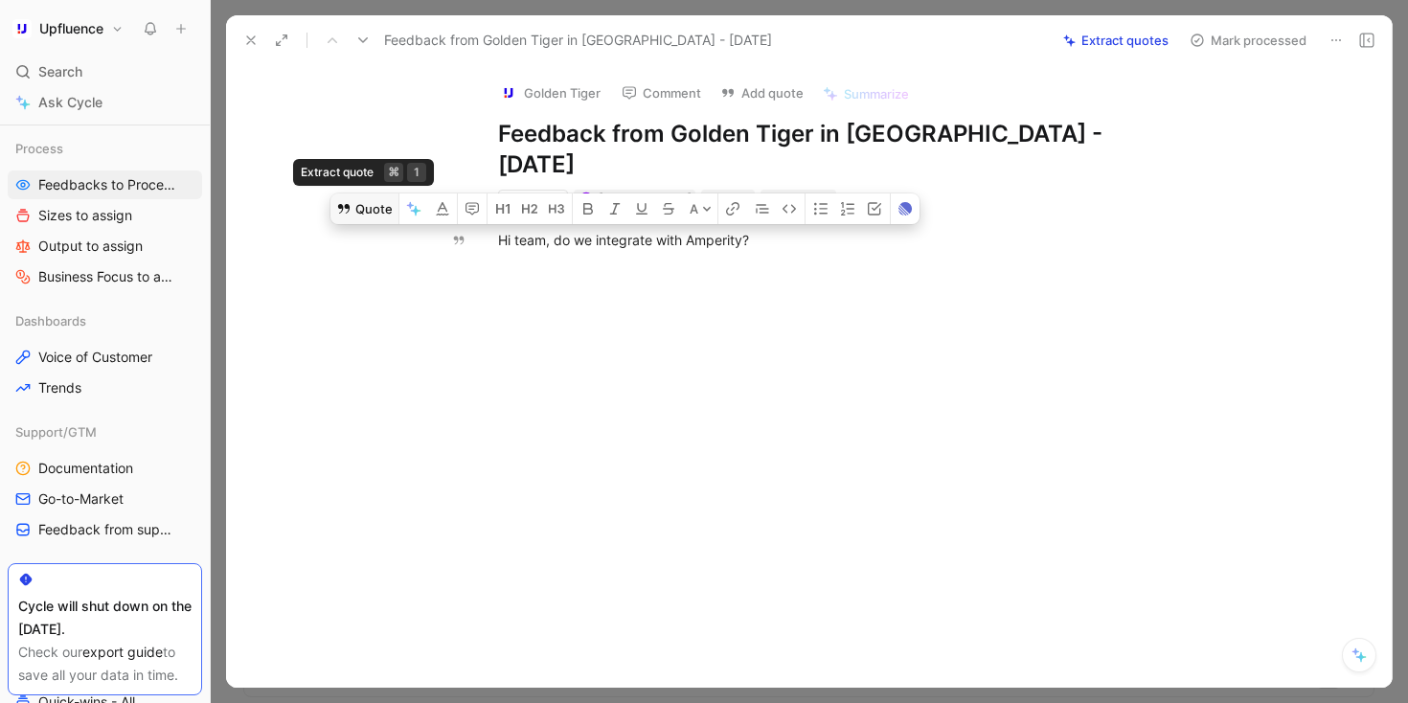
click at [355, 194] on button "Quote" at bounding box center [365, 209] width 68 height 31
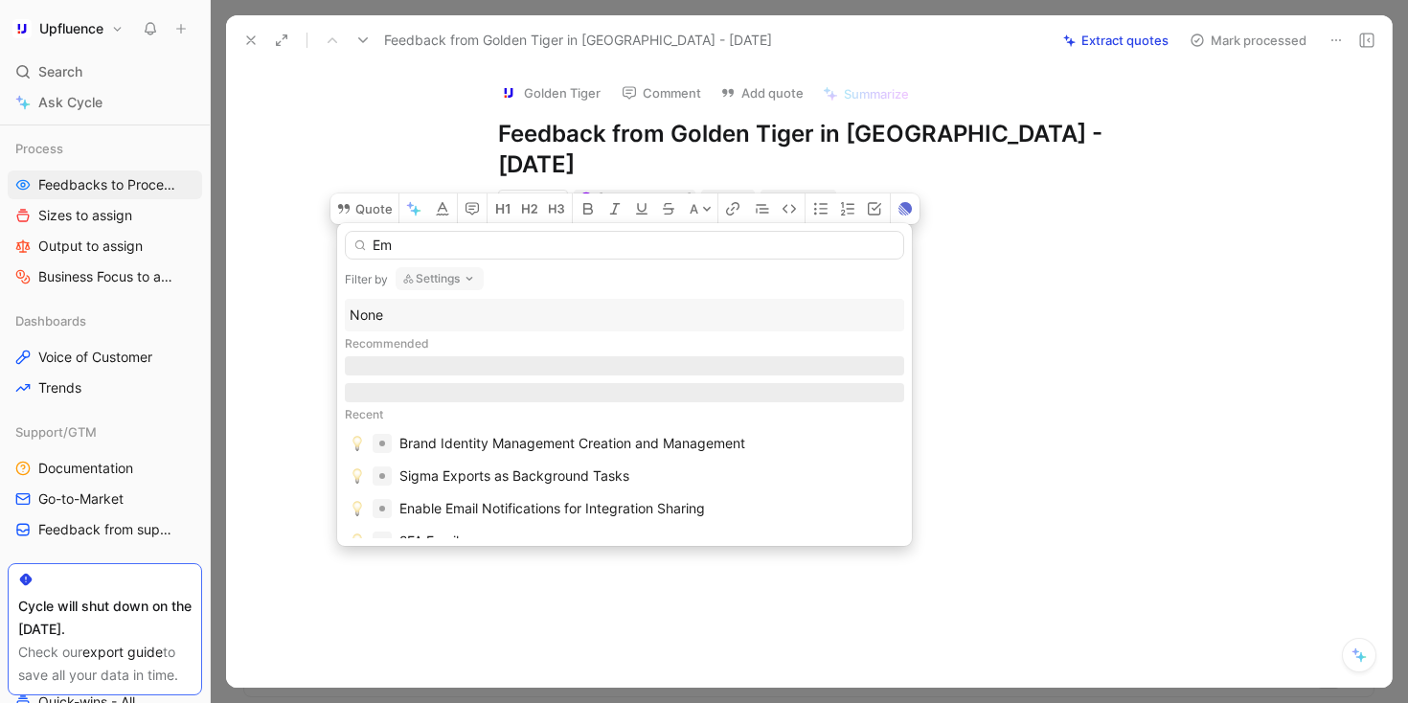
type input "E"
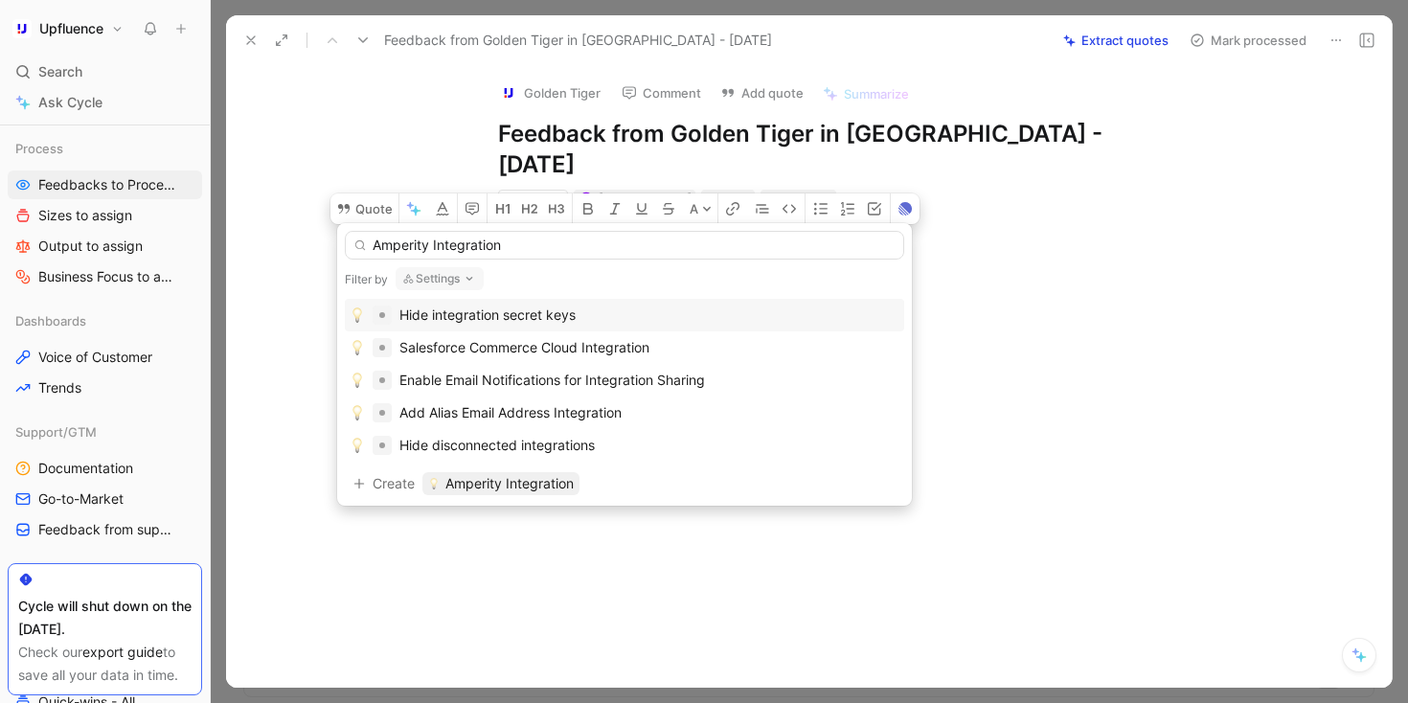
click at [451, 276] on button "Settings" at bounding box center [440, 278] width 88 height 23
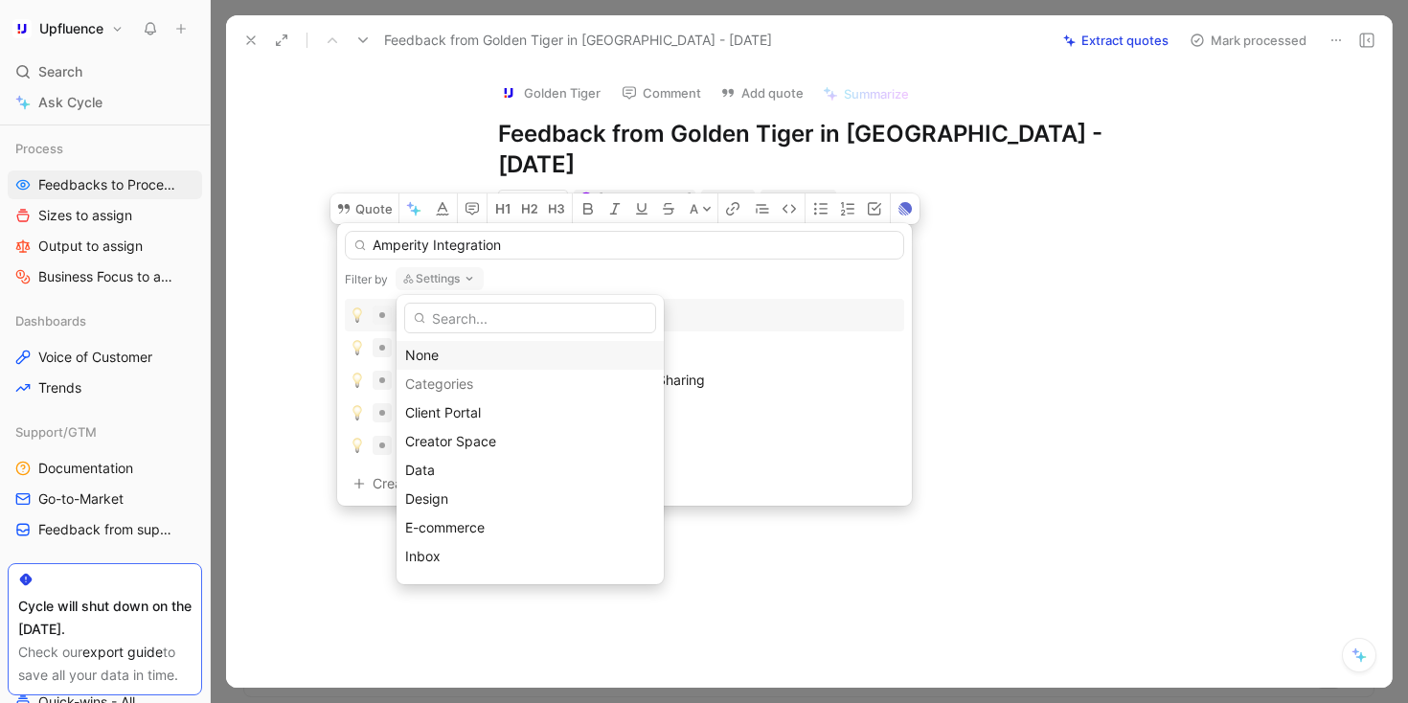
click at [443, 352] on div "None" at bounding box center [530, 355] width 250 height 23
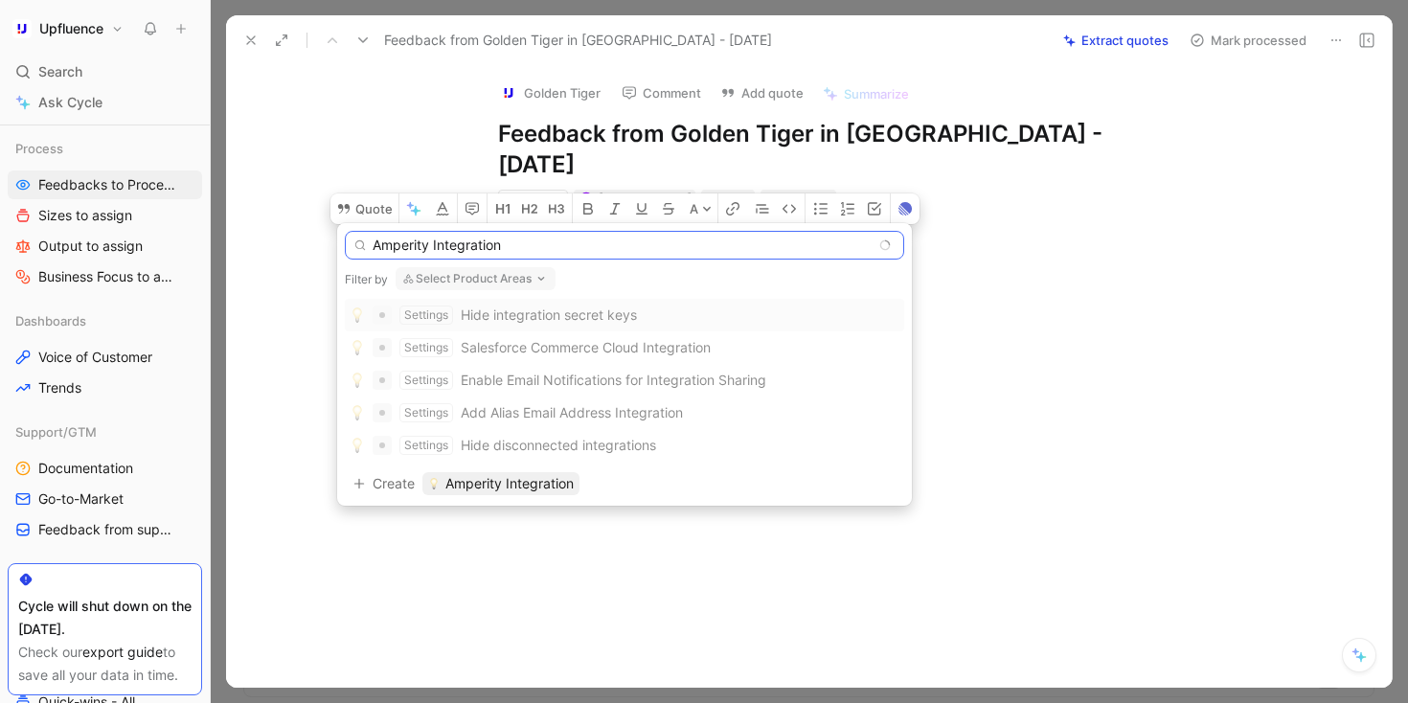
click at [535, 248] on input "Amperity Integration" at bounding box center [625, 245] width 560 height 29
type input "Amperity Integration"
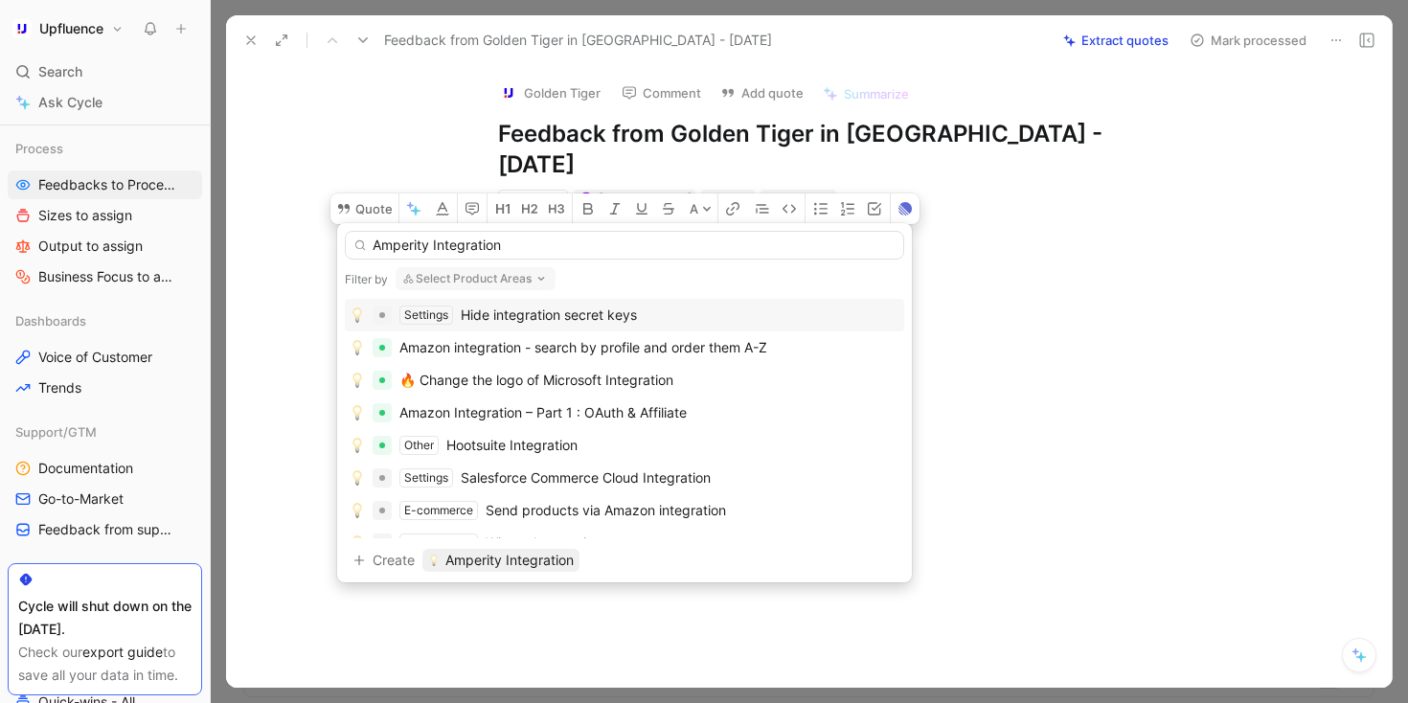
click at [465, 273] on button "Select Product Areas" at bounding box center [476, 278] width 160 height 23
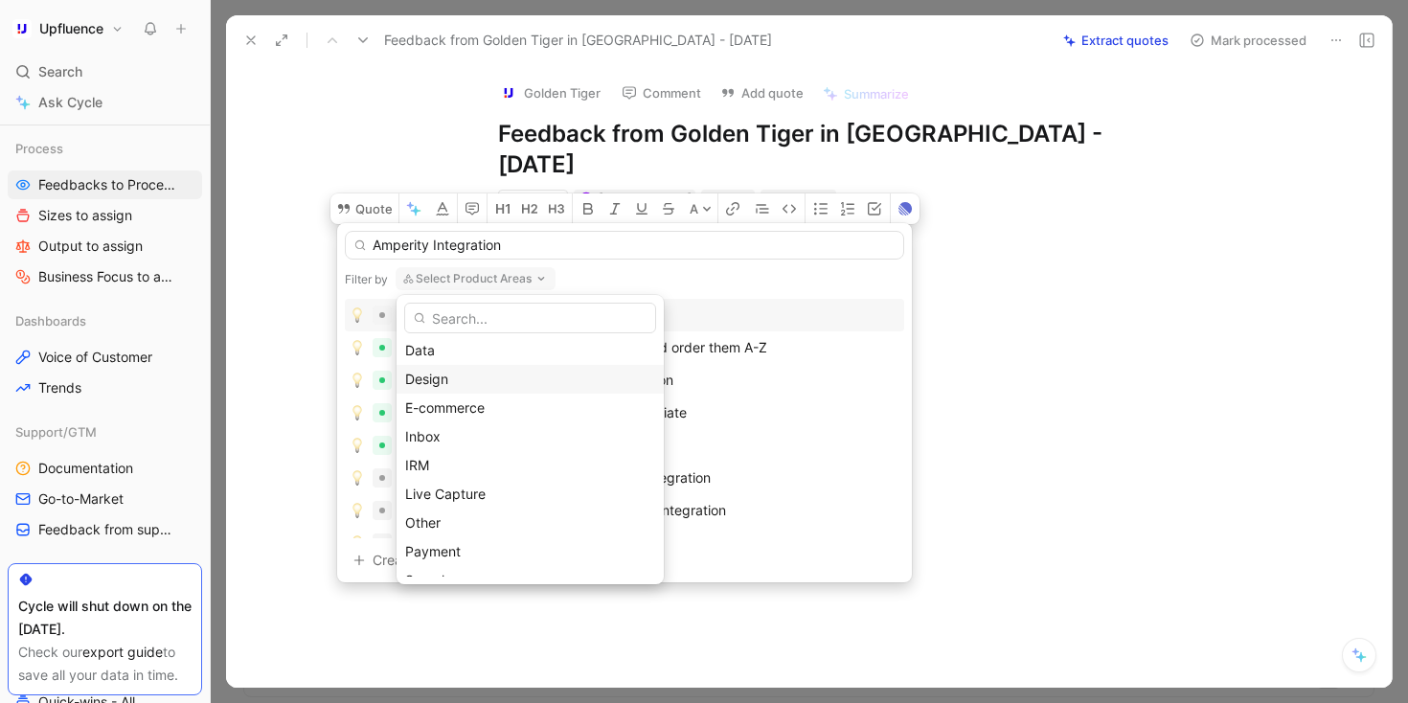
scroll to position [168, 0]
click at [461, 558] on div "Settings" at bounding box center [530, 561] width 250 height 23
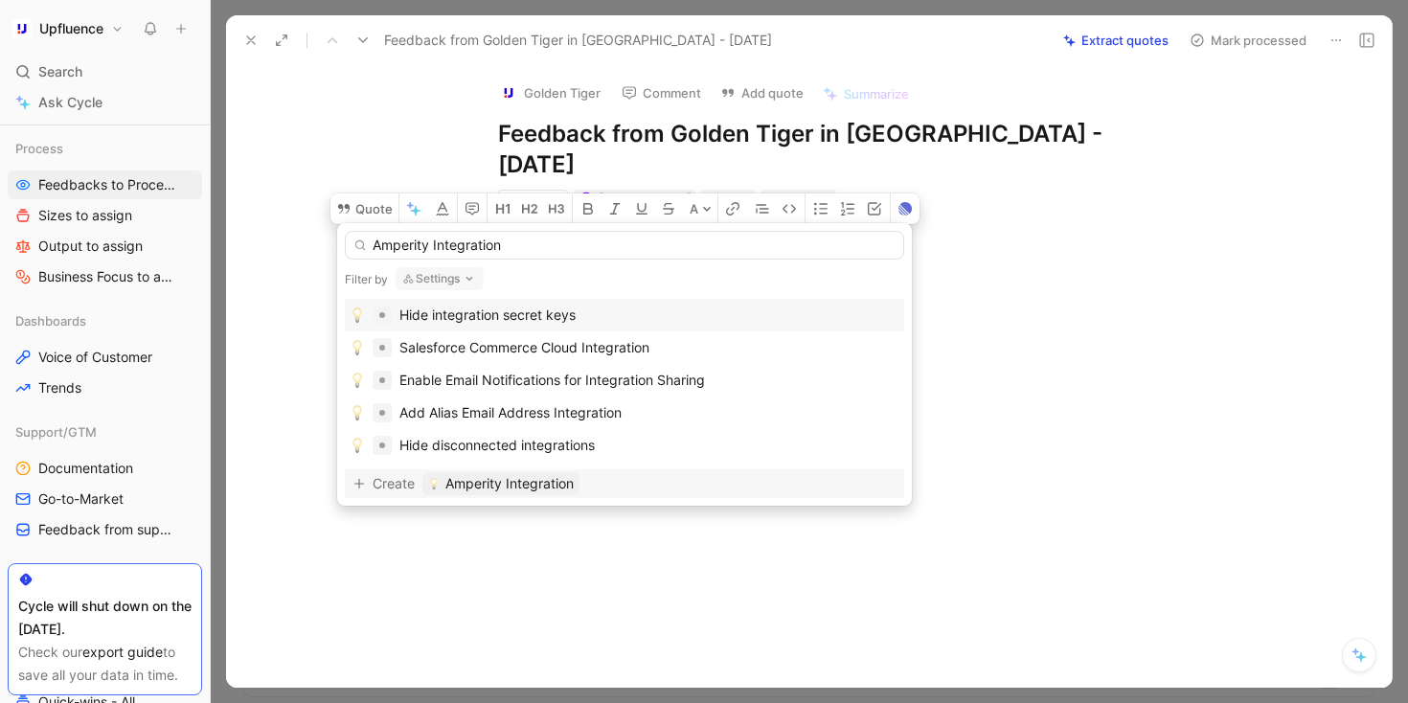
click at [530, 486] on span "Amperity Integration" at bounding box center [510, 483] width 128 height 23
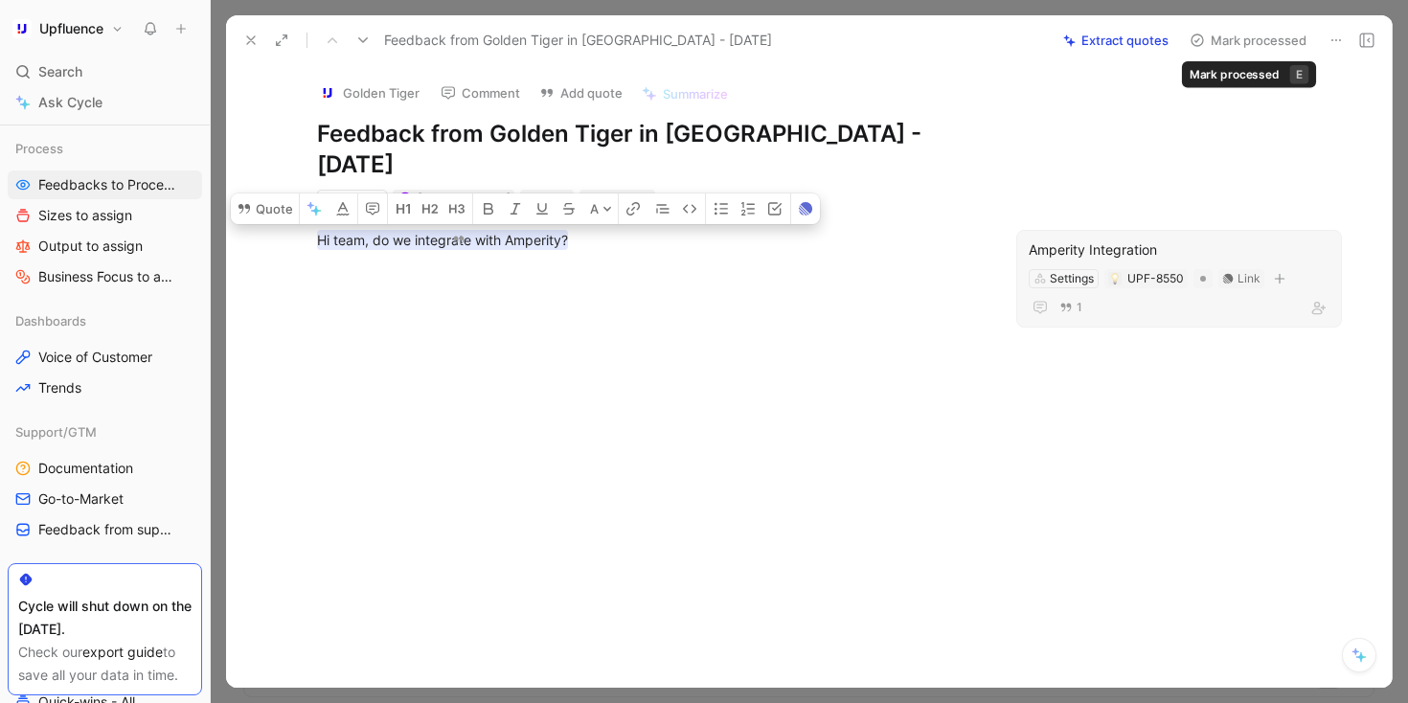
click at [724, 46] on button "Mark processed" at bounding box center [1248, 40] width 134 height 27
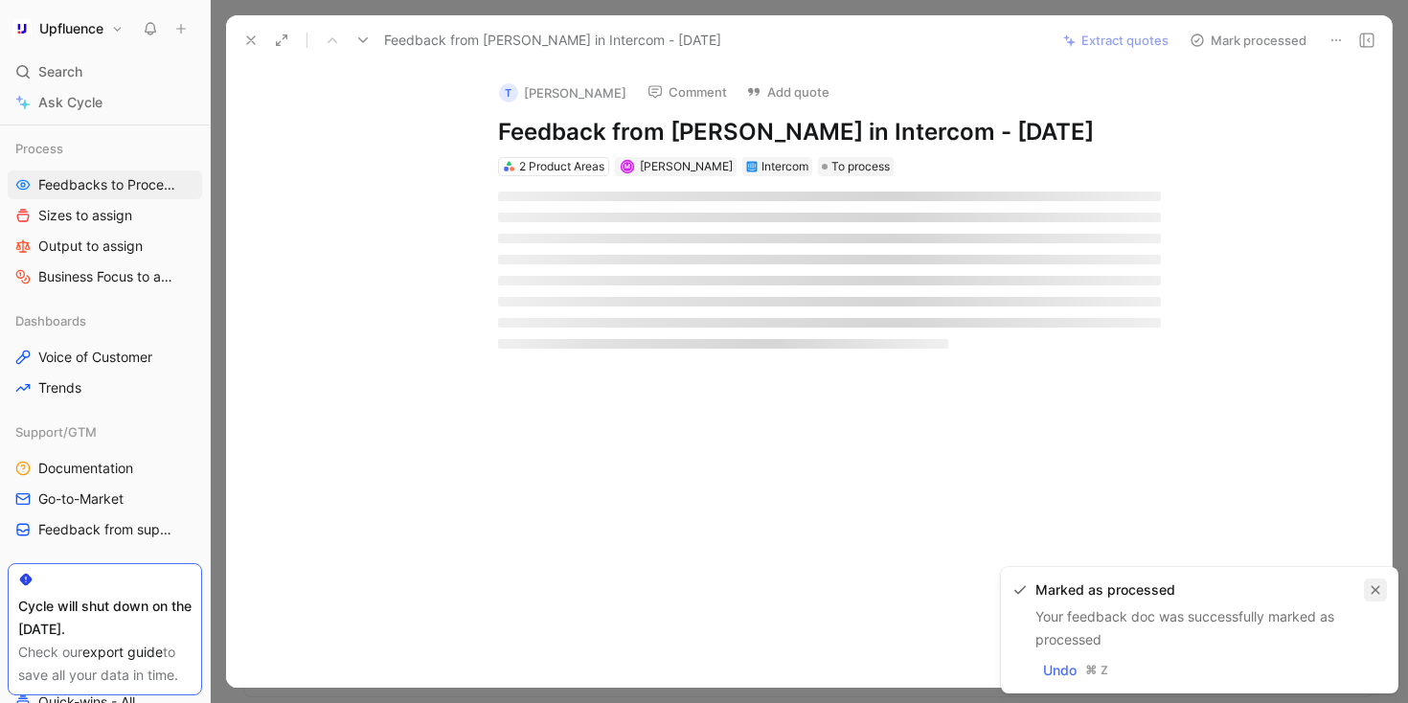
click at [724, 584] on icon "button" at bounding box center [1375, 589] width 11 height 11
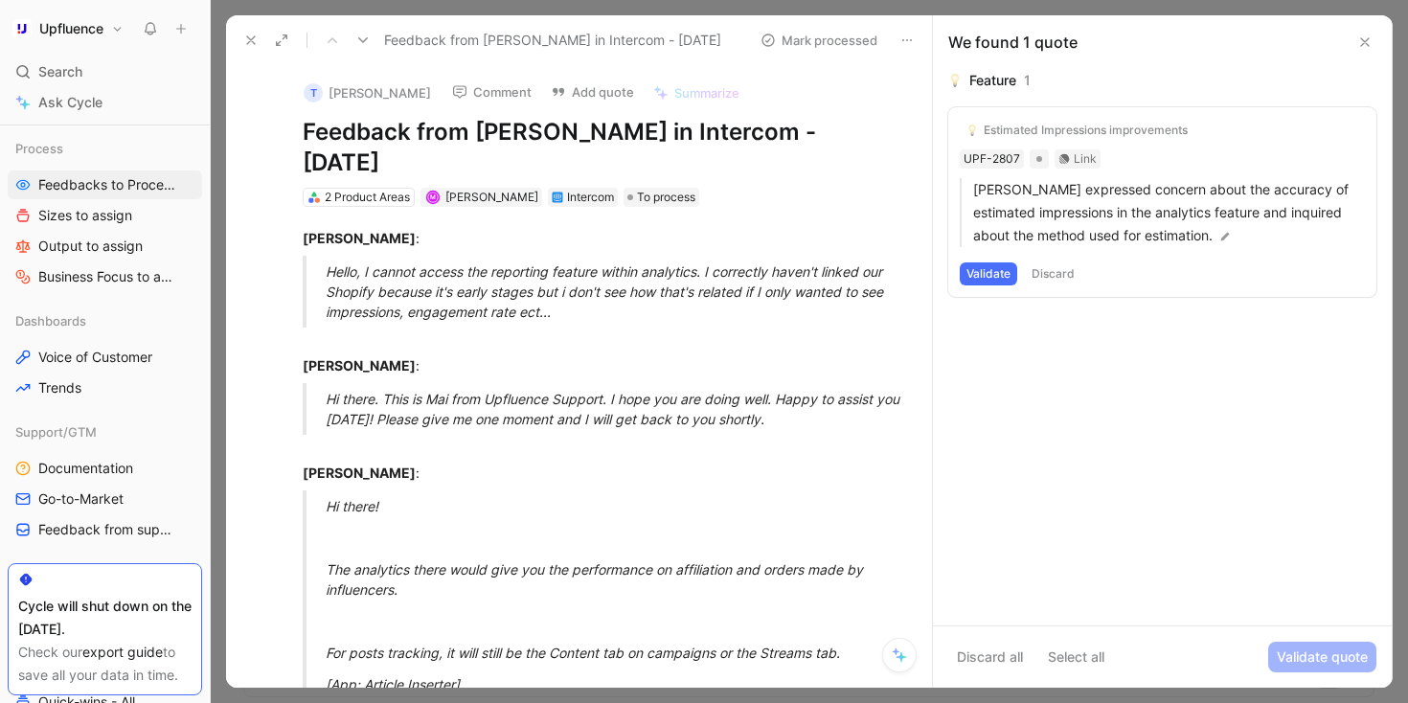
click at [724, 276] on button "Discard" at bounding box center [1053, 274] width 57 height 23
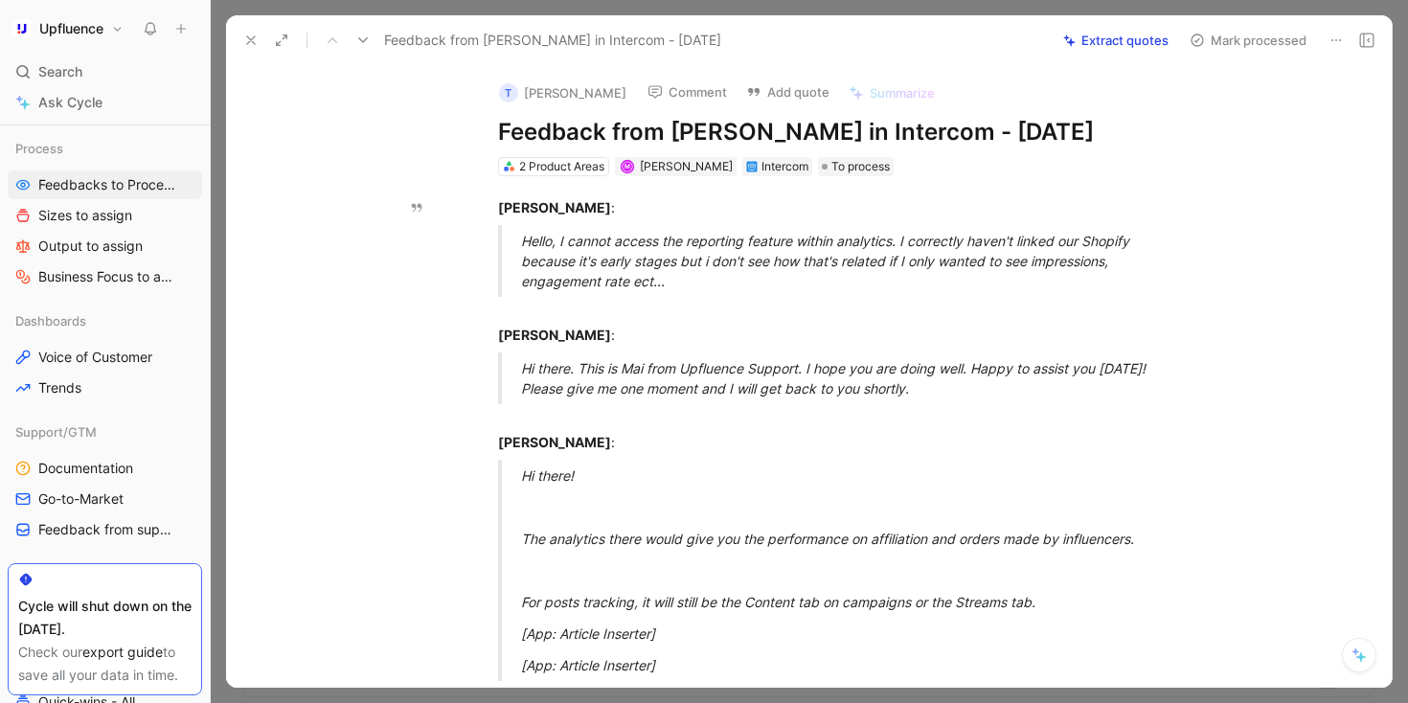
click at [724, 37] on button at bounding box center [1336, 40] width 27 height 27
click at [724, 115] on div "Delete" at bounding box center [1277, 109] width 128 height 23
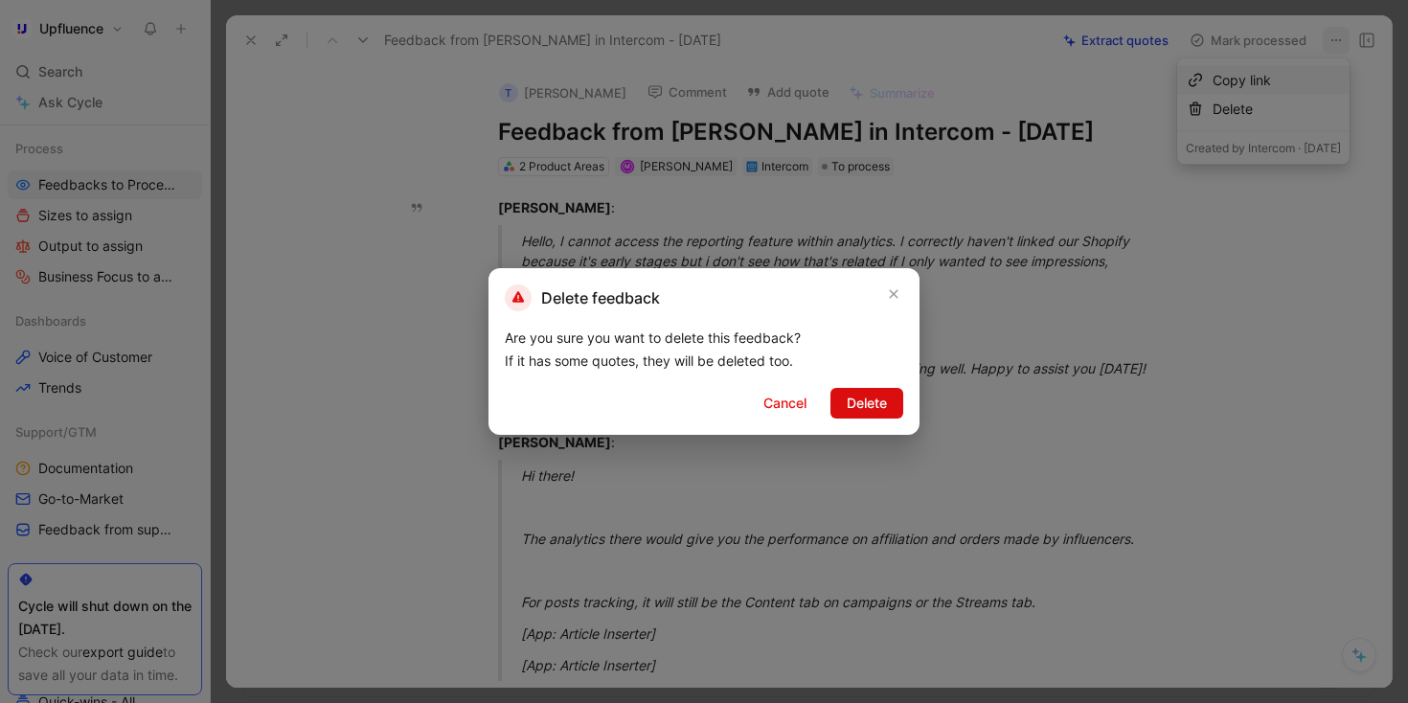
click at [724, 396] on span "Delete" at bounding box center [867, 403] width 40 height 23
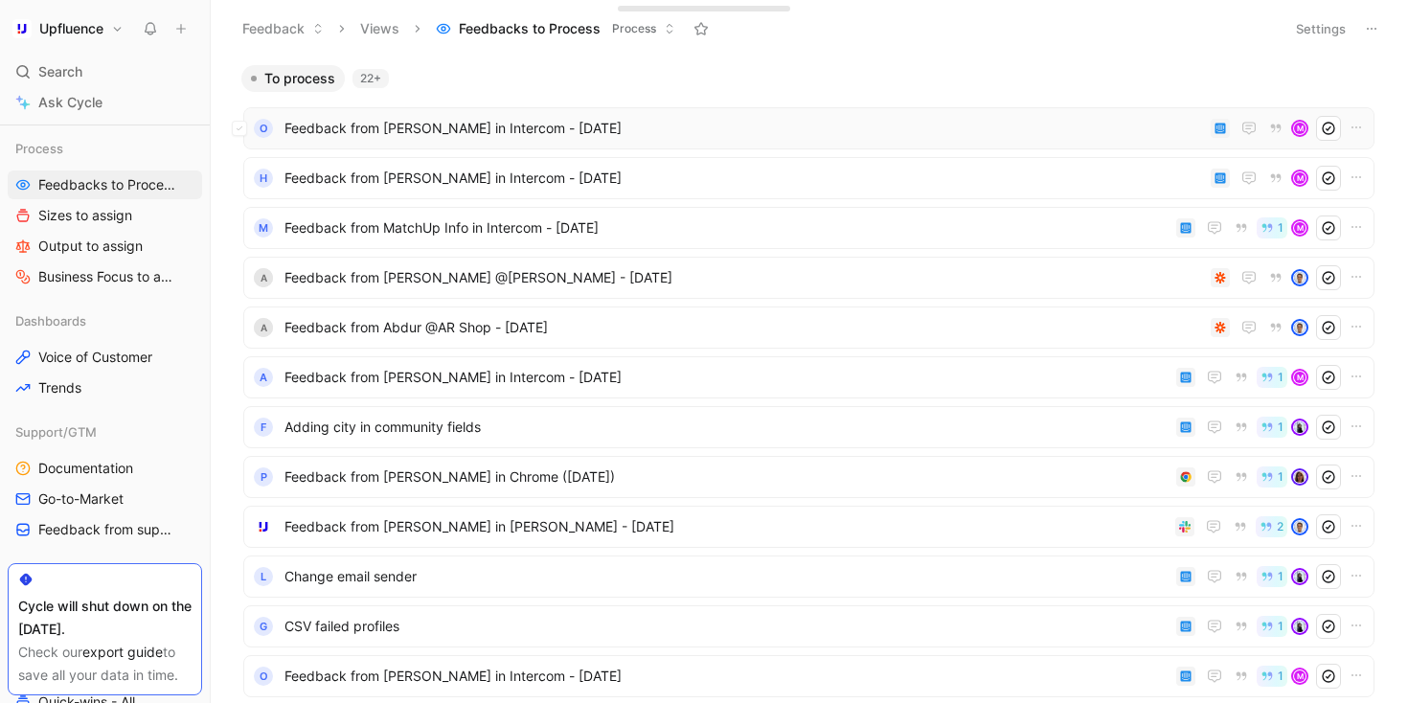
click at [724, 138] on span "Feedback from [PERSON_NAME] in Intercom - [DATE]" at bounding box center [744, 128] width 919 height 23
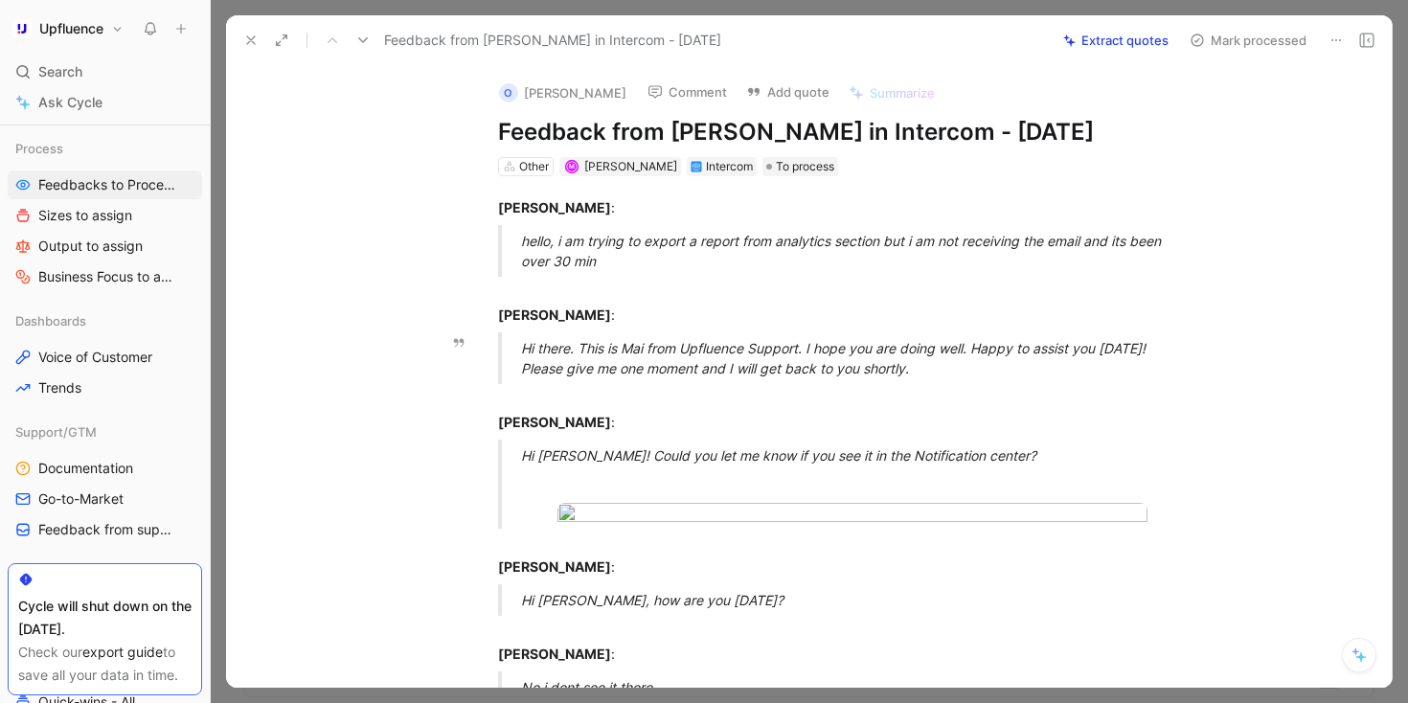
drag, startPoint x: 523, startPoint y: 234, endPoint x: 977, endPoint y: 366, distance: 473.0
click at [724, 366] on div "Hi there. This is Mai from Upfluence Support. I hope you are doing well. Happy …" at bounding box center [852, 358] width 663 height 40
drag, startPoint x: 975, startPoint y: 369, endPoint x: 493, endPoint y: 211, distance: 507.2
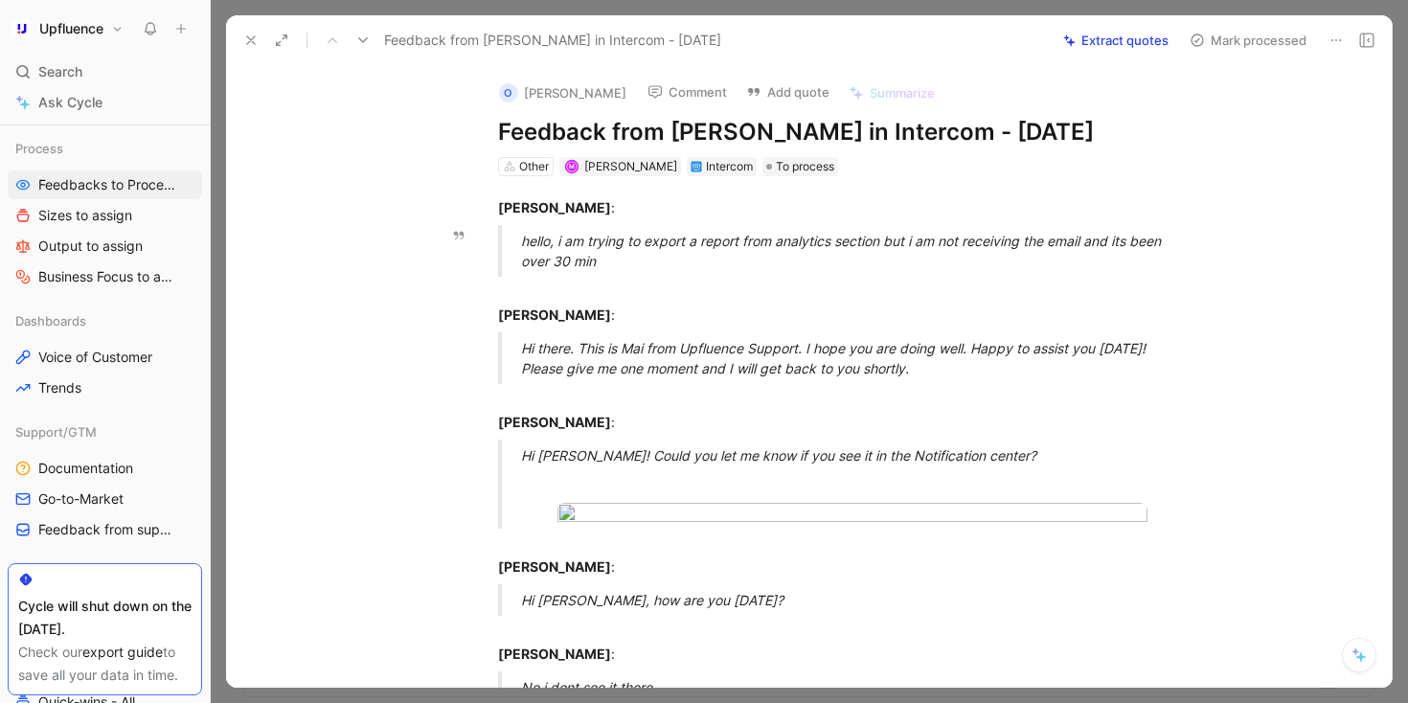
click at [512, 228] on blockquote "hello, i am trying to export a report from analytics section but i am not recei…" at bounding box center [830, 251] width 736 height 52
drag, startPoint x: 481, startPoint y: 195, endPoint x: 901, endPoint y: 387, distance: 461.4
click at [724, 389] on p "[PERSON_NAME] :" at bounding box center [830, 412] width 736 height 52
drag, startPoint x: 954, startPoint y: 377, endPoint x: 462, endPoint y: 219, distance: 517.0
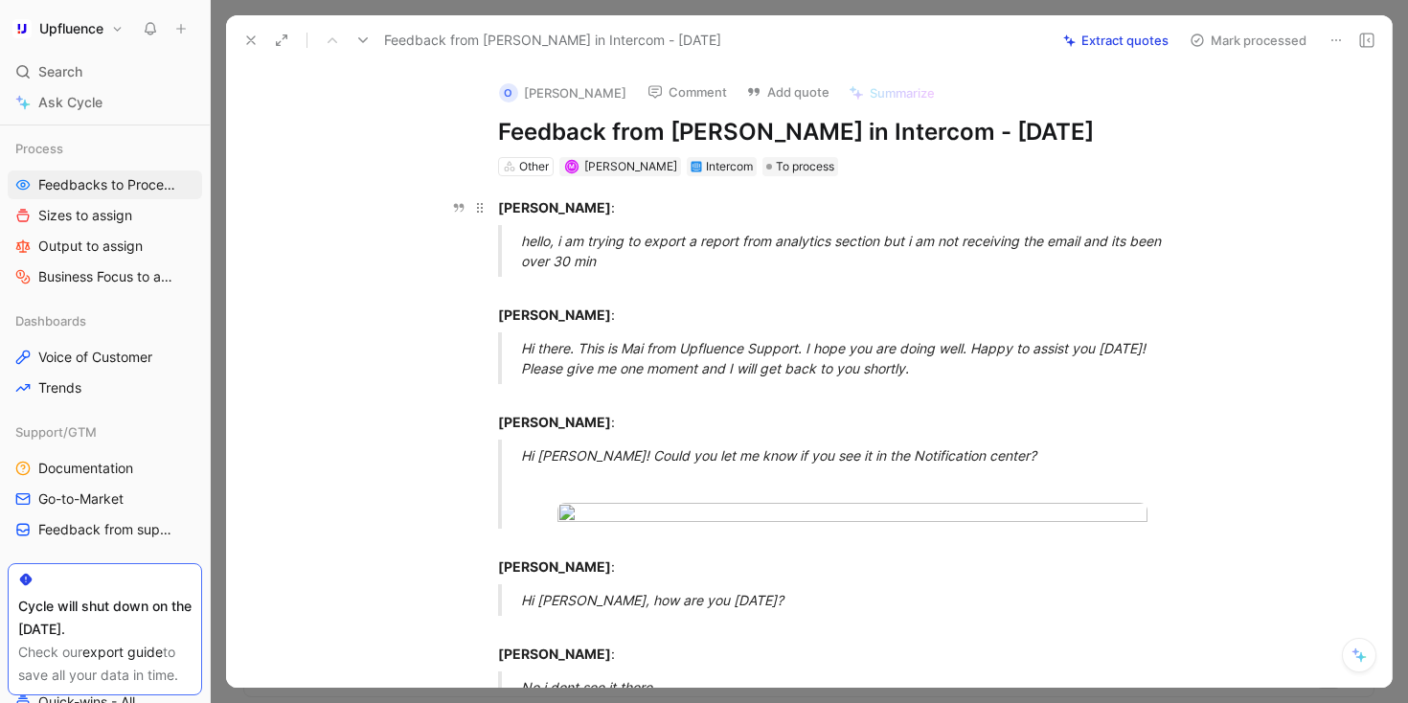
click at [536, 240] on div "hello, i am trying to export a report from analytics section but i am not recei…" at bounding box center [852, 251] width 663 height 40
drag, startPoint x: 498, startPoint y: 203, endPoint x: 923, endPoint y: 363, distance: 453.6
click at [724, 363] on div "Hi there. This is Mai from Upfluence Support. I hope you are doing well. Happy …" at bounding box center [852, 358] width 663 height 40
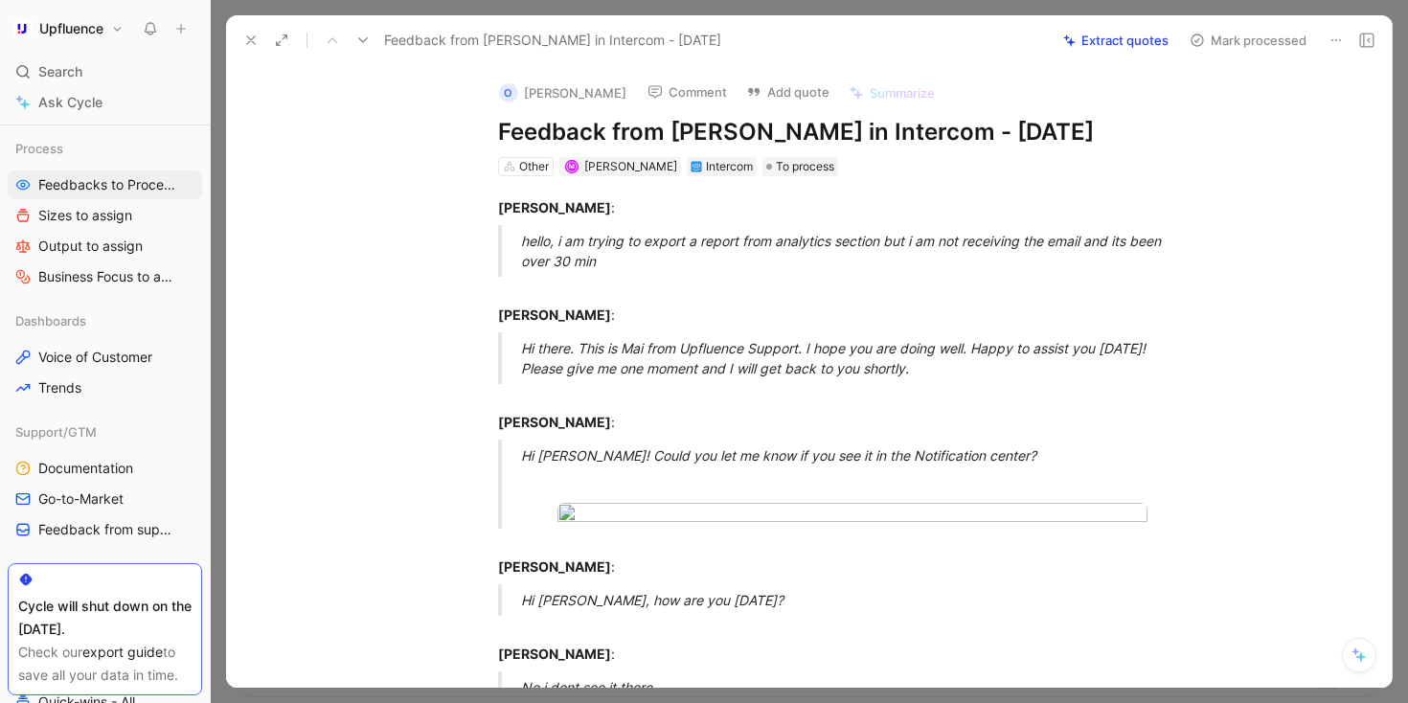
drag, startPoint x: 967, startPoint y: 367, endPoint x: 492, endPoint y: 183, distance: 509.6
click at [492, 230] on blockquote "hello, i am trying to export a report from analytics section but i am not recei…" at bounding box center [830, 251] width 736 height 52
drag, startPoint x: 495, startPoint y: 218, endPoint x: 914, endPoint y: 390, distance: 452.5
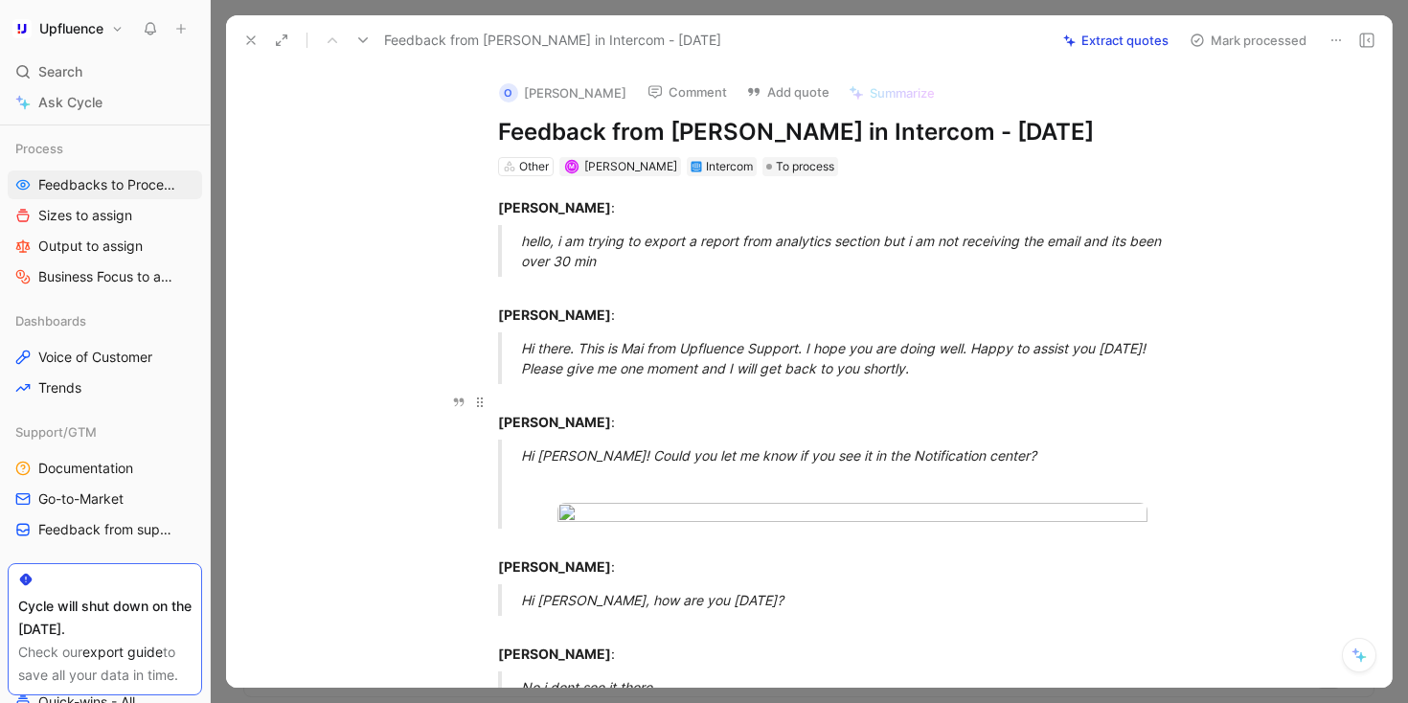
click at [724, 390] on p "[PERSON_NAME] :" at bounding box center [830, 412] width 736 height 52
drag, startPoint x: 952, startPoint y: 373, endPoint x: 501, endPoint y: 216, distance: 477.9
click at [655, 279] on p "[PERSON_NAME] :" at bounding box center [830, 305] width 736 height 52
